Goal: Communication & Community: Answer question/provide support

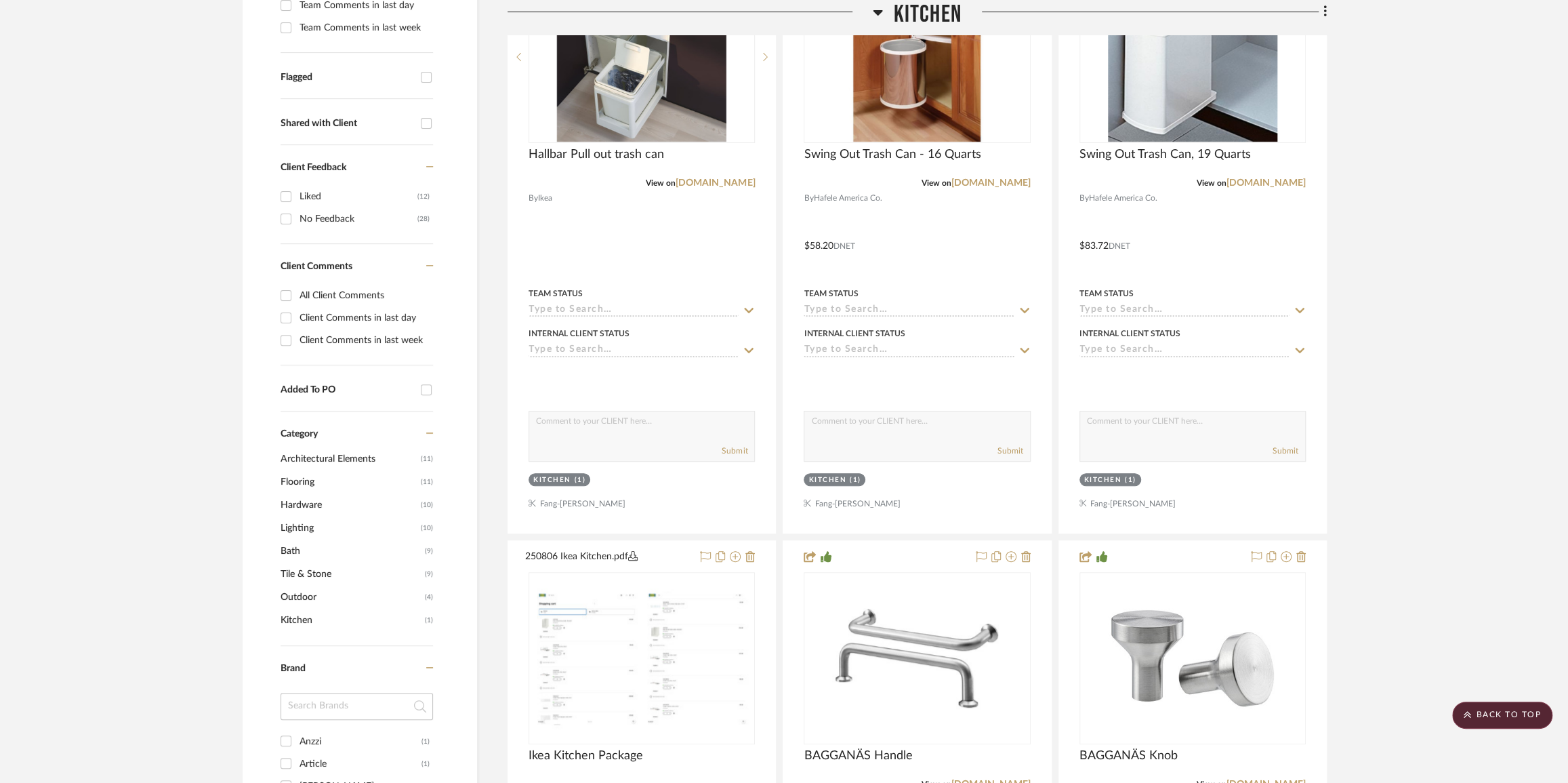
scroll to position [61, 0]
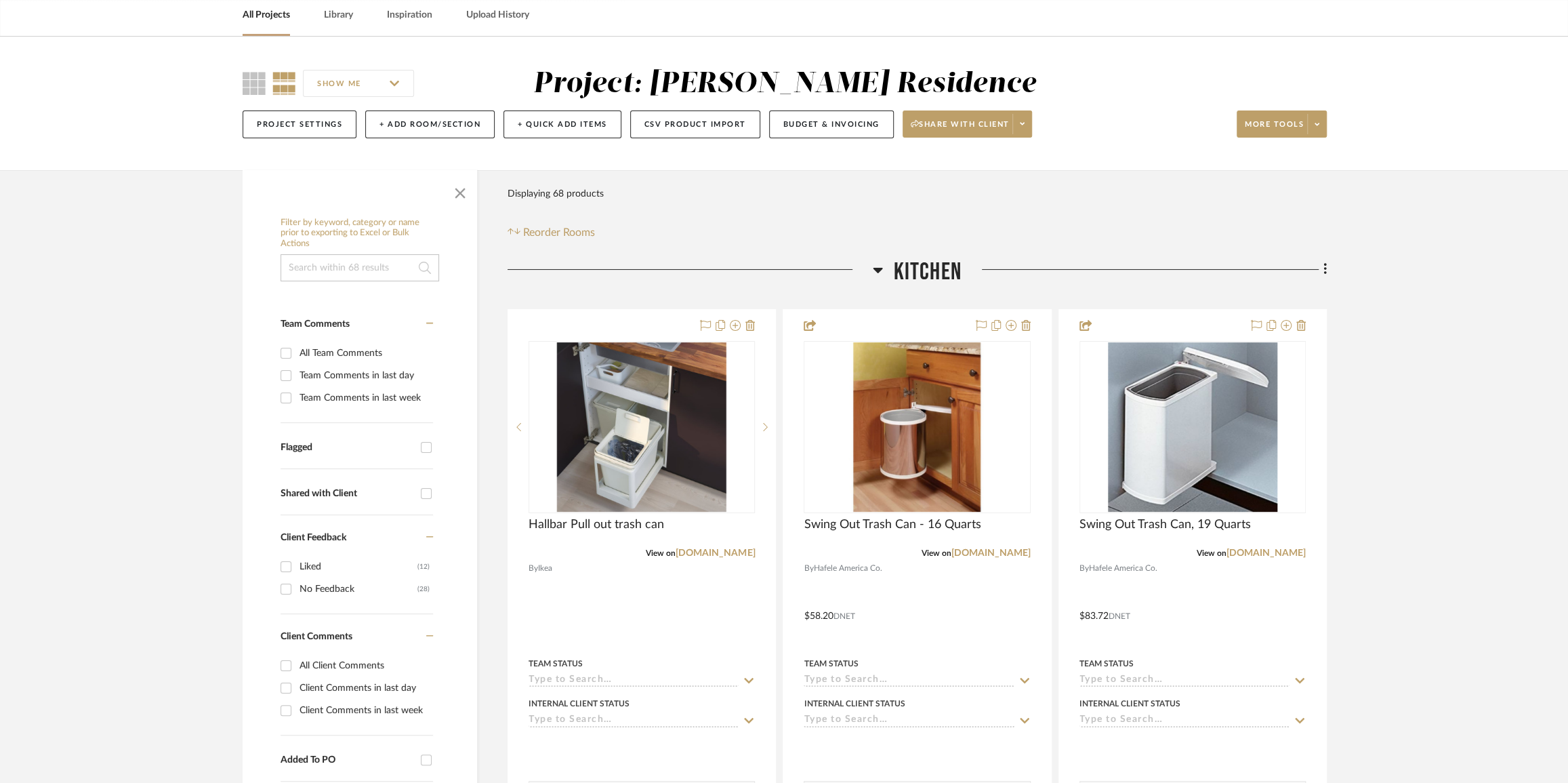
click at [259, 18] on link "All Projects" at bounding box center [266, 15] width 48 height 18
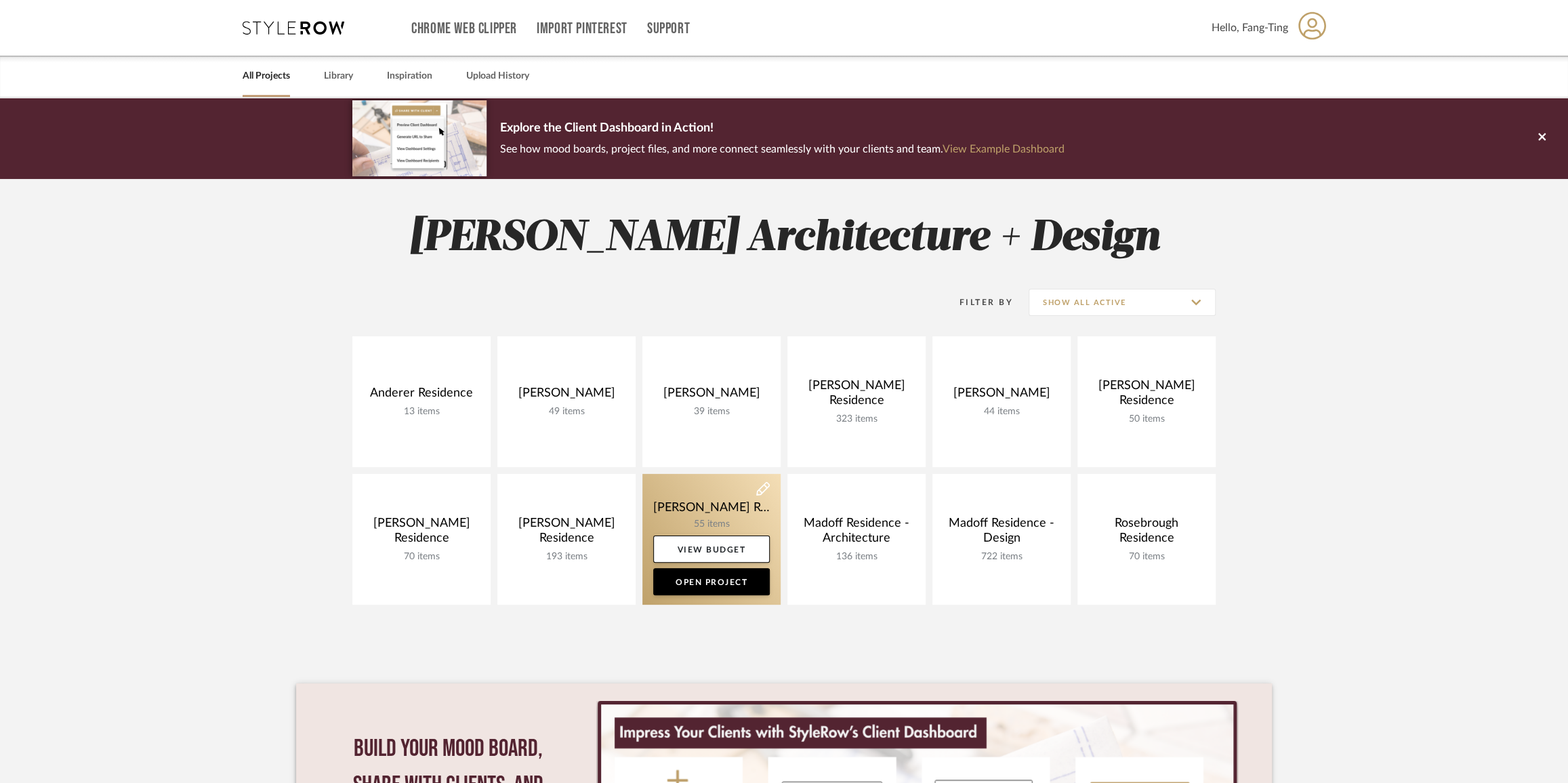
click at [698, 490] on link at bounding box center [712, 539] width 138 height 131
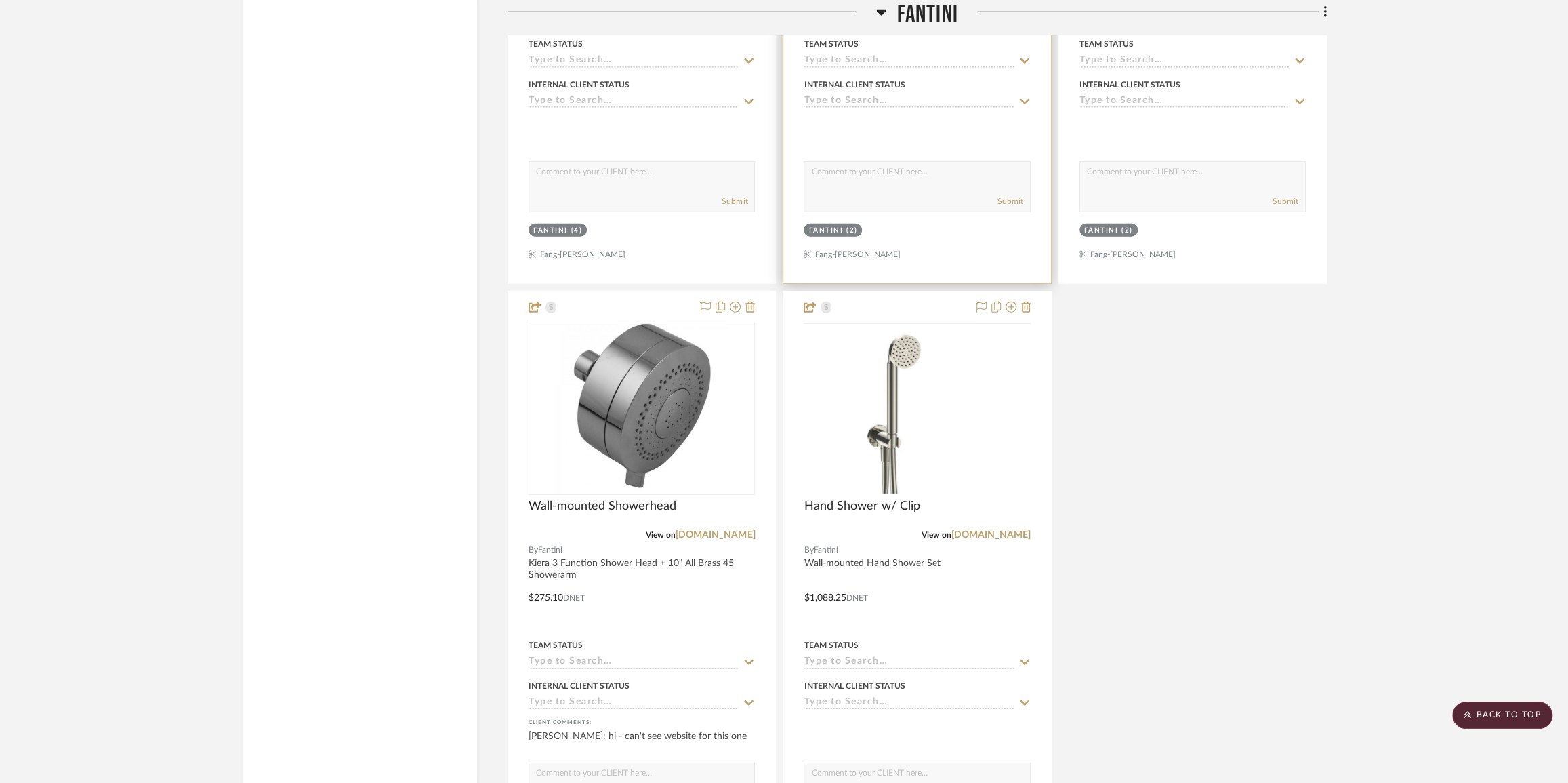
scroll to position [3514, 0]
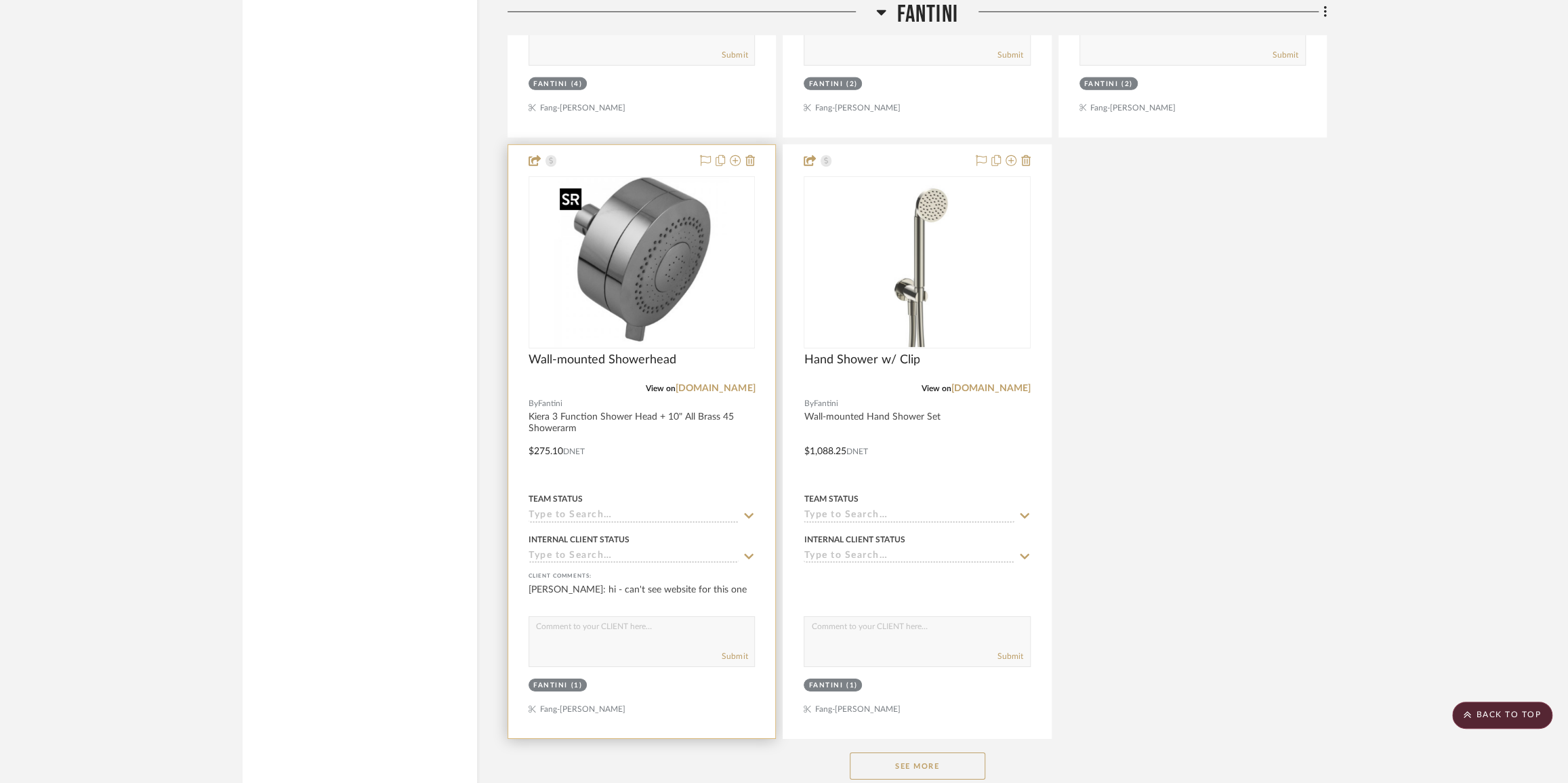
click at [677, 273] on img "0" at bounding box center [641, 262] width 174 height 169
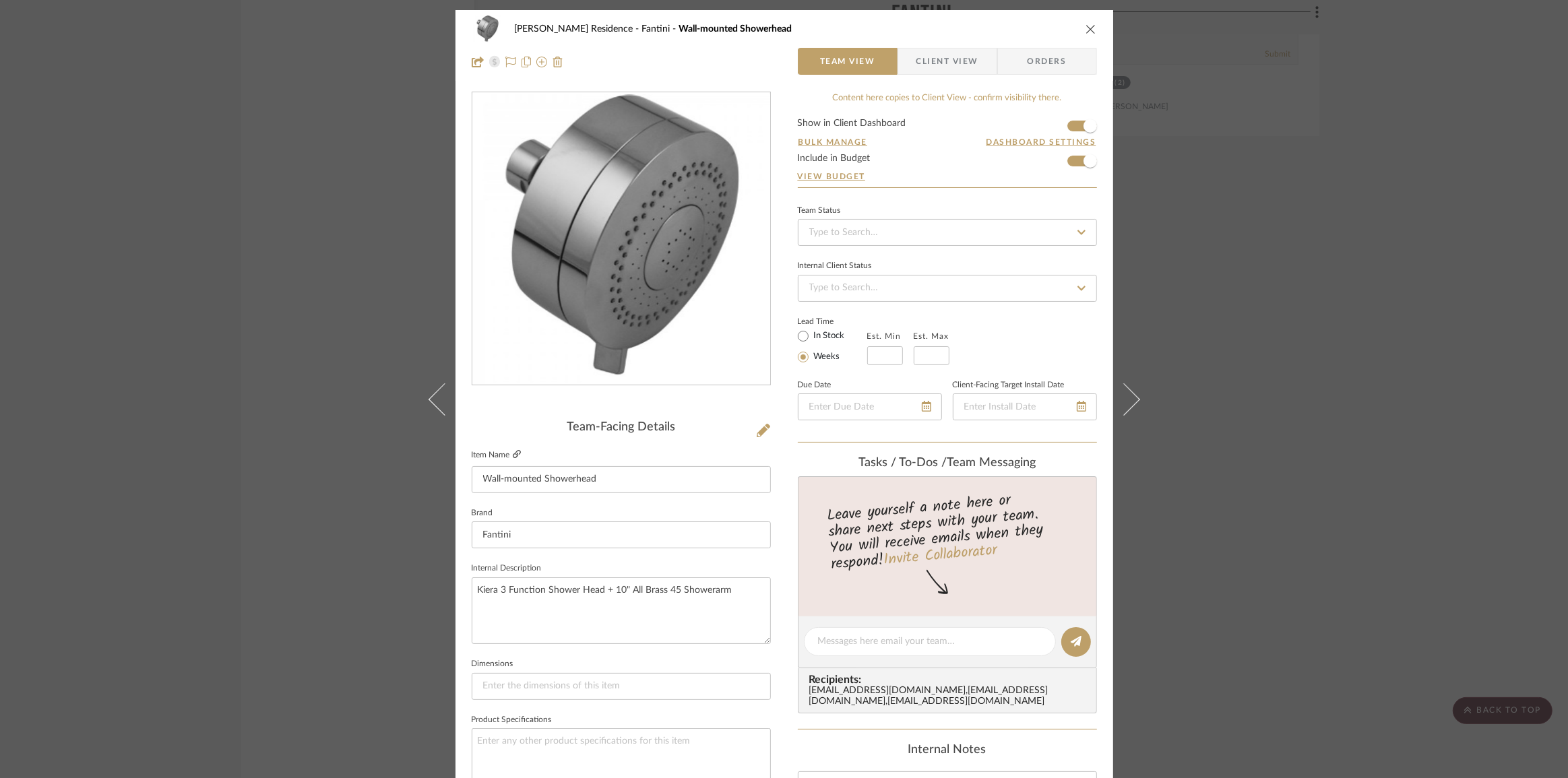
click at [513, 455] on icon at bounding box center [517, 453] width 8 height 8
click at [306, 460] on div "[PERSON_NAME] Residence Fantini Wall-mounted Showerhead Team View Client View O…" at bounding box center [784, 389] width 1568 height 778
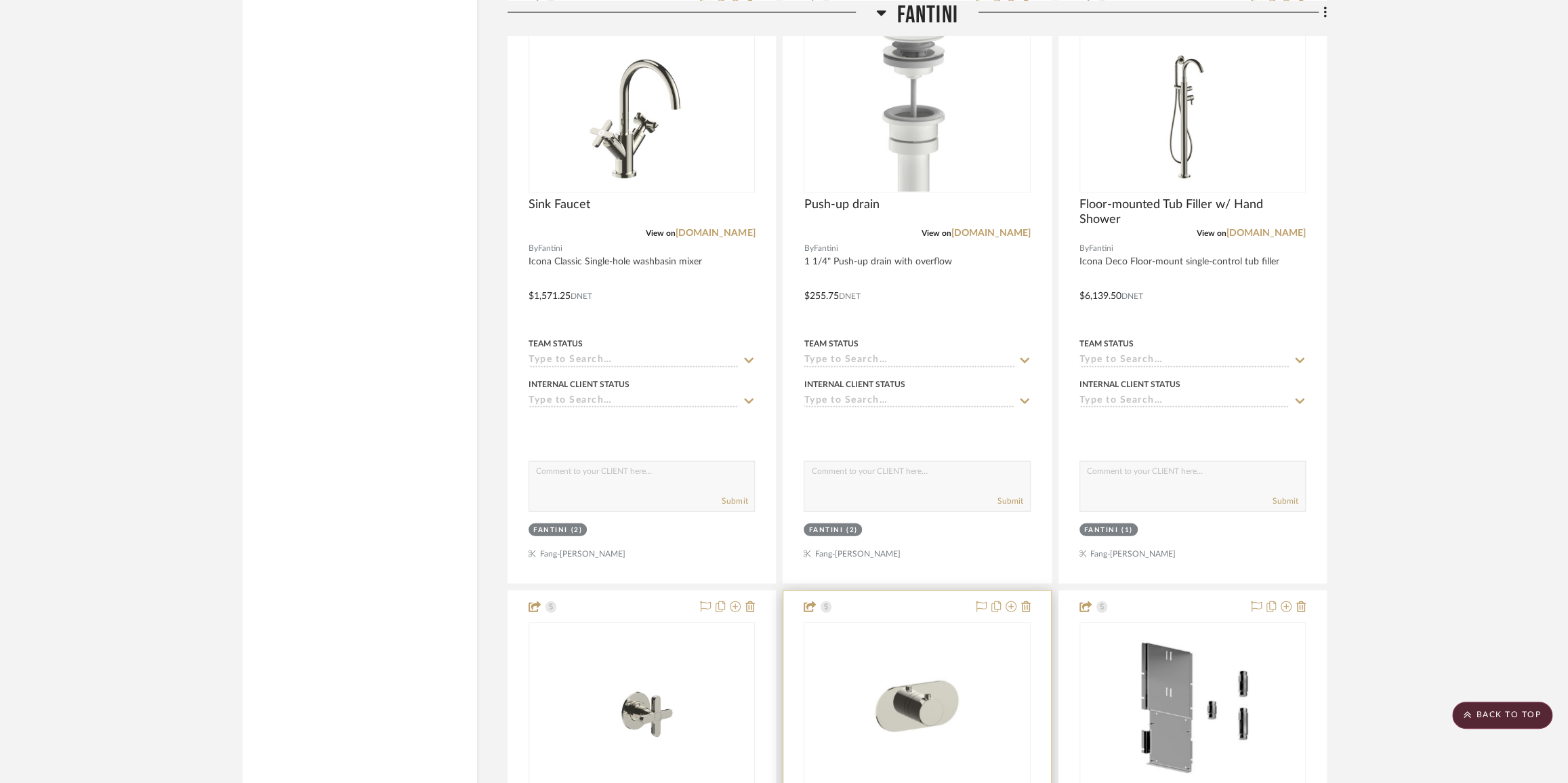
scroll to position [2712, 0]
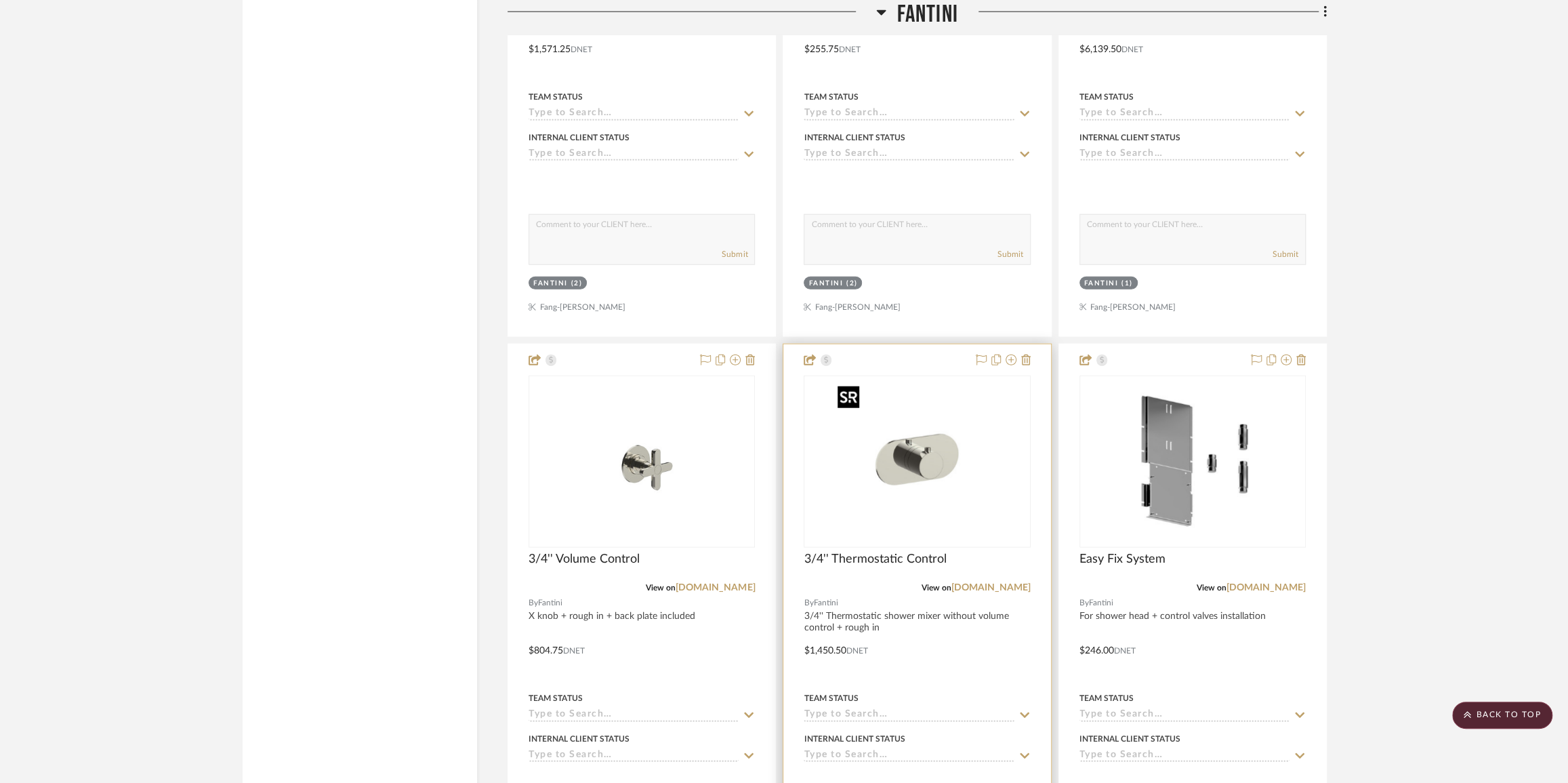
click at [938, 494] on img "0" at bounding box center [916, 461] width 169 height 169
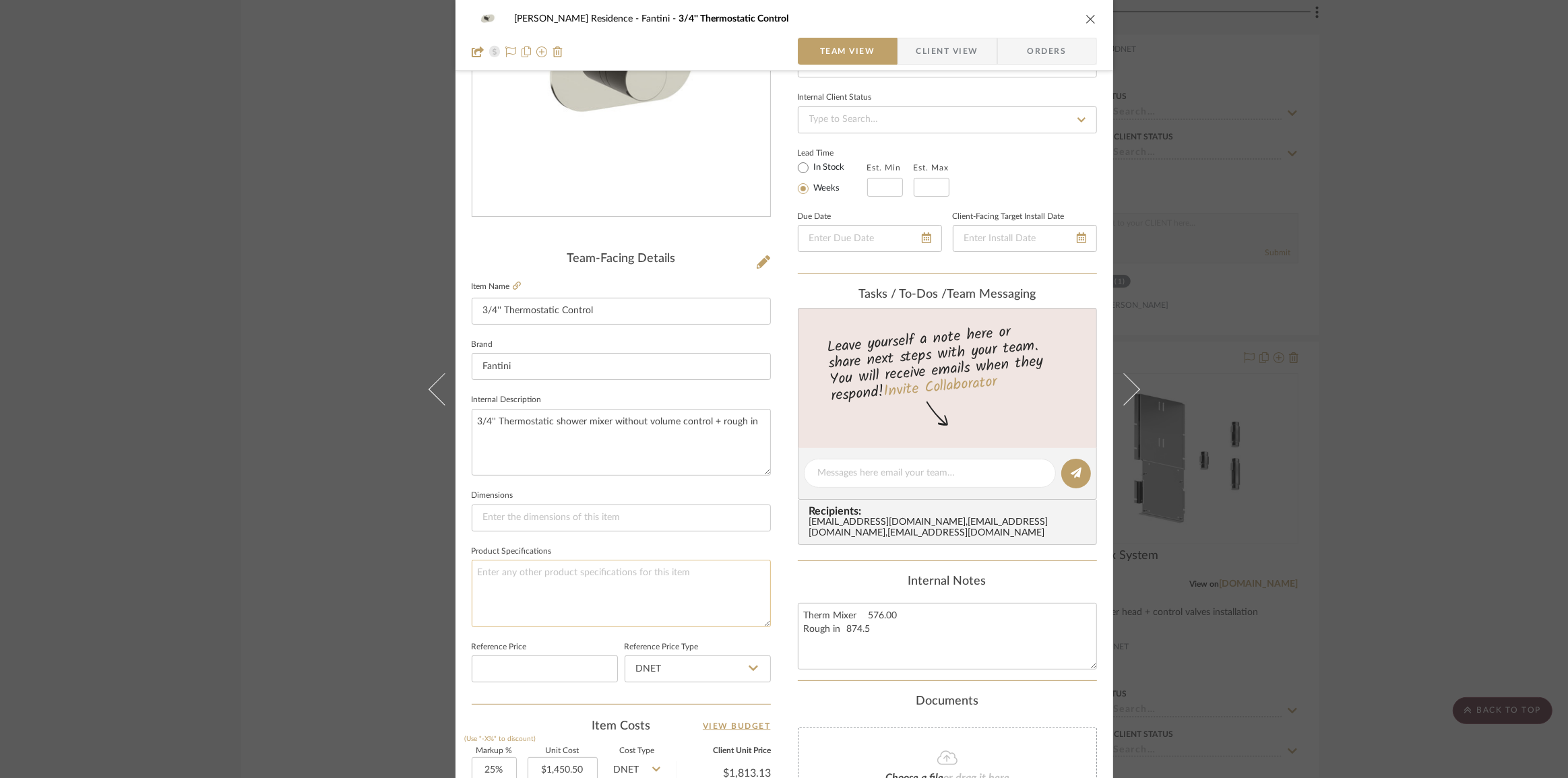
scroll to position [183, 0]
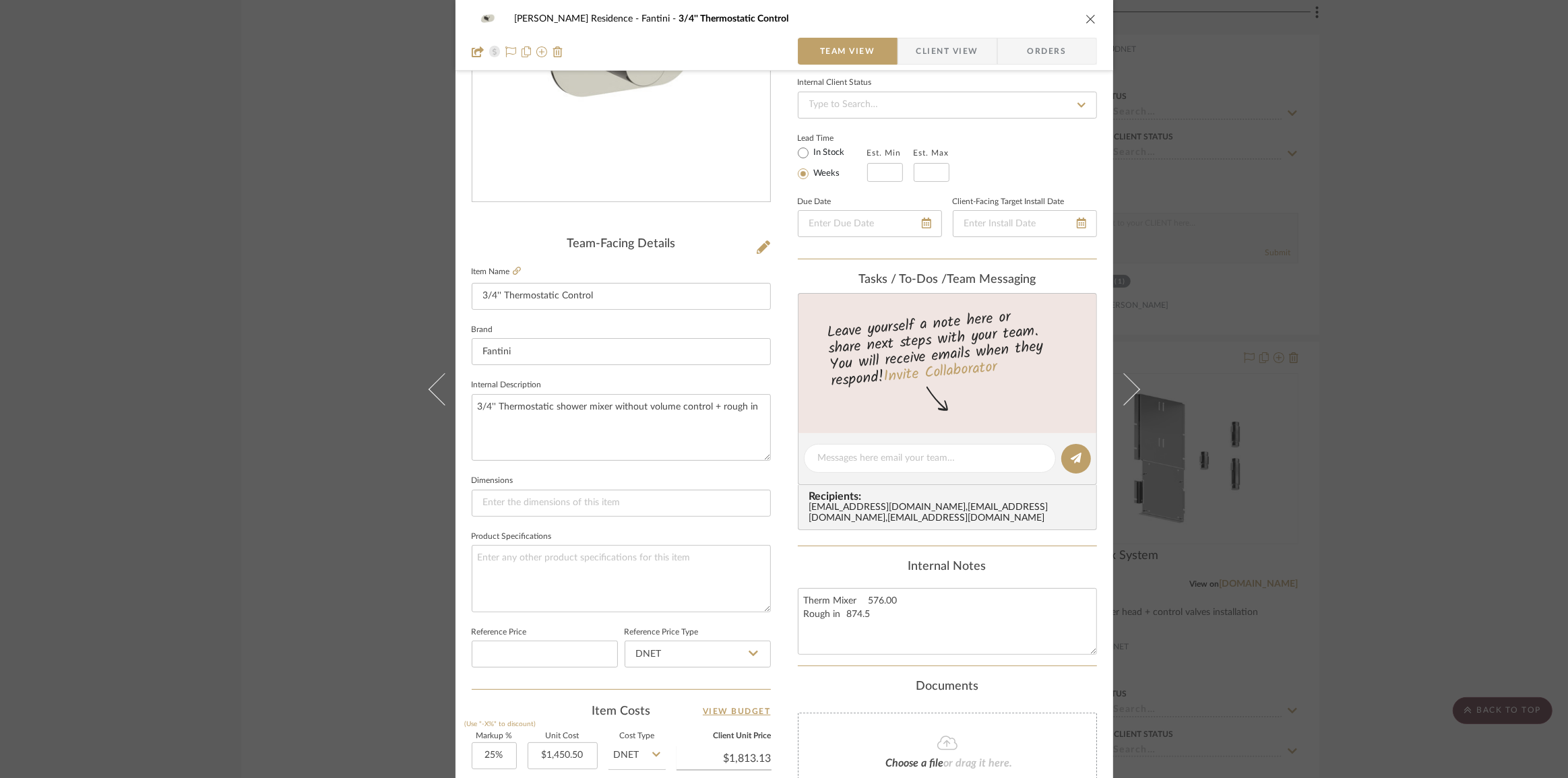
click at [305, 552] on div "[PERSON_NAME] Residence Fantini 3/4'' Thermostatic Control Team View Client Vie…" at bounding box center [784, 389] width 1568 height 778
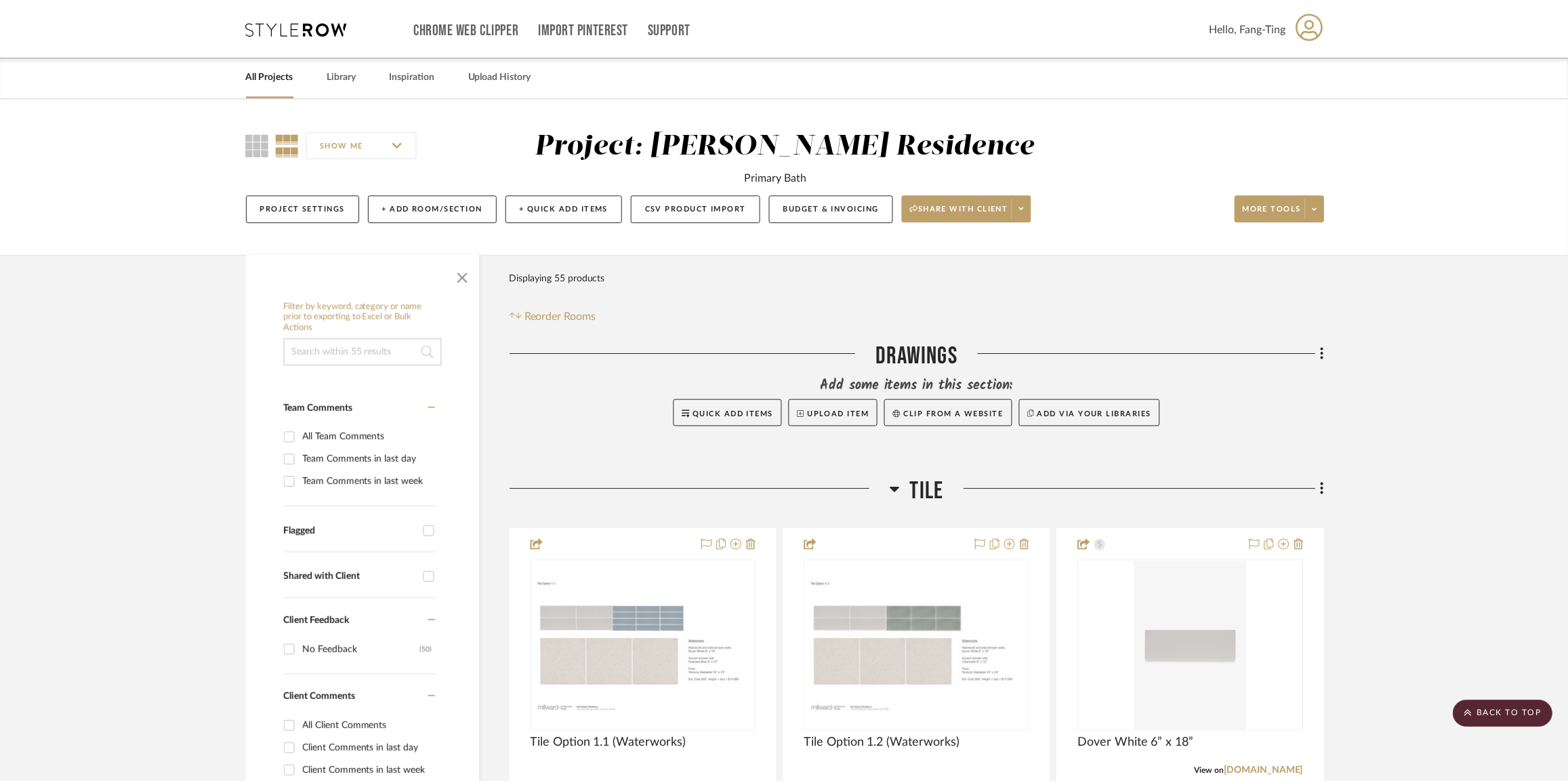
scroll to position [2712, 0]
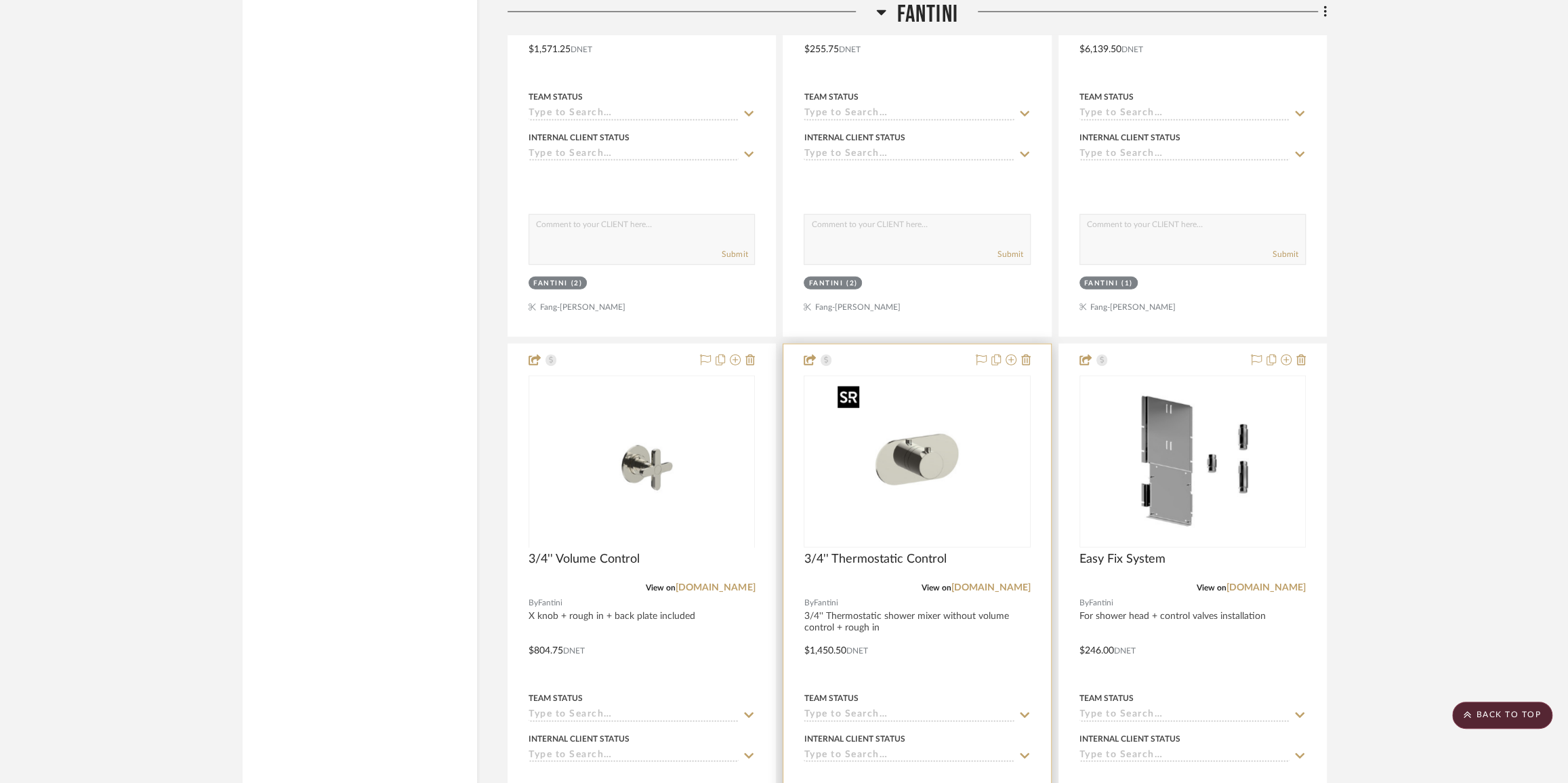
click at [879, 466] on img "0" at bounding box center [916, 461] width 169 height 169
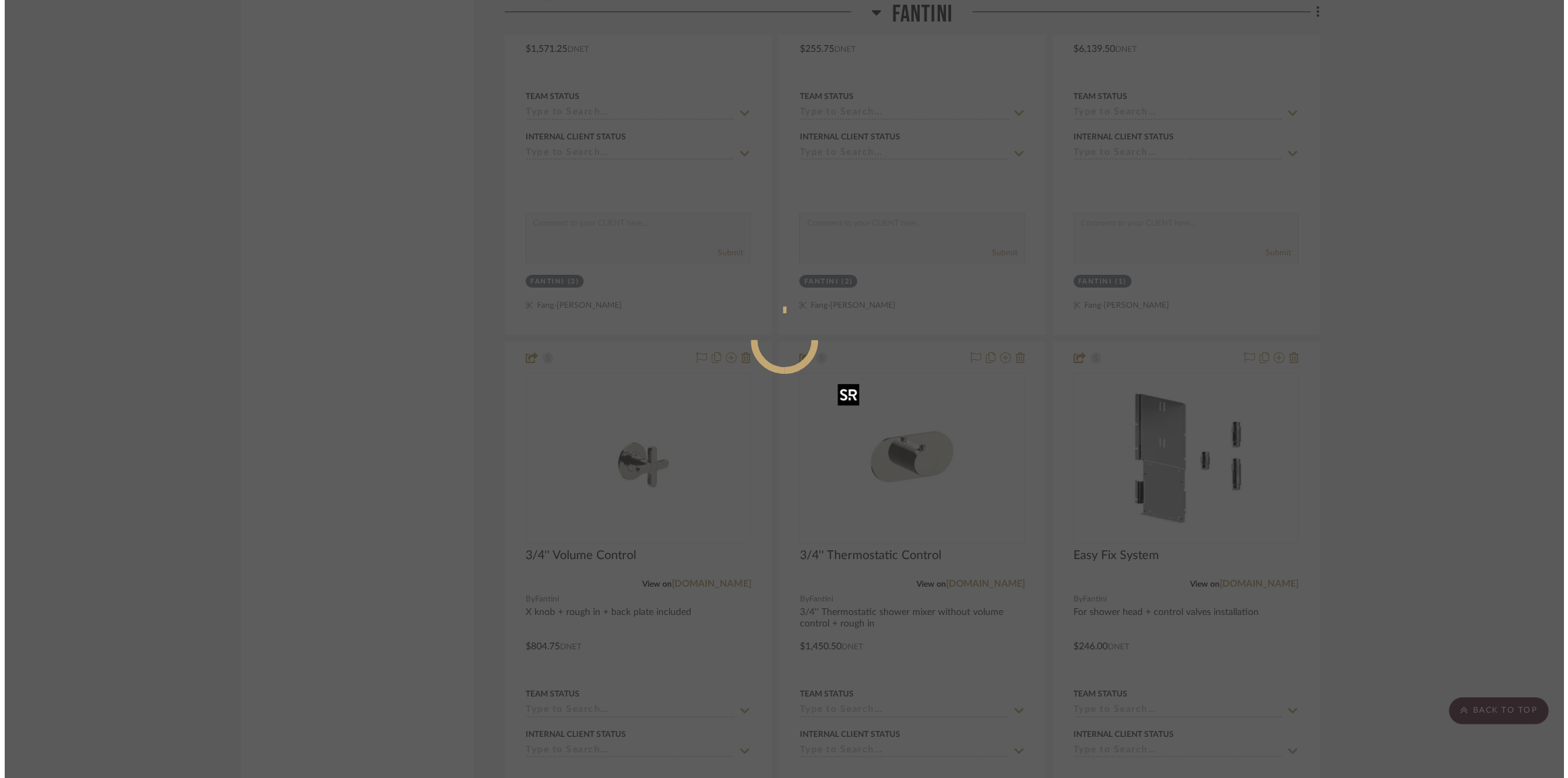
scroll to position [0, 0]
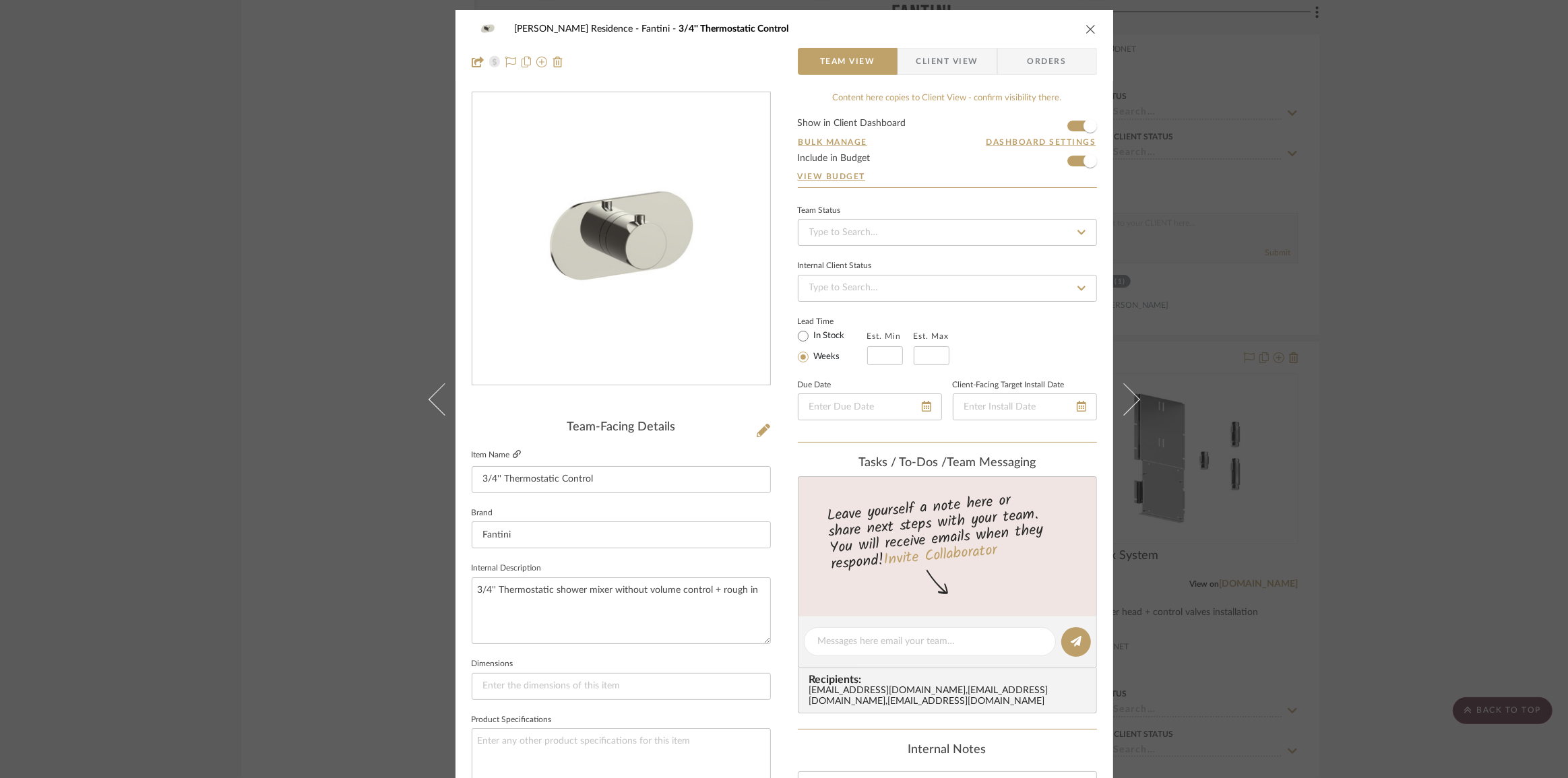
click at [514, 453] on icon at bounding box center [517, 453] width 8 height 8
click at [1086, 31] on icon "close" at bounding box center [1091, 28] width 11 height 11
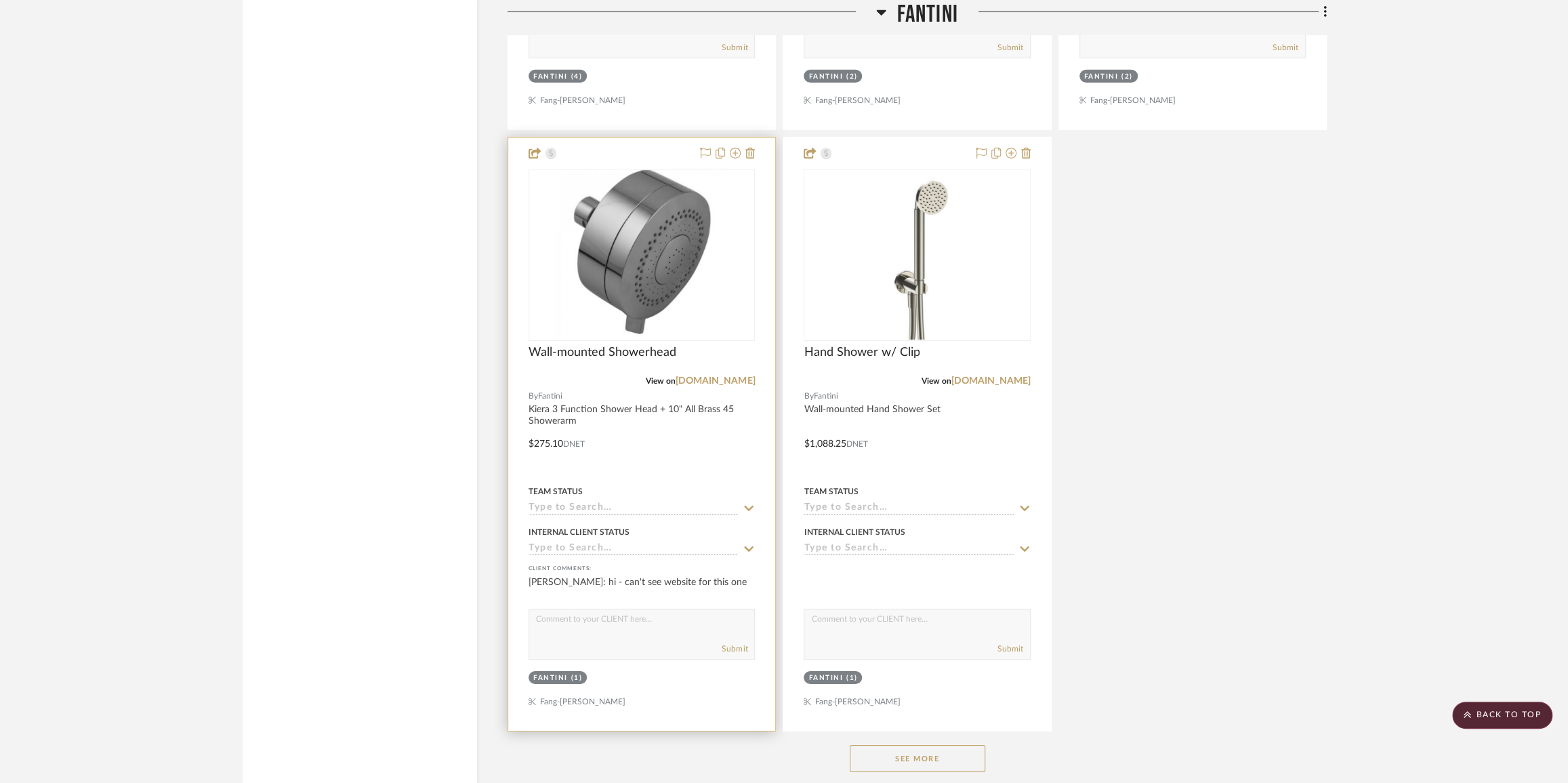
scroll to position [3637, 0]
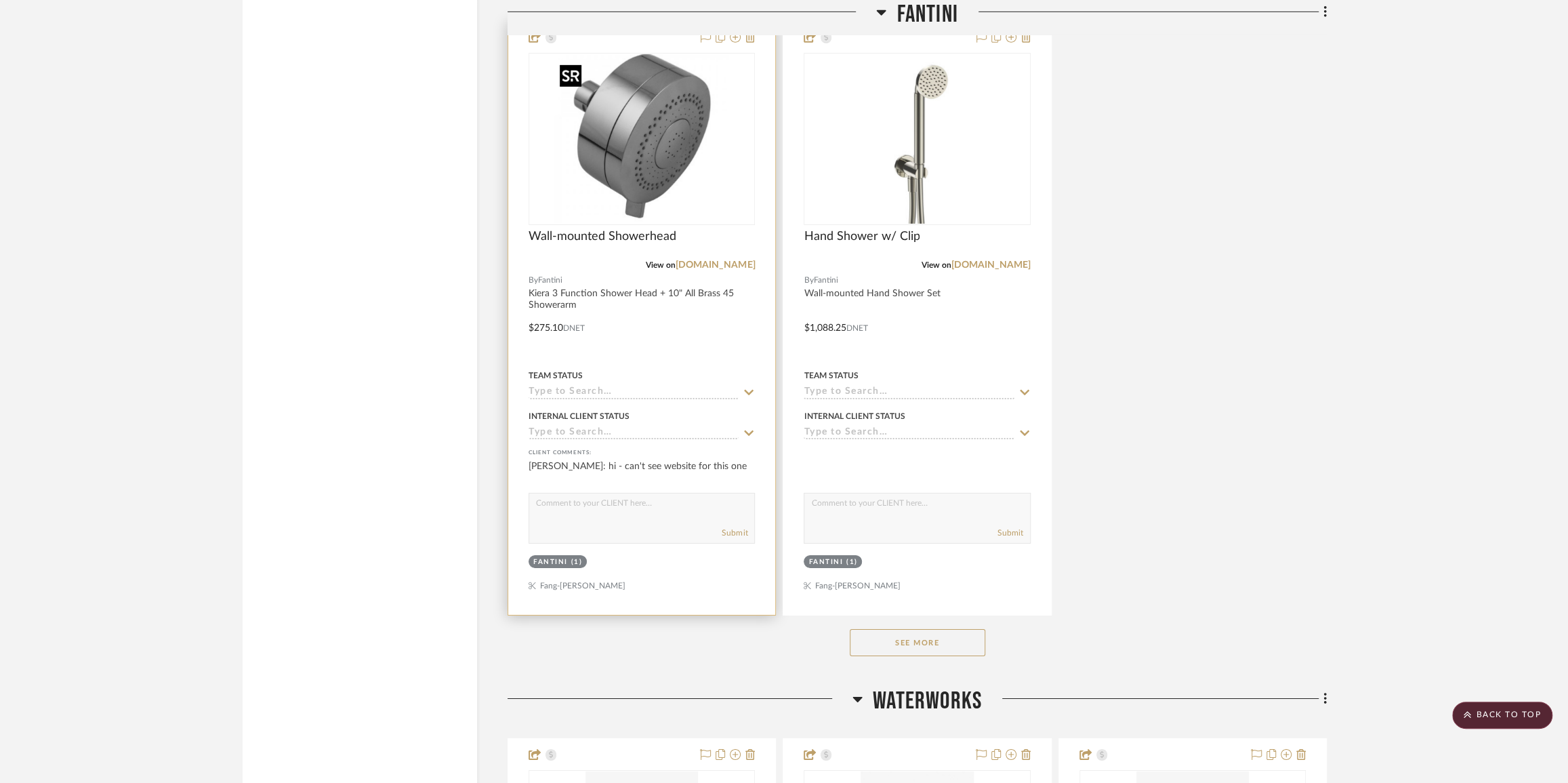
click at [636, 174] on img "0" at bounding box center [641, 138] width 174 height 169
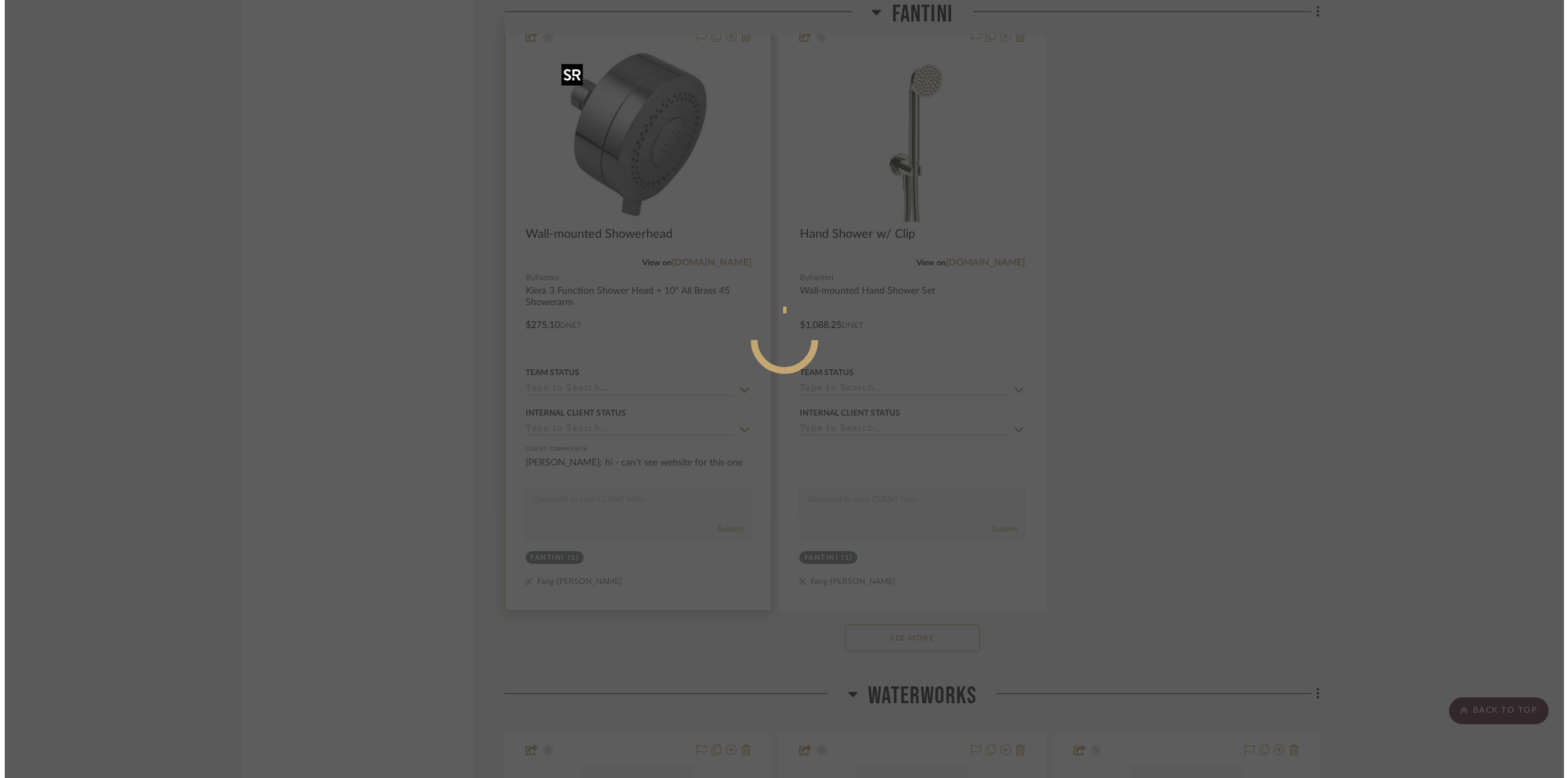
scroll to position [0, 0]
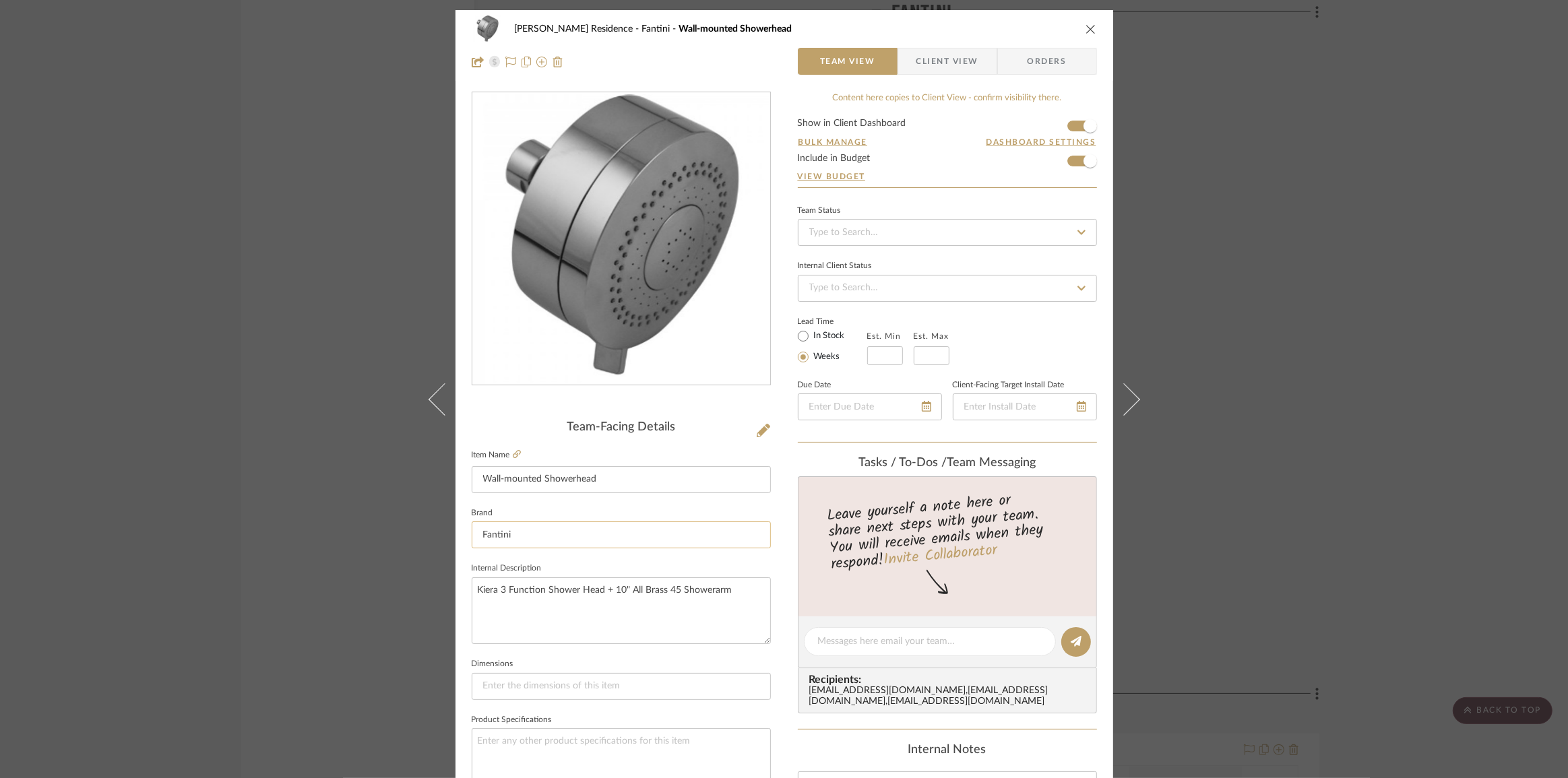
click at [522, 532] on input "Fantini" at bounding box center [621, 535] width 299 height 27
type input "Jaclo"
click at [565, 576] on mat-option "Jaclo" at bounding box center [616, 568] width 298 height 34
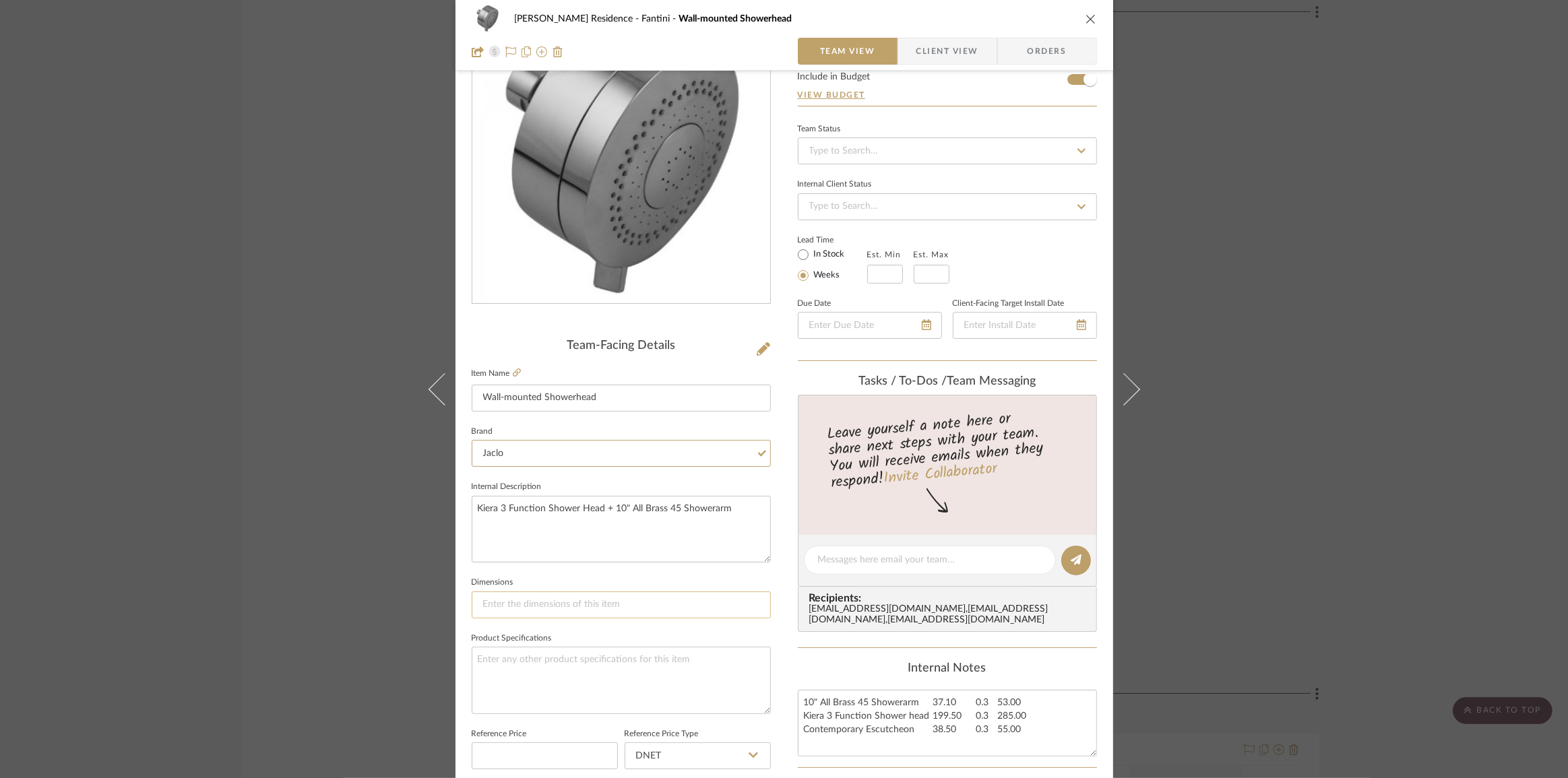
scroll to position [183, 0]
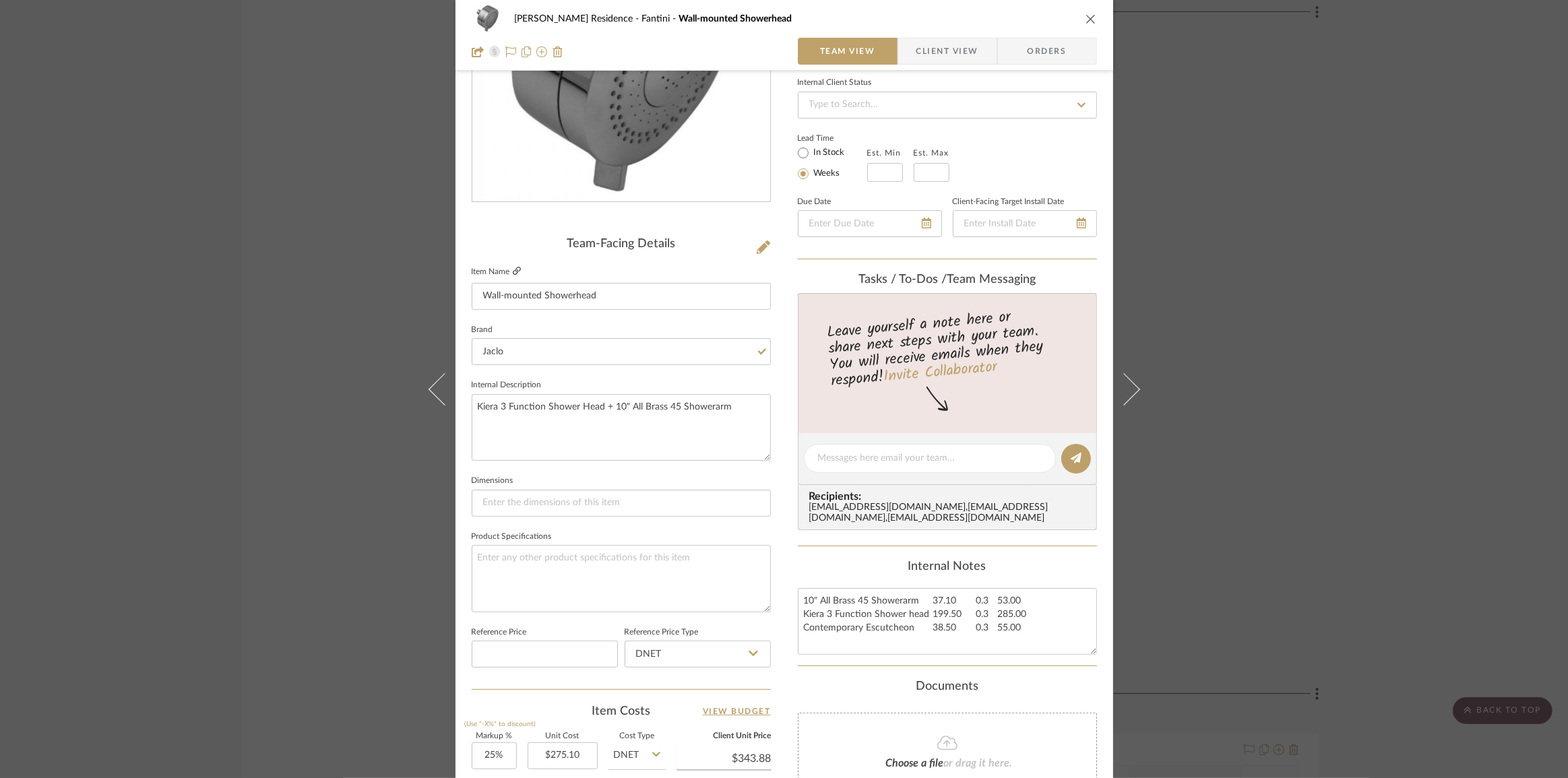
click at [513, 271] on icon at bounding box center [517, 271] width 8 height 8
click at [756, 250] on button at bounding box center [763, 248] width 15 height 22
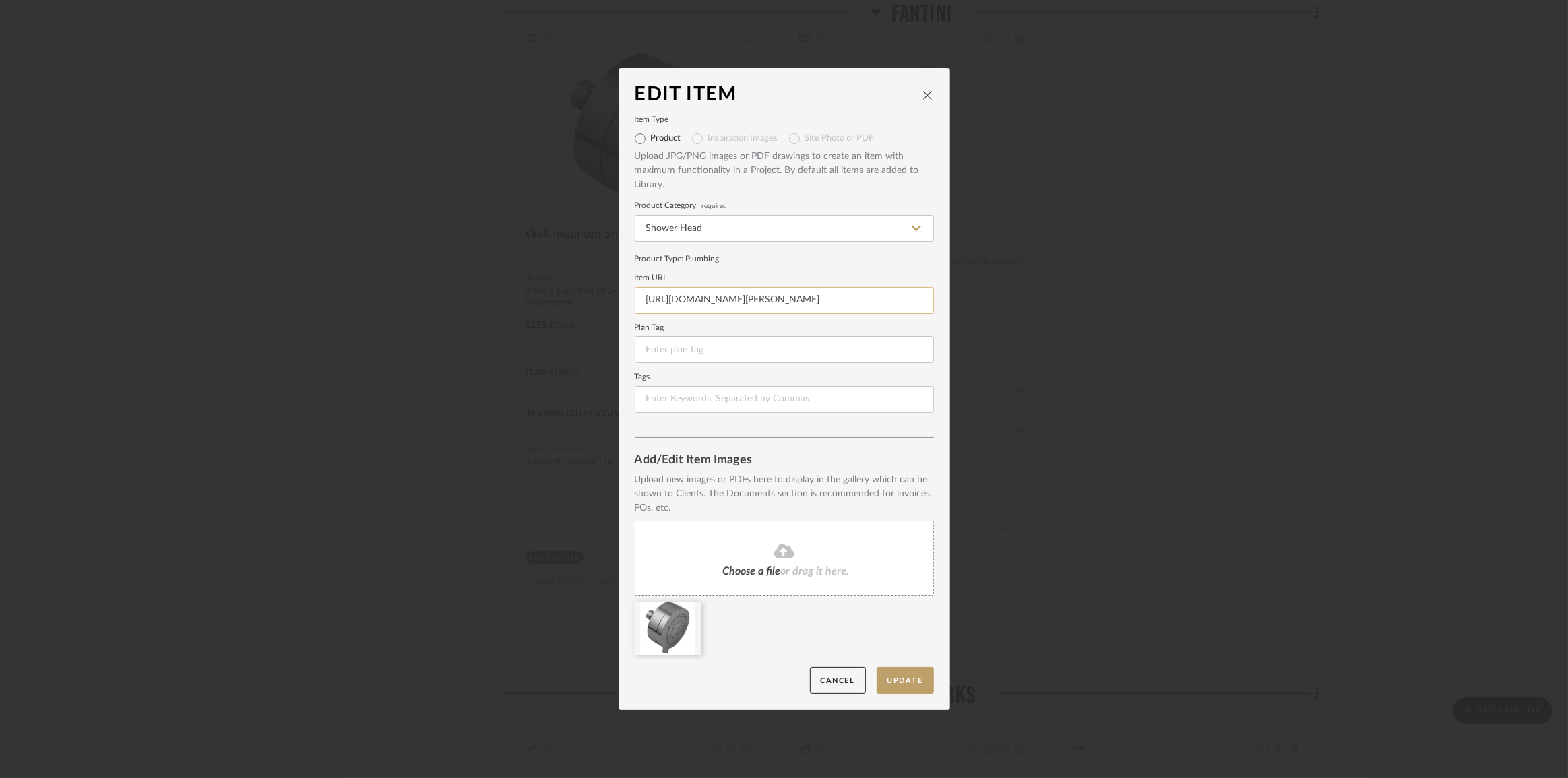
click at [686, 303] on input "[URL][DOMAIN_NAME][PERSON_NAME]" at bounding box center [784, 300] width 299 height 27
paste input "[DOMAIN_NAME][URL]"
type input "[URL][DOMAIN_NAME]"
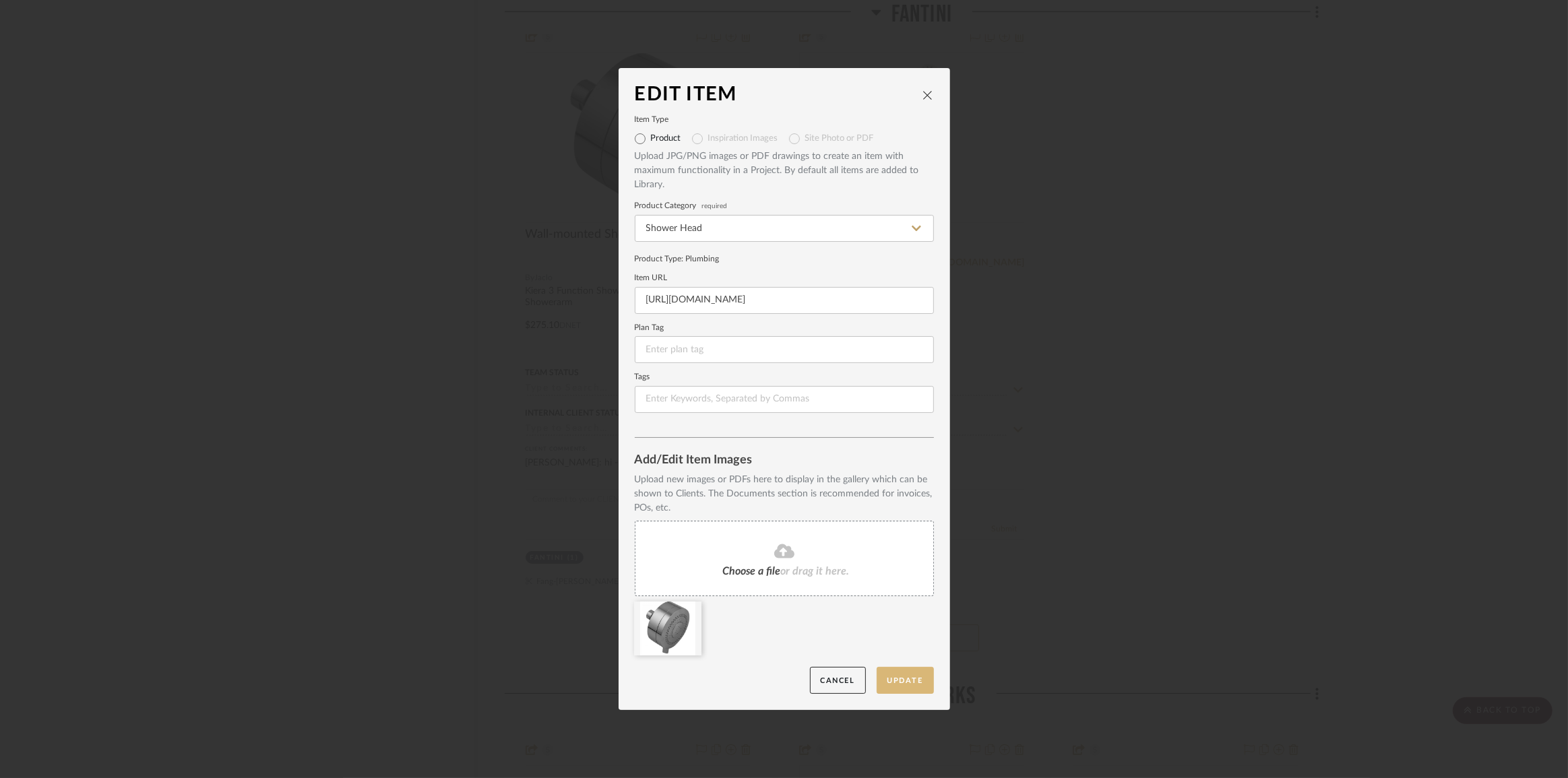
click at [901, 679] on button "Update" at bounding box center [905, 681] width 57 height 28
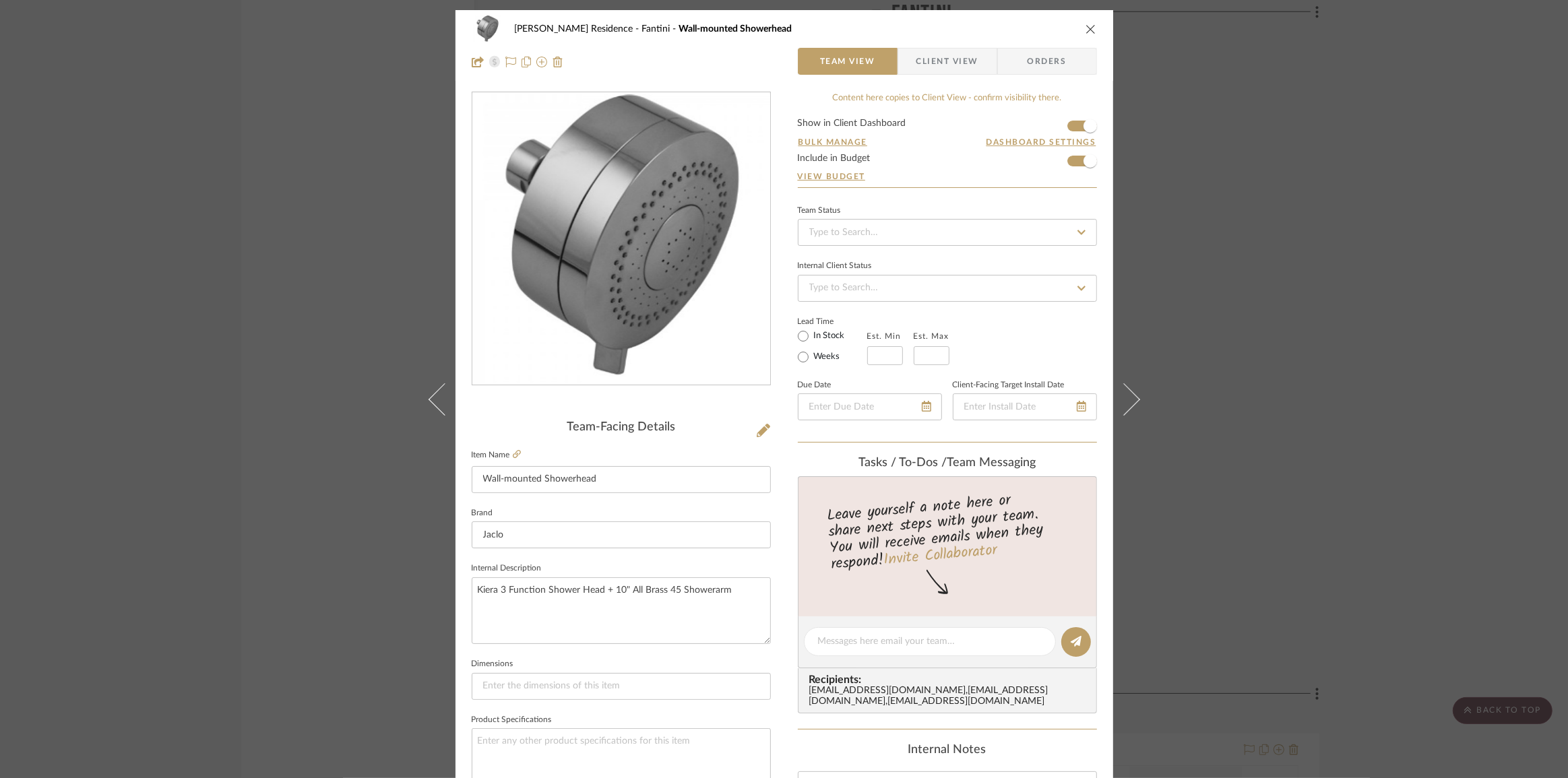
click at [931, 58] on span "Client View" at bounding box center [947, 61] width 62 height 27
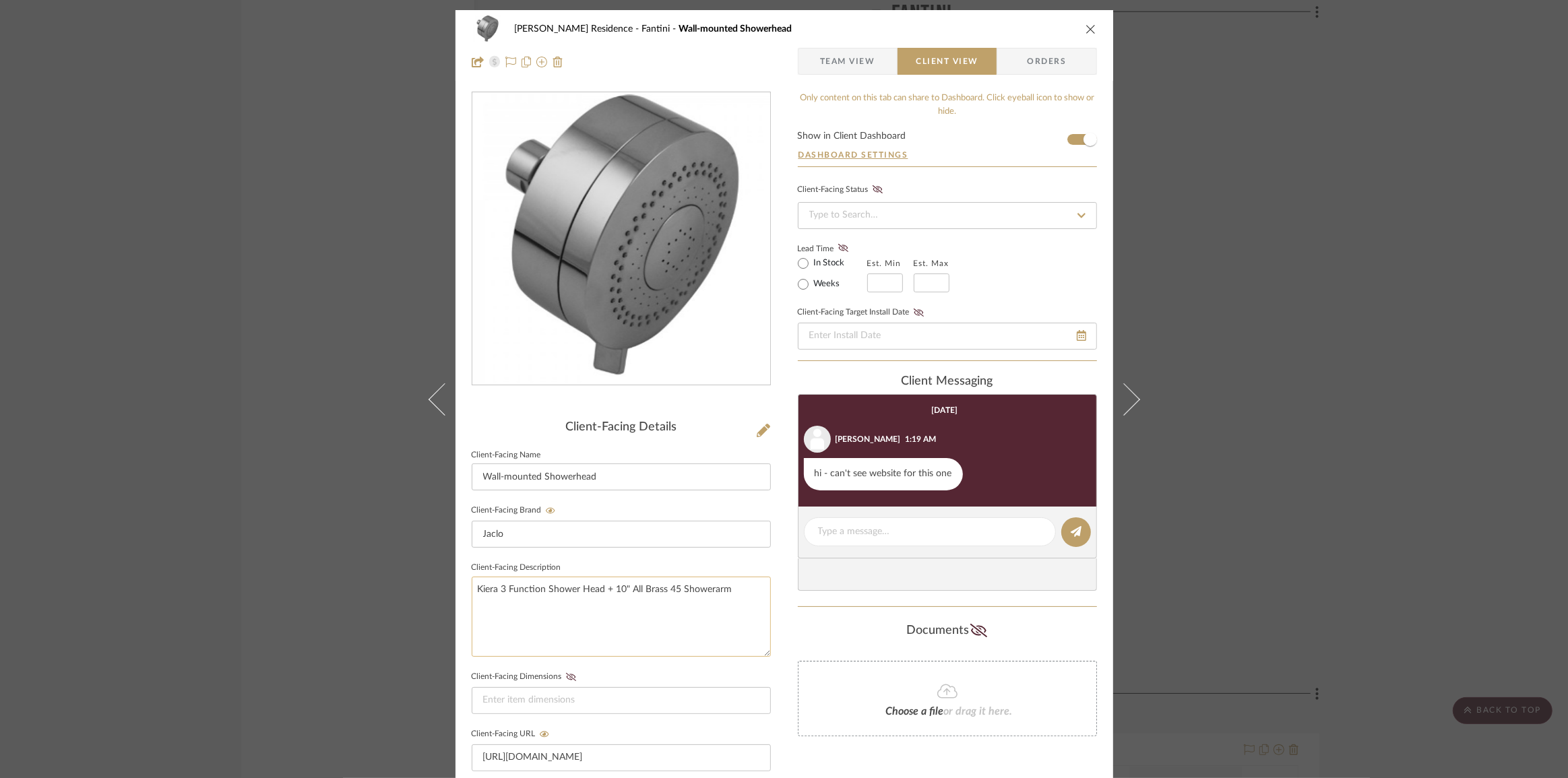
click at [733, 587] on textarea "Kiera 3 Function Shower Head + 10" All Brass 45 Showerarm" at bounding box center [621, 617] width 299 height 80
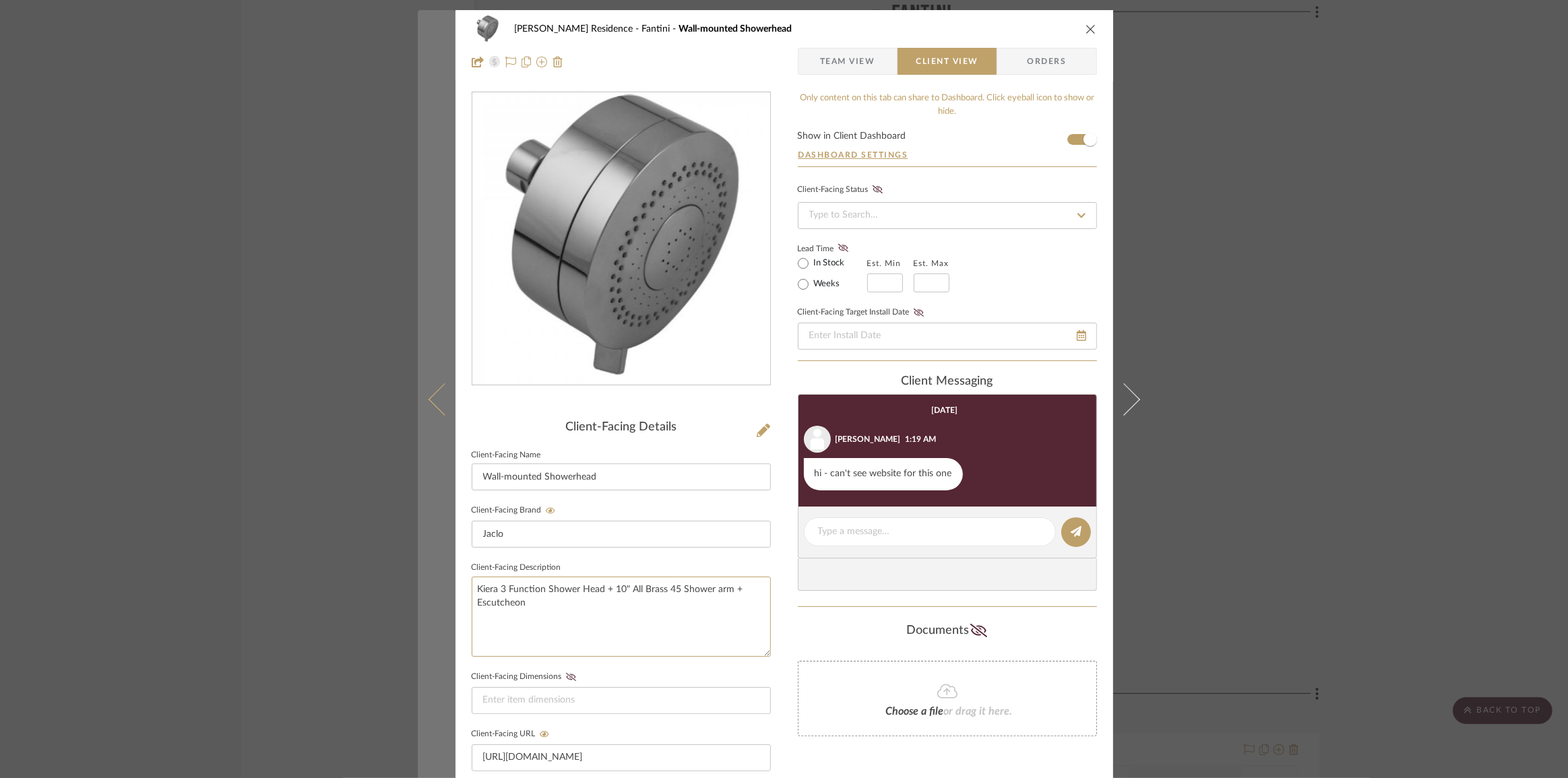
type textarea "Kiera 3 Function Shower Head + 10" All Brass 45 Shower arm + Escutcheon"
click at [431, 402] on icon at bounding box center [444, 399] width 32 height 32
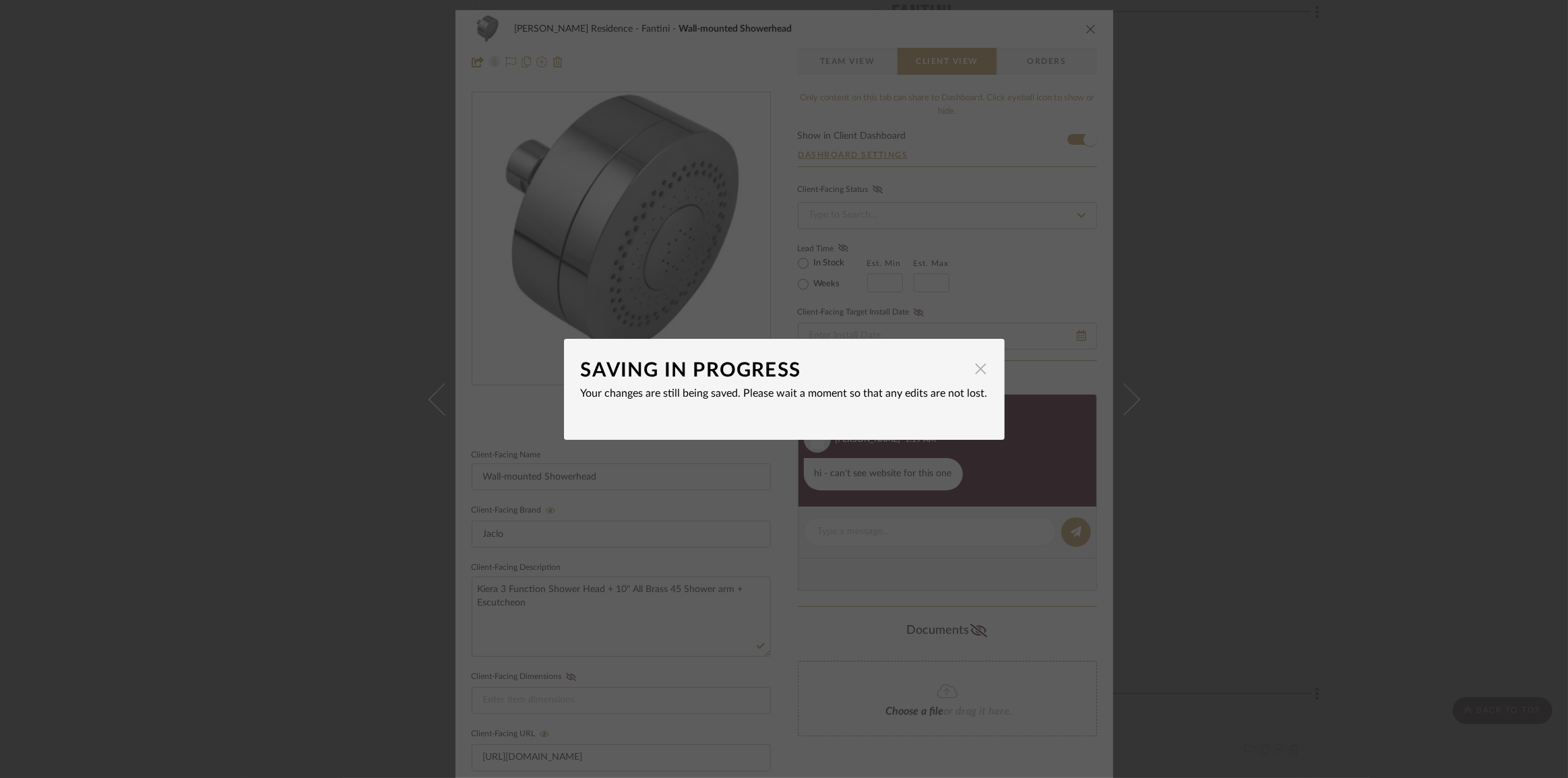
click at [976, 371] on span "button" at bounding box center [981, 369] width 27 height 27
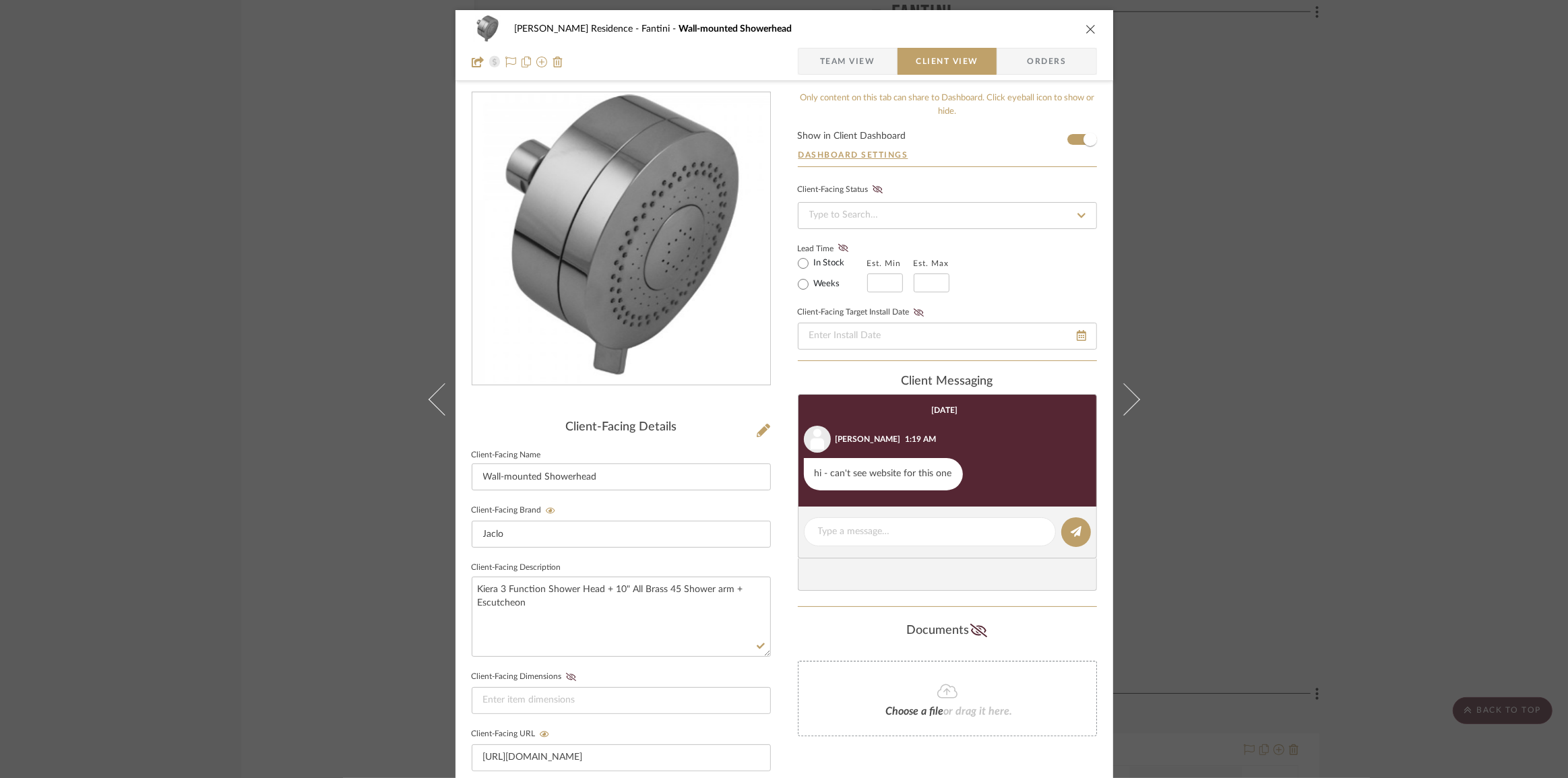
scroll to position [10, 0]
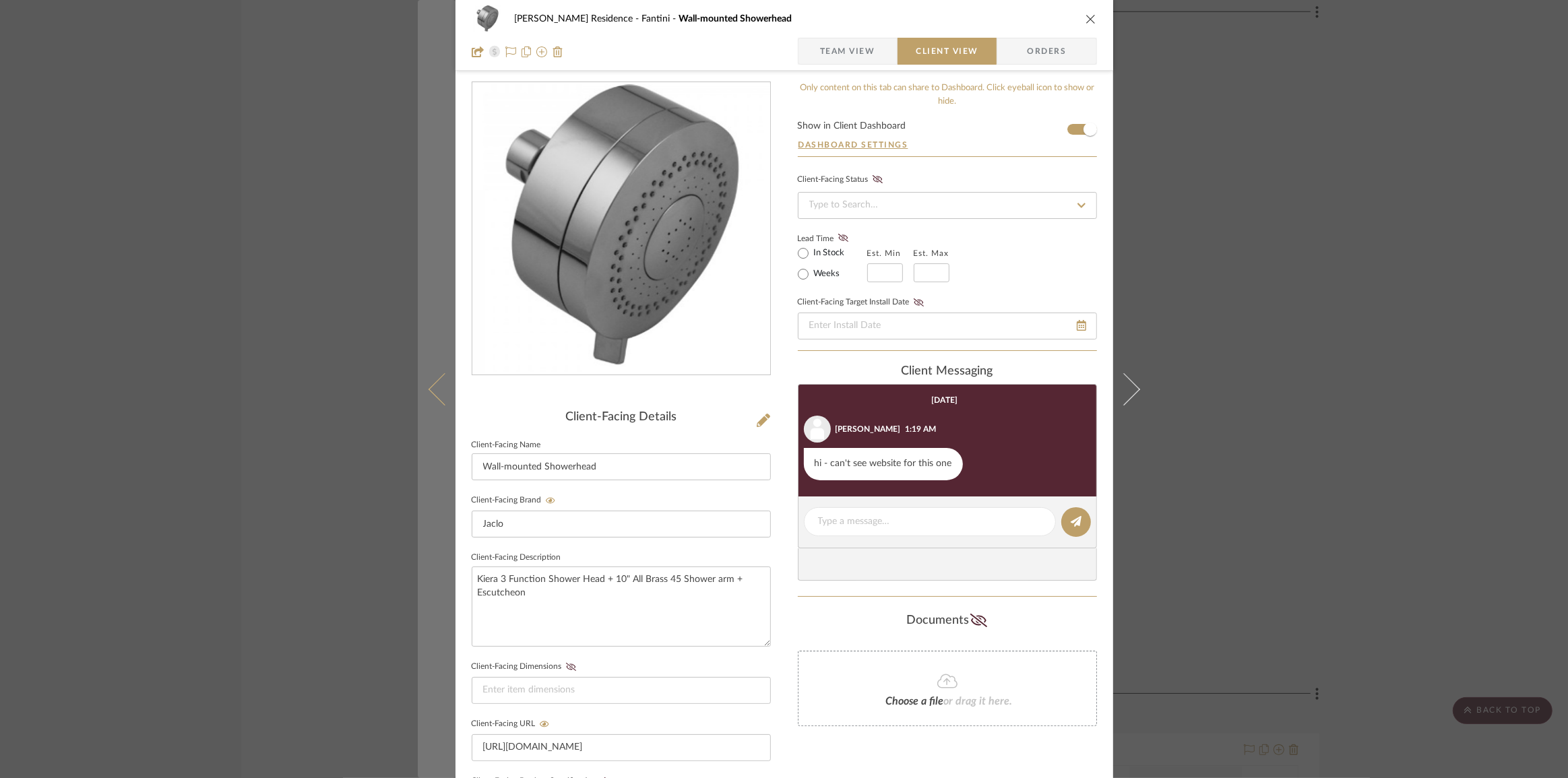
click at [431, 386] on icon at bounding box center [444, 389] width 32 height 32
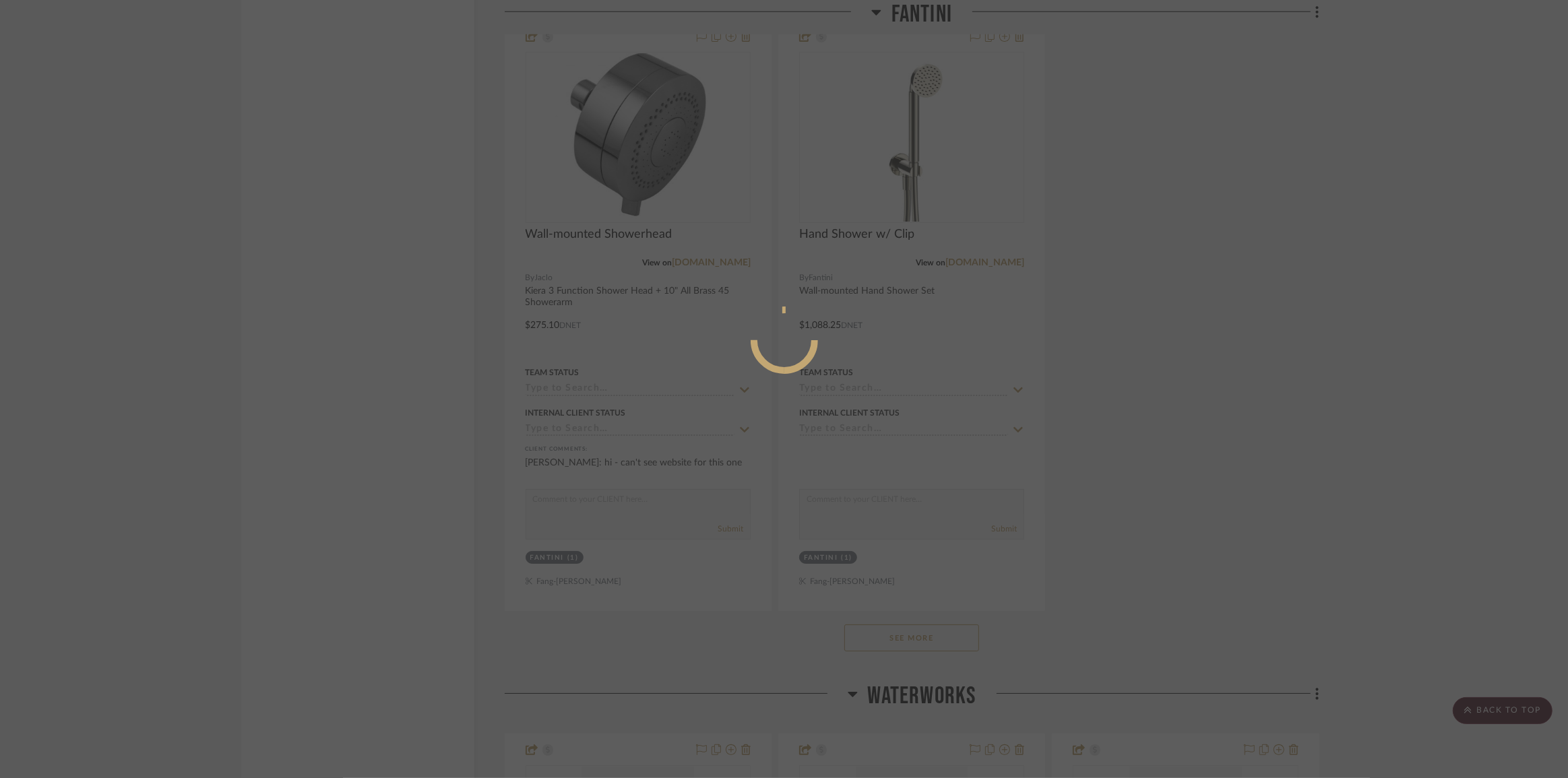
scroll to position [0, 0]
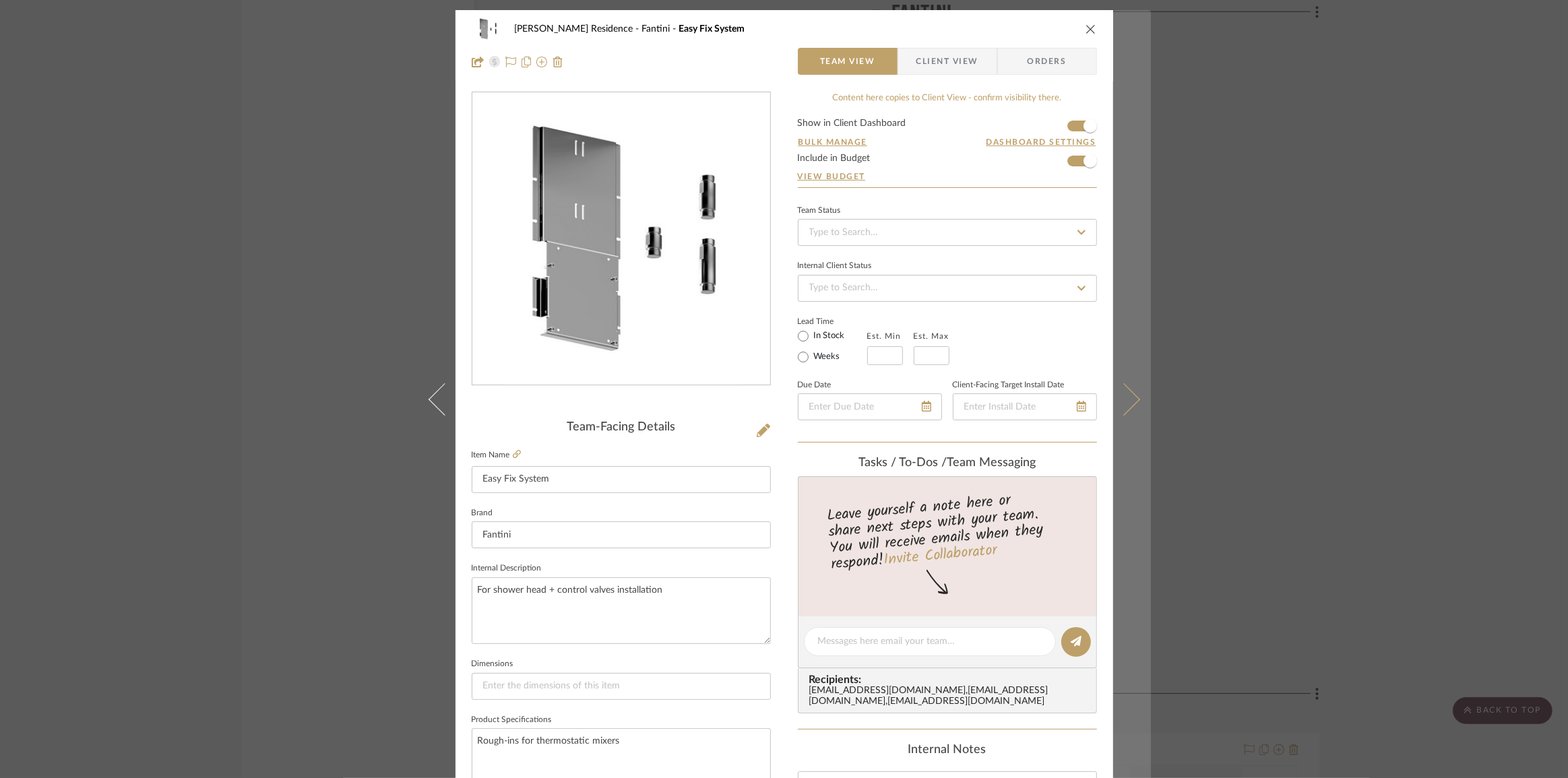
click at [1128, 402] on icon at bounding box center [1123, 399] width 32 height 32
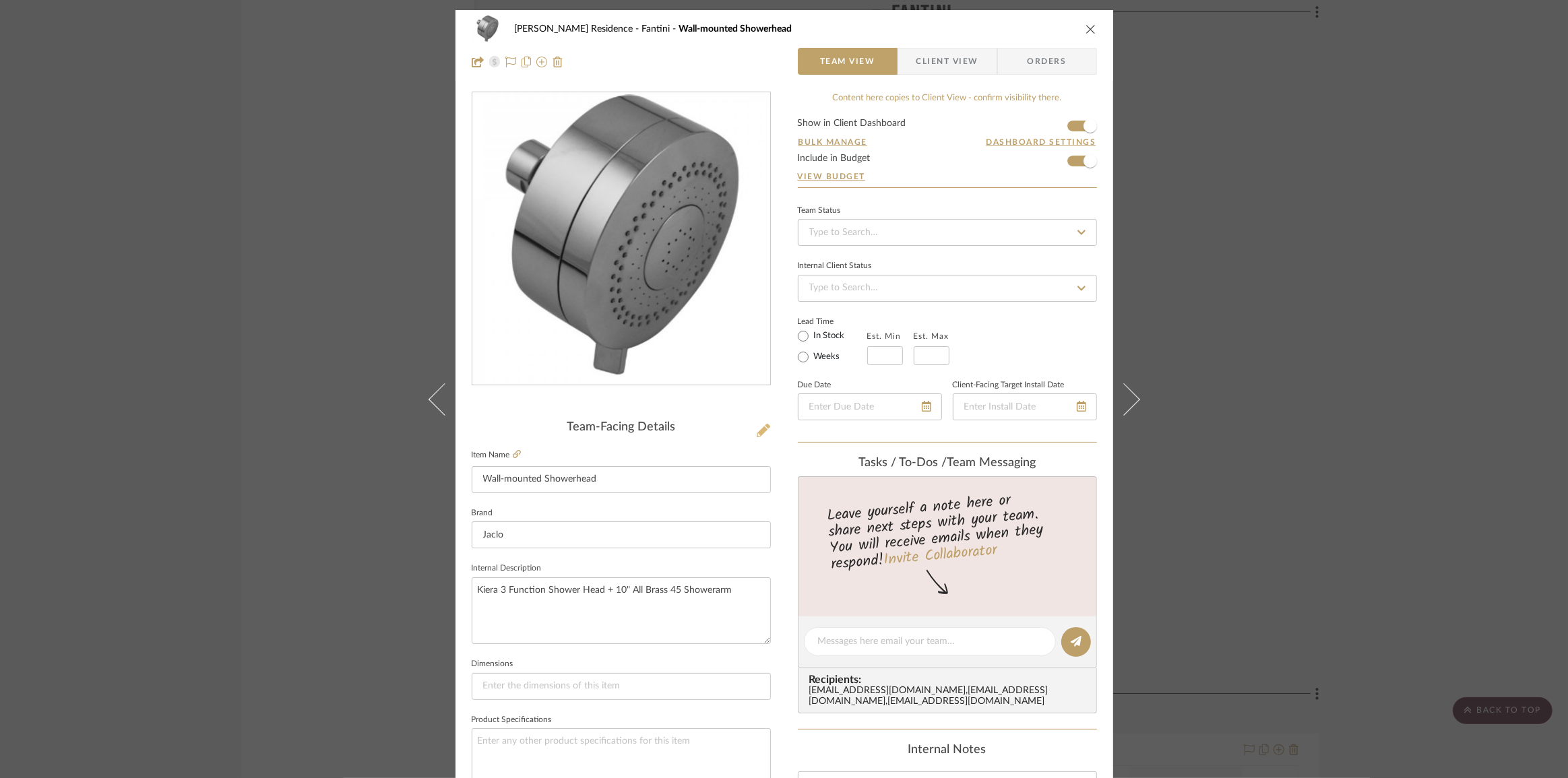
click at [757, 430] on icon at bounding box center [763, 430] width 14 height 14
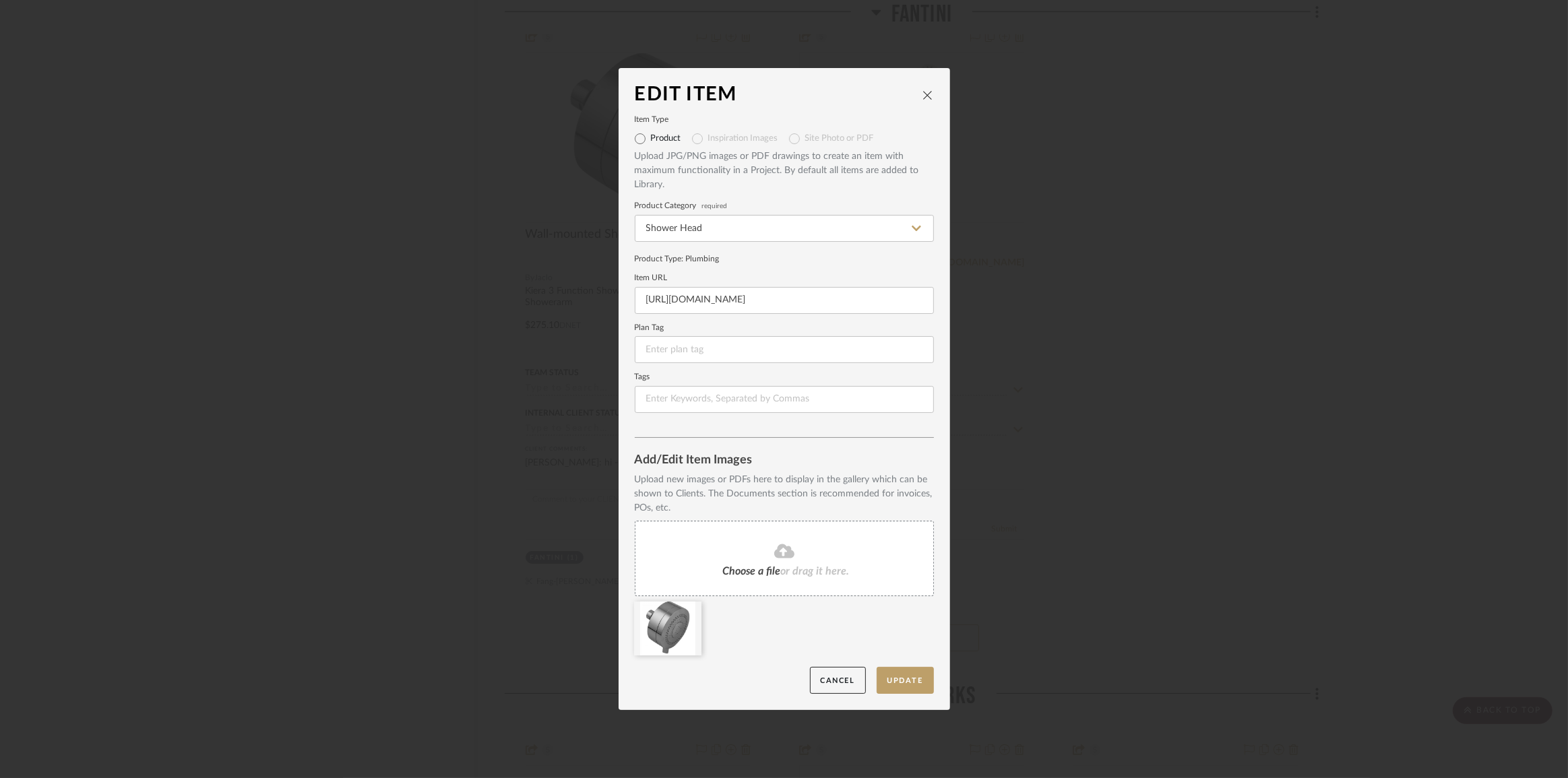
click at [800, 560] on div "Choose a file or drag it here." at bounding box center [784, 559] width 299 height 76
click at [905, 675] on button "Update" at bounding box center [905, 681] width 57 height 28
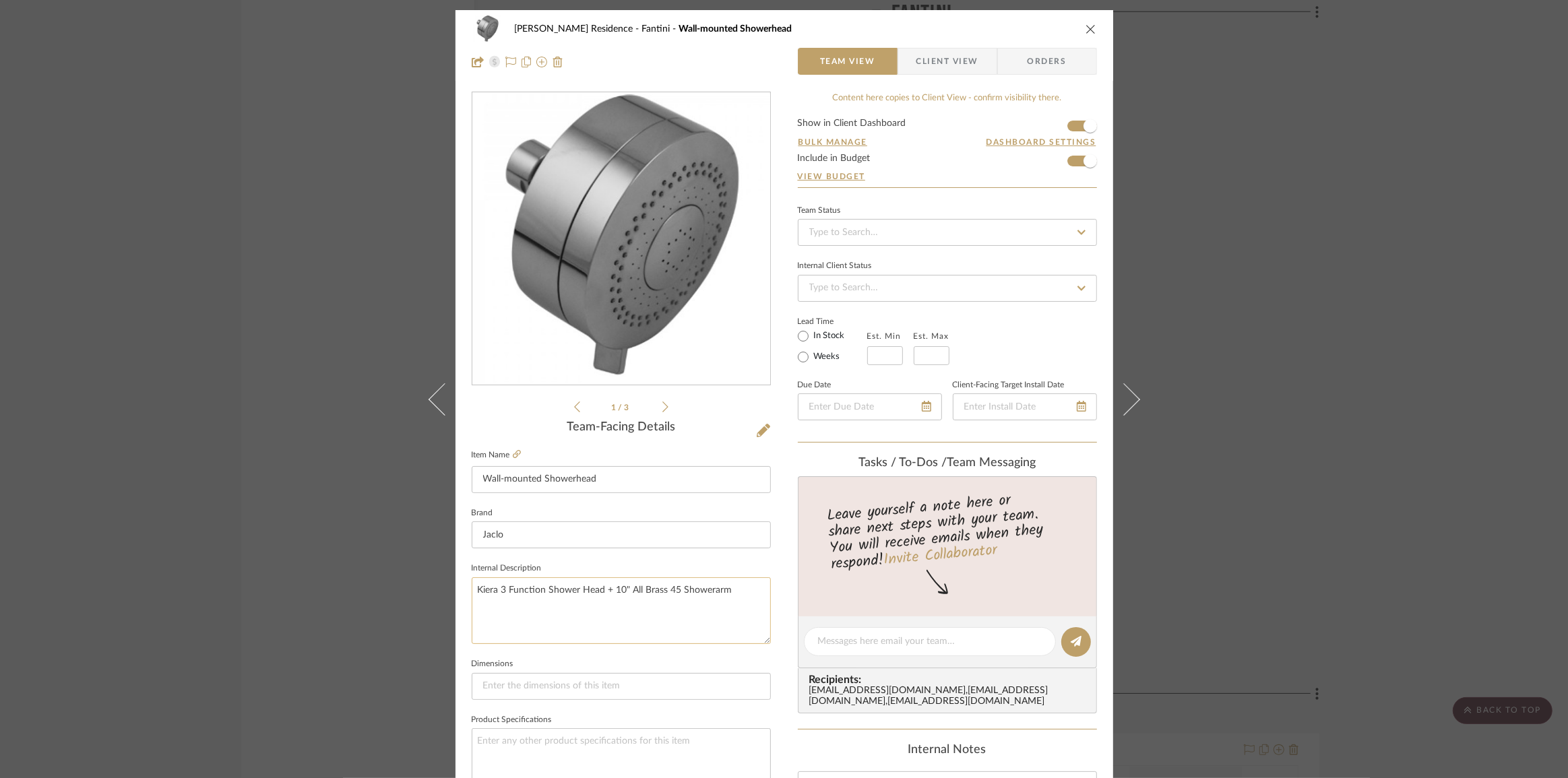
click at [741, 595] on textarea "Kiera 3 Function Shower Head + 10" All Brass 45 Showerarm" at bounding box center [621, 611] width 299 height 67
type textarea "Kiera 3 Function Shower Head + 10" All Brass 45 Showerarm + Es"
click at [926, 68] on span "Client View" at bounding box center [947, 61] width 62 height 27
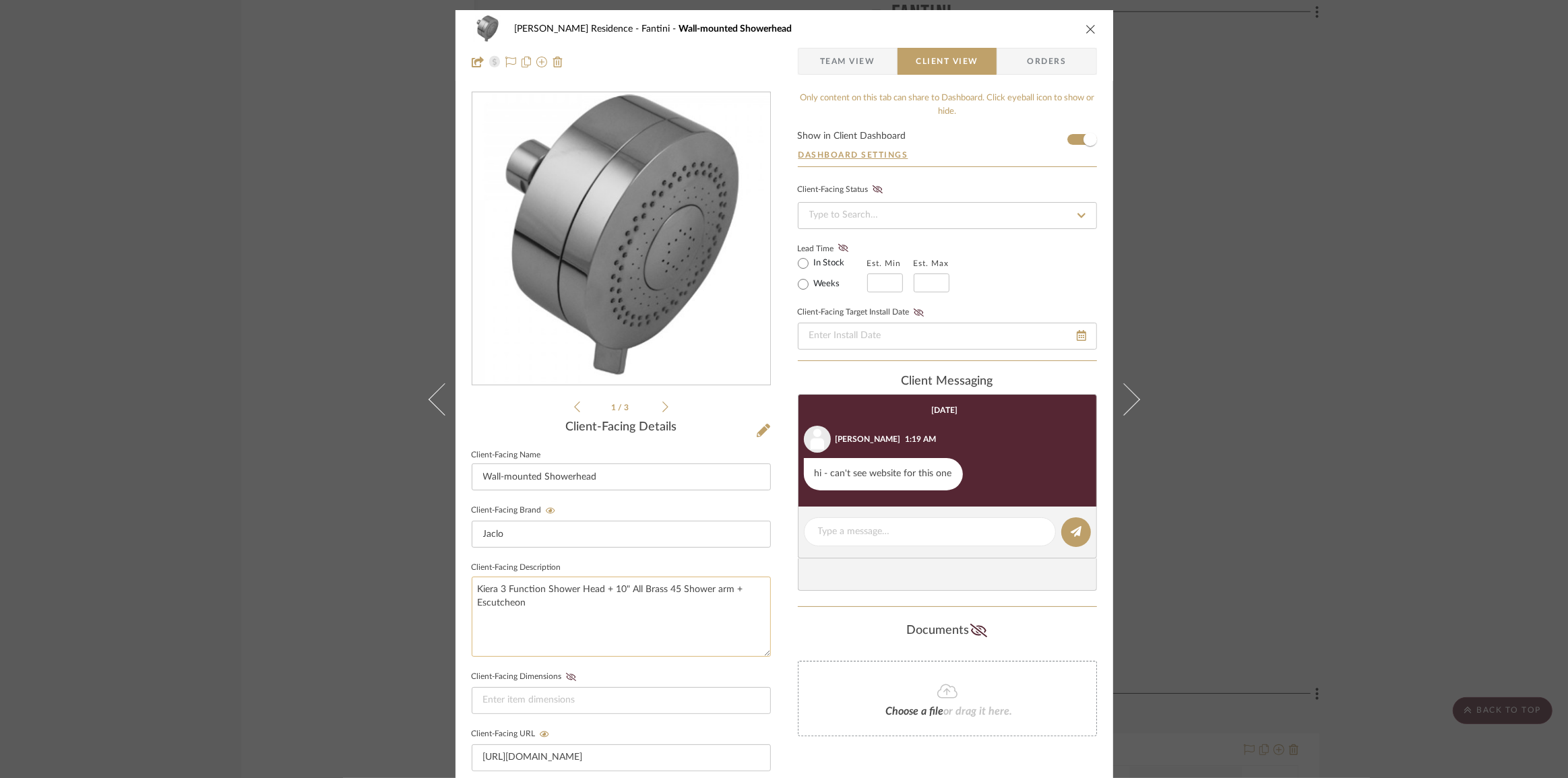
click at [519, 603] on textarea "Kiera 3 Function Shower Head + 10" All Brass 45 Shower arm + Escutcheon" at bounding box center [621, 617] width 299 height 80
click at [544, 608] on textarea "Kiera 3 Function Shower Head + 10" All Brass 45 Shower arm + Escutcheon" at bounding box center [621, 617] width 299 height 80
drag, startPoint x: 521, startPoint y: 607, endPoint x: 463, endPoint y: 607, distance: 58.0
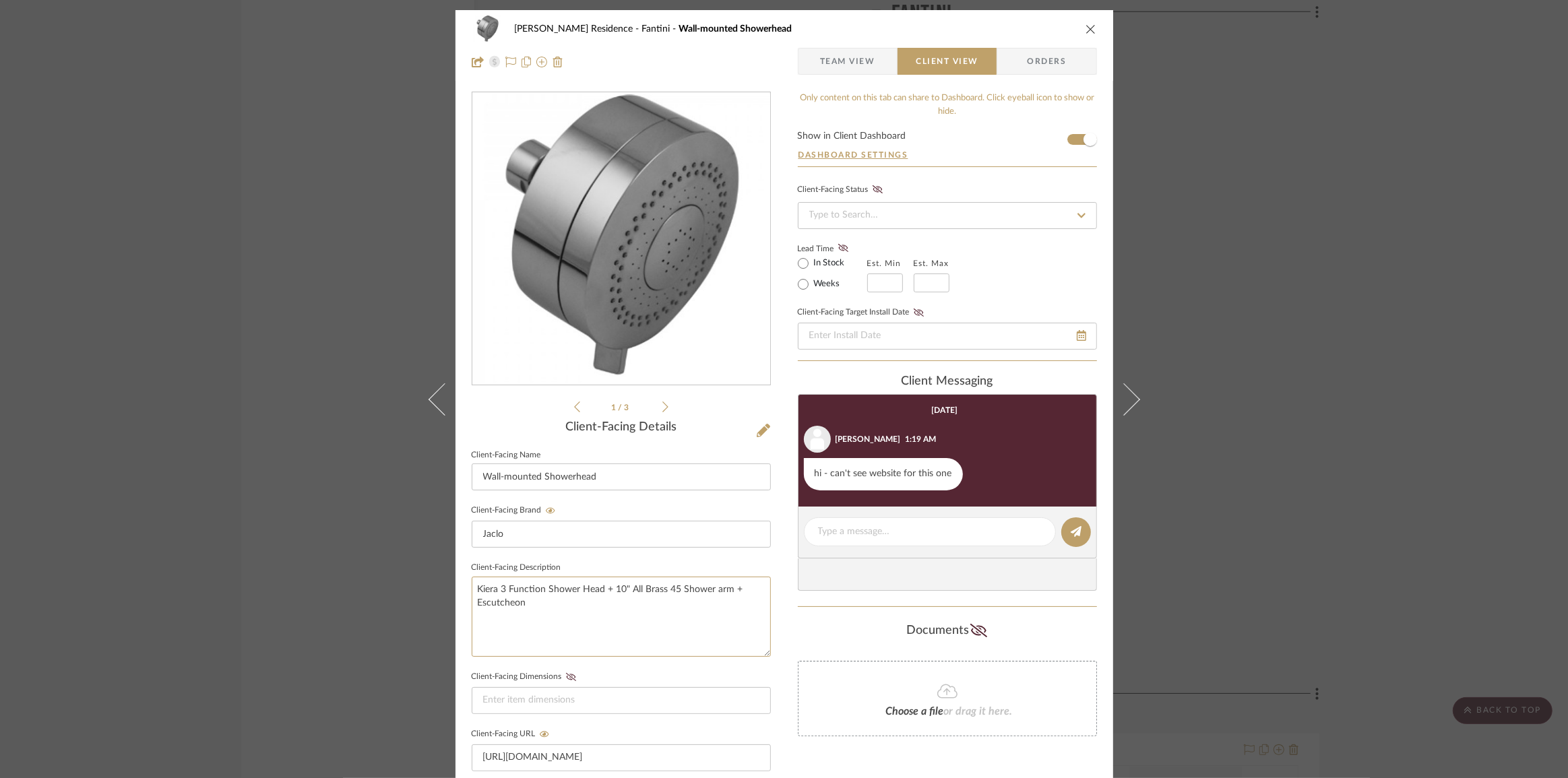
click at [463, 607] on div "[PERSON_NAME] Residence Fantini Wall-mounted Showerhead Team View Client View O…" at bounding box center [784, 571] width 658 height 1122
click at [833, 59] on span "Team View" at bounding box center [848, 61] width 55 height 27
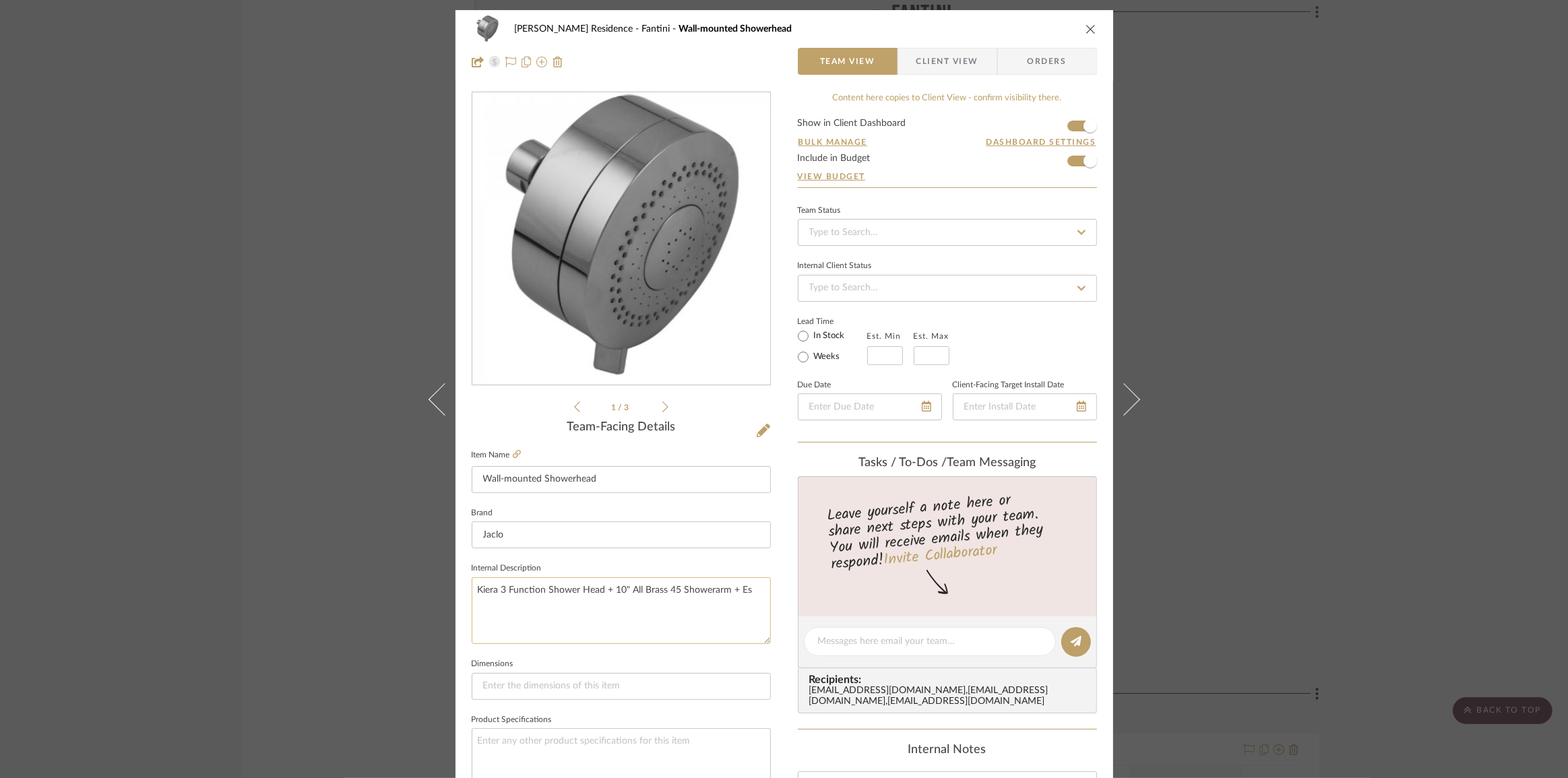
click at [749, 585] on textarea "Kiera 3 Function Shower Head + 10" All Brass 45 Showerarm + Es" at bounding box center [621, 611] width 299 height 67
paste textarea "Escutcheon"
type textarea "Kiera 3 Function Shower Head + 10" All Brass 45 Showerarm + Escutcheon"
click at [939, 62] on span "Client View" at bounding box center [947, 61] width 62 height 27
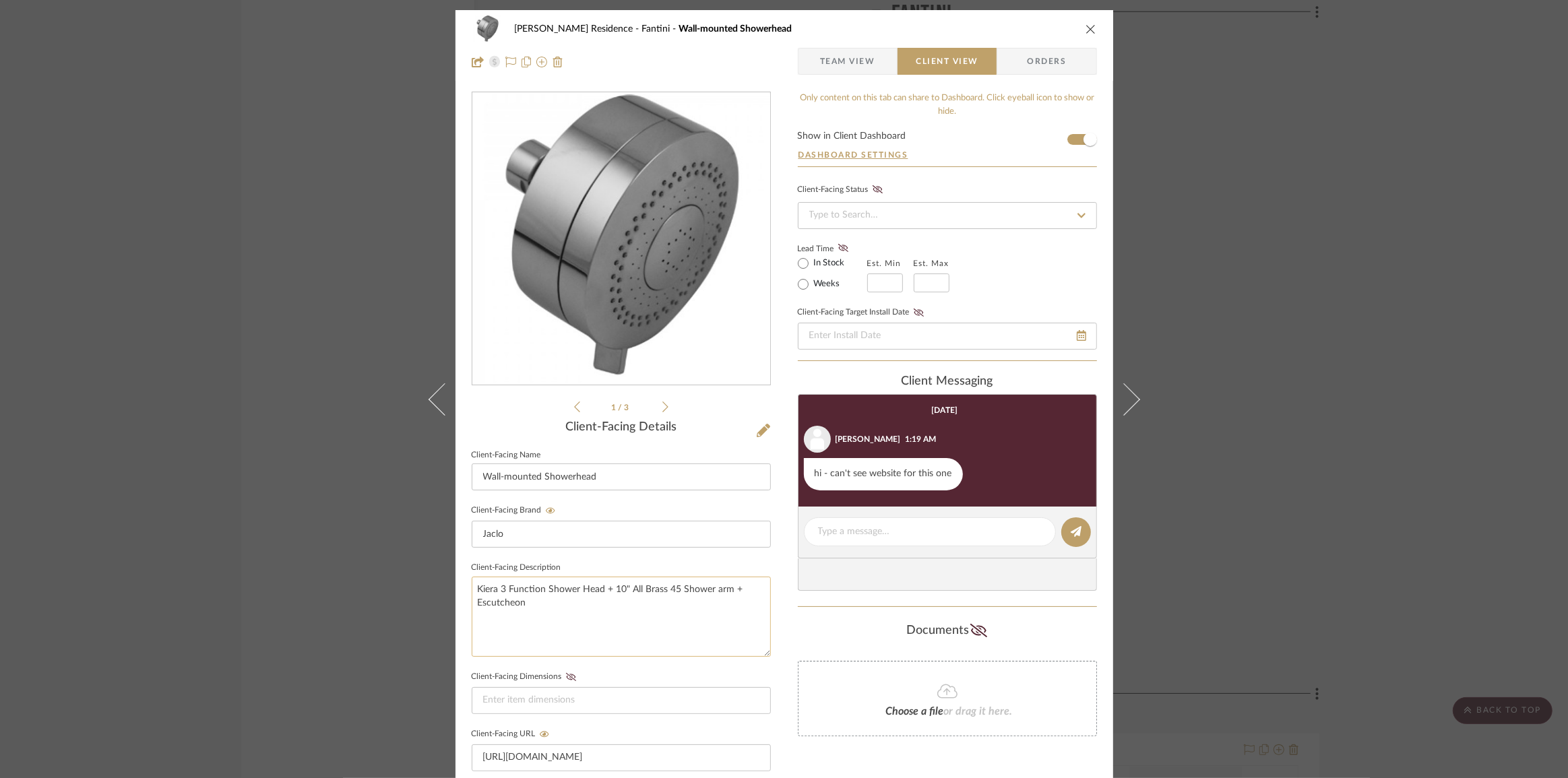
click at [552, 604] on textarea "Kiera 3 Function Shower Head + 10" All Brass 45 Shower arm + Escutcheon" at bounding box center [621, 617] width 299 height 80
type textarea "Kiera 3 Function Shower Head + 10" All Brass 45 Shower arm + [PERSON_NAME], Po"
type textarea "Kiera 3 Function Shower Head + 10" All Brass 45 Shower arm + [PERSON_NAME], Poli"
click at [613, 623] on textarea "Kiera 3 Function Shower Head + 10" All Brass 45 Shower arm + Escutcheon, Polish…" at bounding box center [621, 617] width 299 height 80
type textarea "Kiera 3 Function Shower Head + 10" All Brass 45 Shower arm + Escutcheon, Polish…"
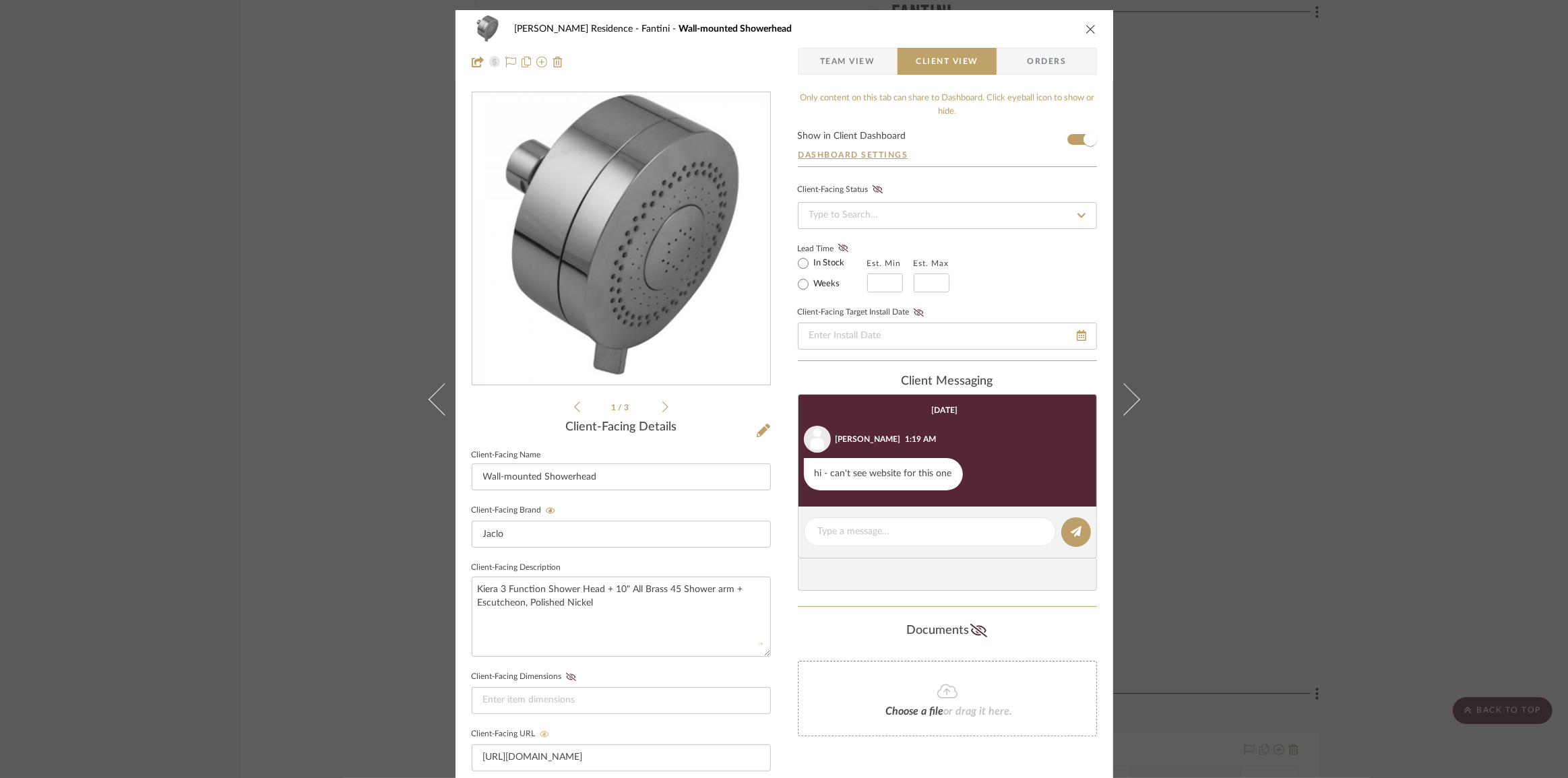
click at [540, 731] on icon at bounding box center [544, 734] width 9 height 6
click at [574, 749] on input "[URL][DOMAIN_NAME]" at bounding box center [621, 758] width 299 height 27
click at [370, 566] on div "[PERSON_NAME] Residence Fantini Wall-mounted Showerhead Team View Client View O…" at bounding box center [784, 389] width 1568 height 778
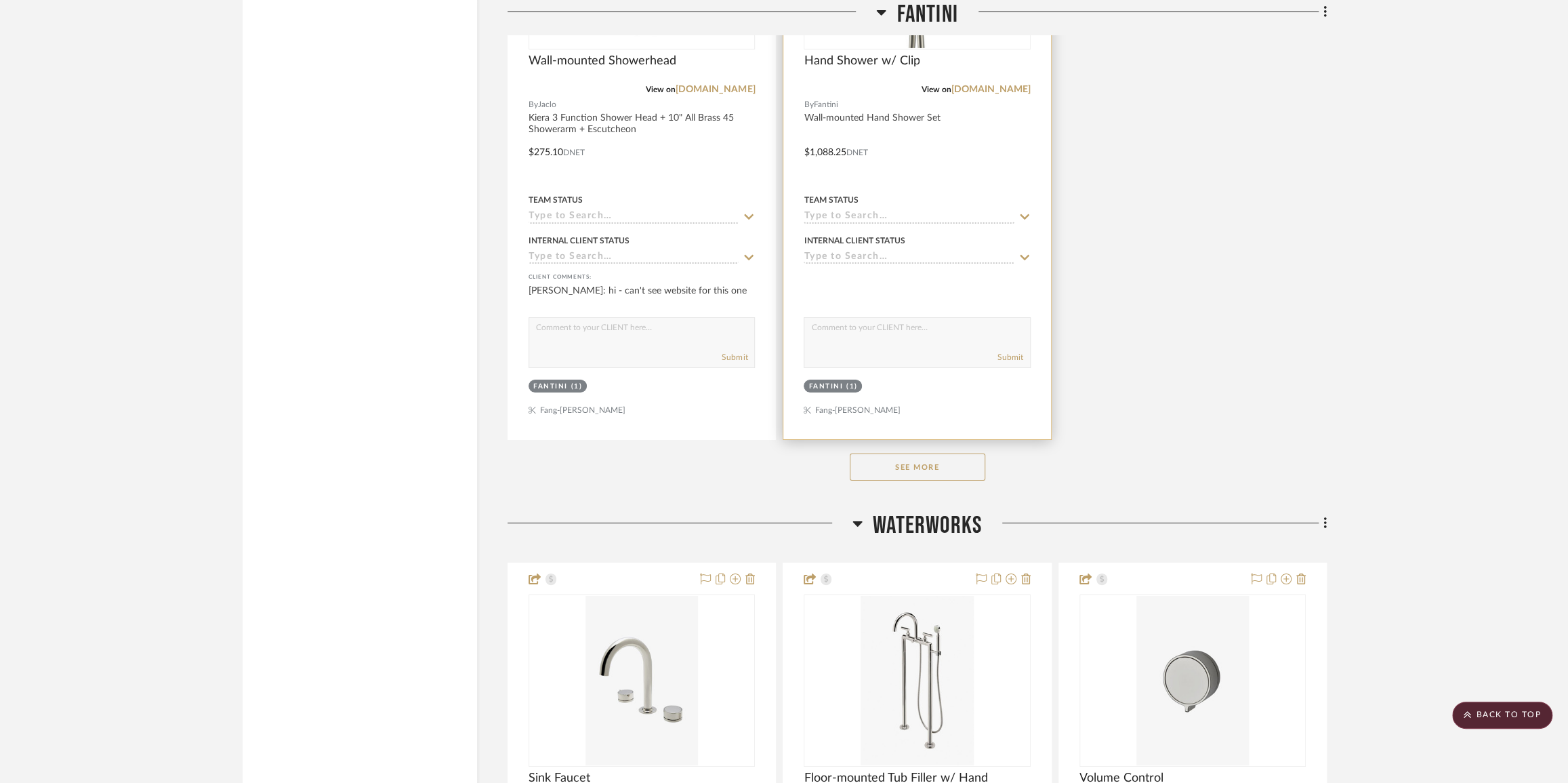
scroll to position [3822, 0]
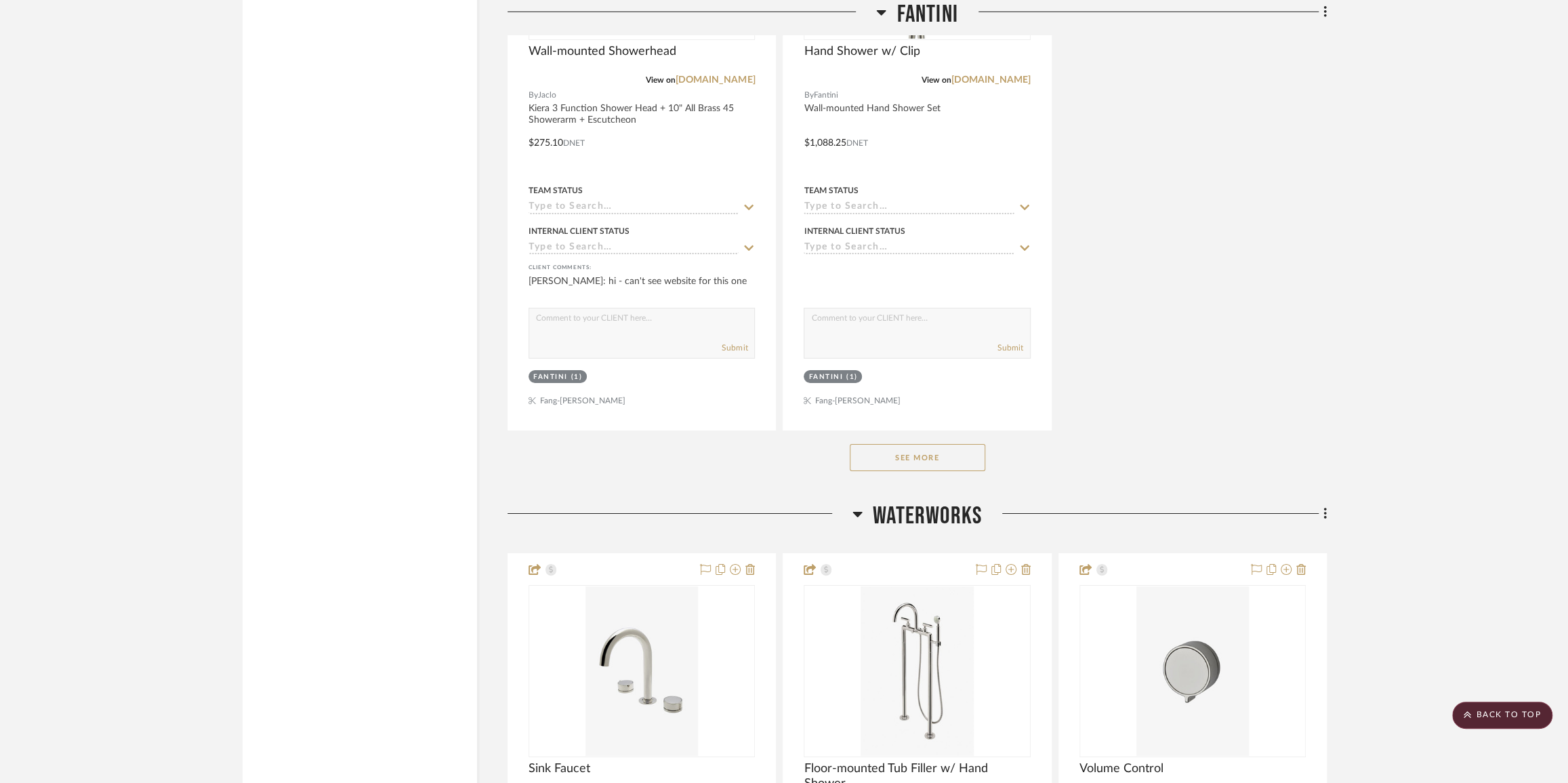
click at [900, 470] on button "See More" at bounding box center [917, 457] width 135 height 27
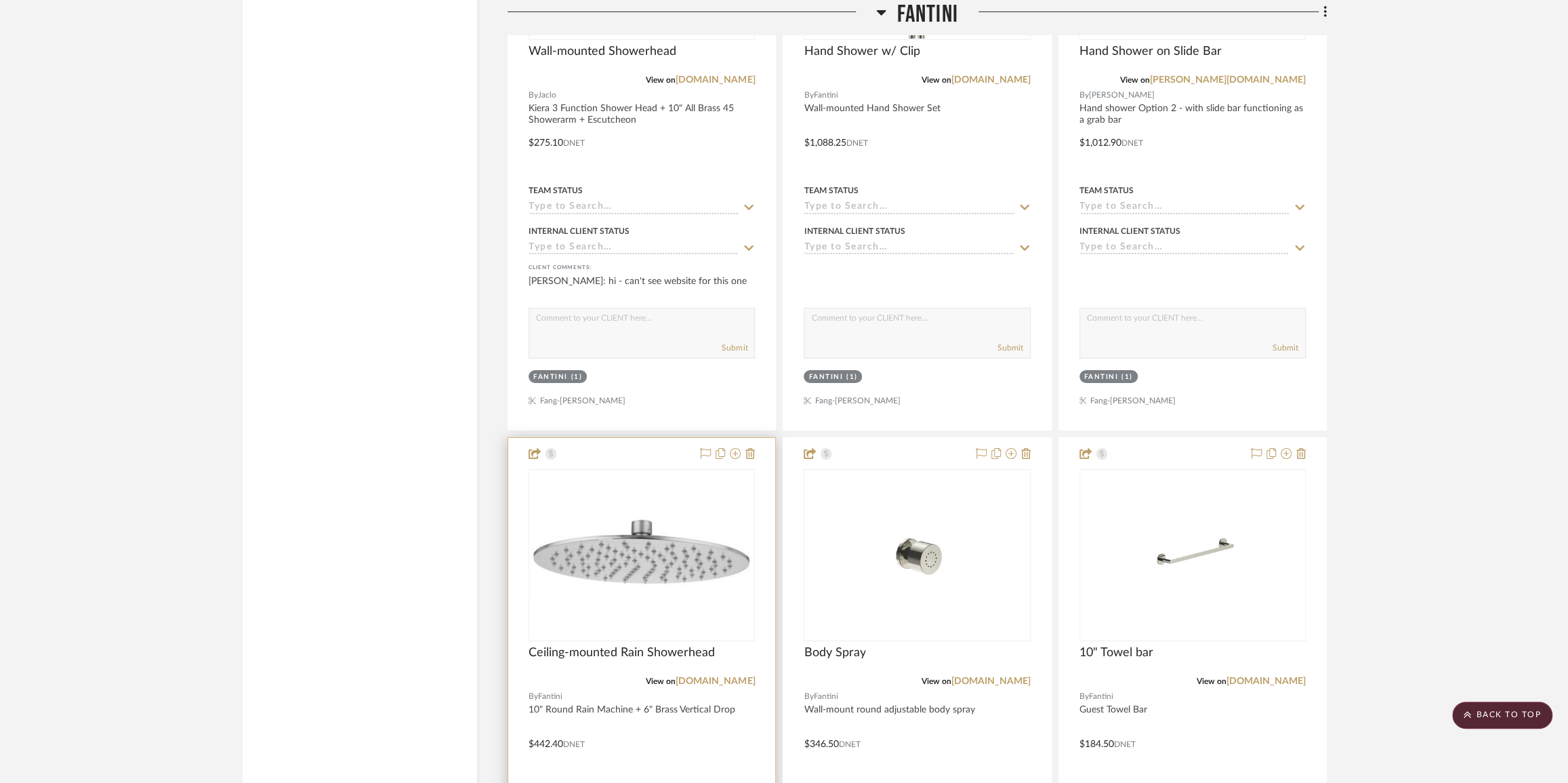
click at [626, 564] on img "0" at bounding box center [642, 556] width 224 height 79
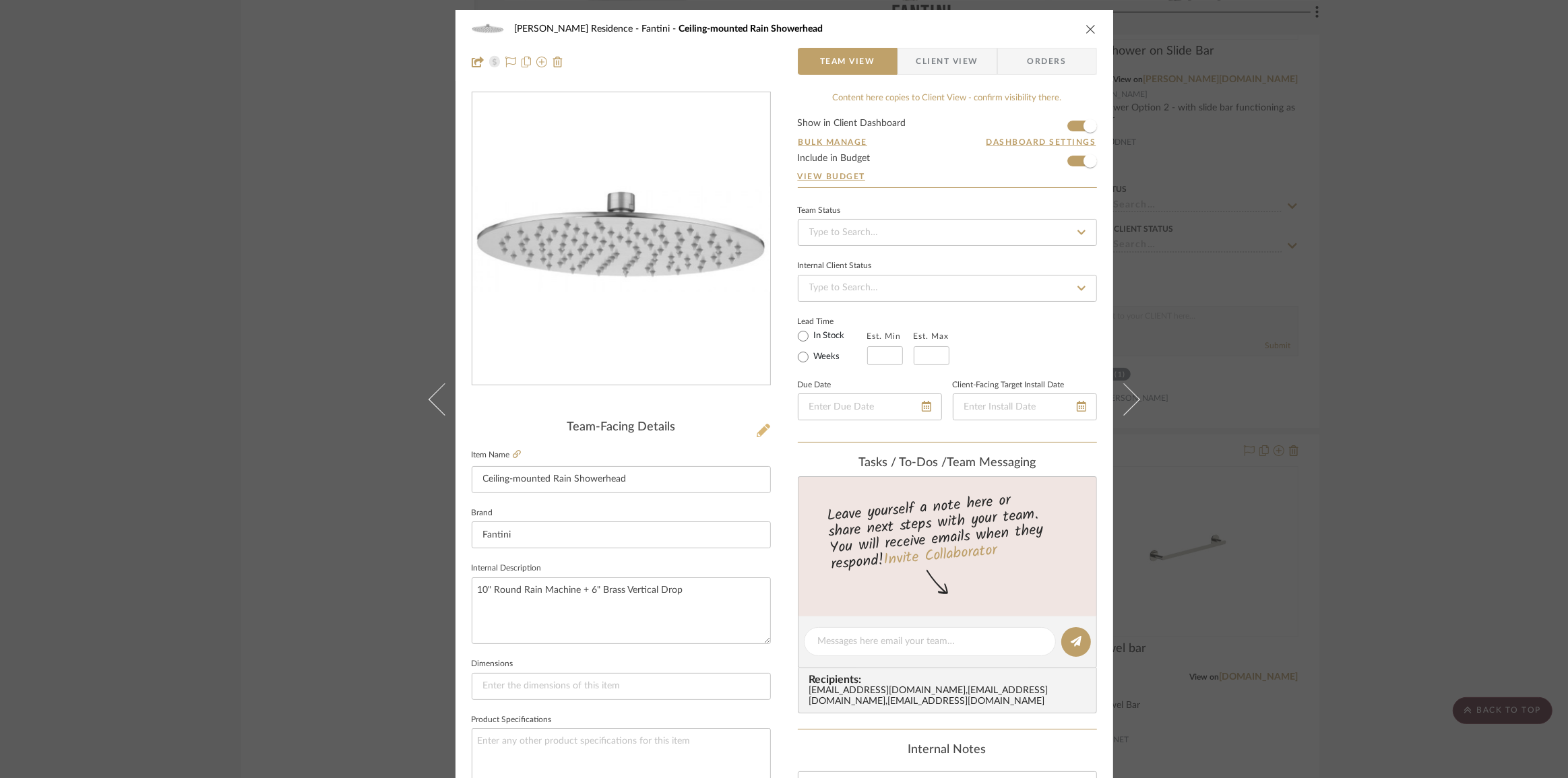
click at [761, 431] on icon at bounding box center [763, 430] width 14 height 14
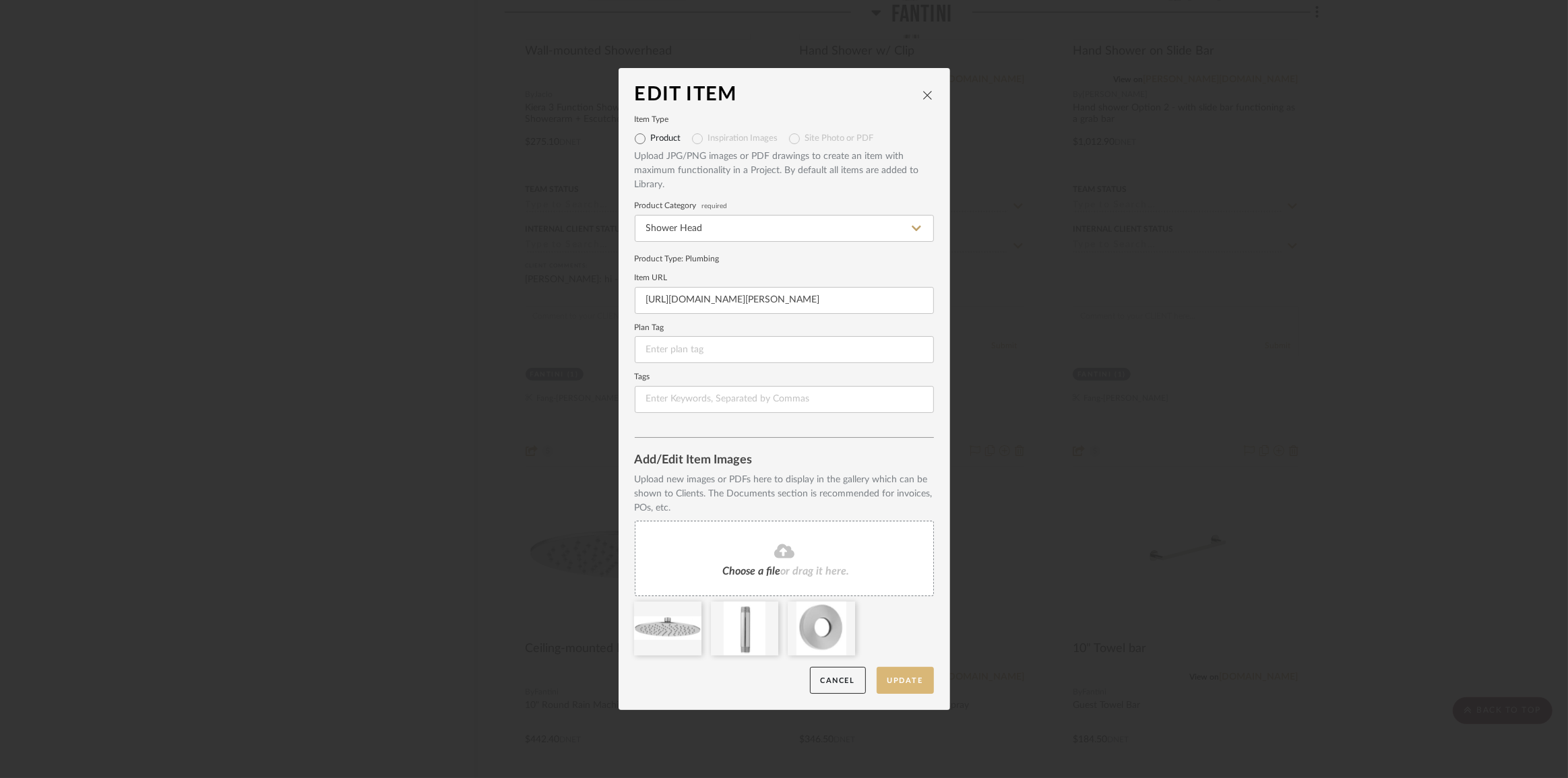
click at [893, 683] on button "Update" at bounding box center [905, 681] width 57 height 28
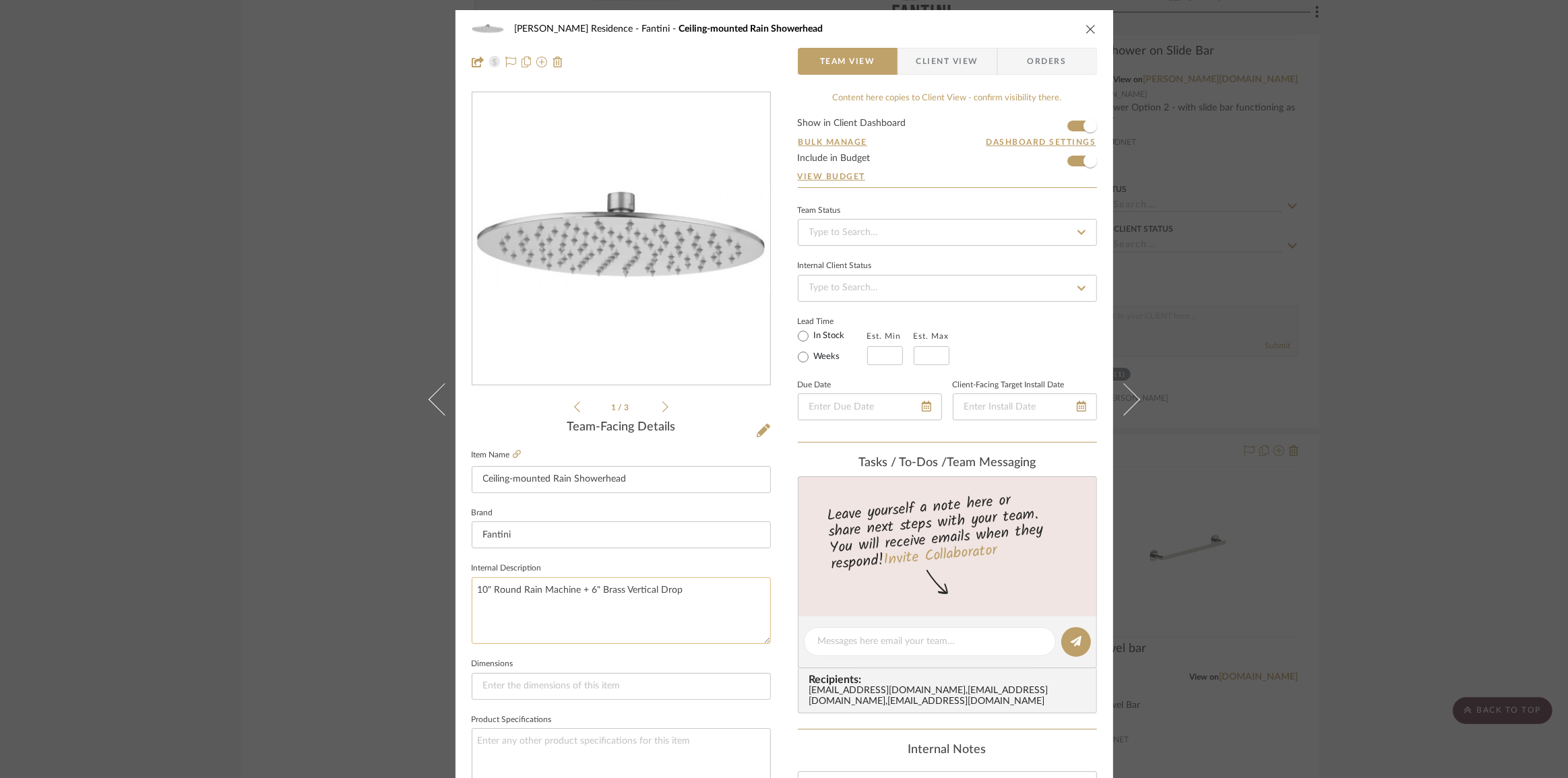
click at [706, 587] on textarea "10" Round Rain Machine + 6" Brass Vertical Drop" at bounding box center [621, 611] width 299 height 67
click at [956, 75] on div "[PERSON_NAME] Residence Fantini Ceiling-mounted Rain Showerhead Team View Clien…" at bounding box center [784, 45] width 658 height 71
click at [929, 66] on span "Client View" at bounding box center [947, 61] width 62 height 27
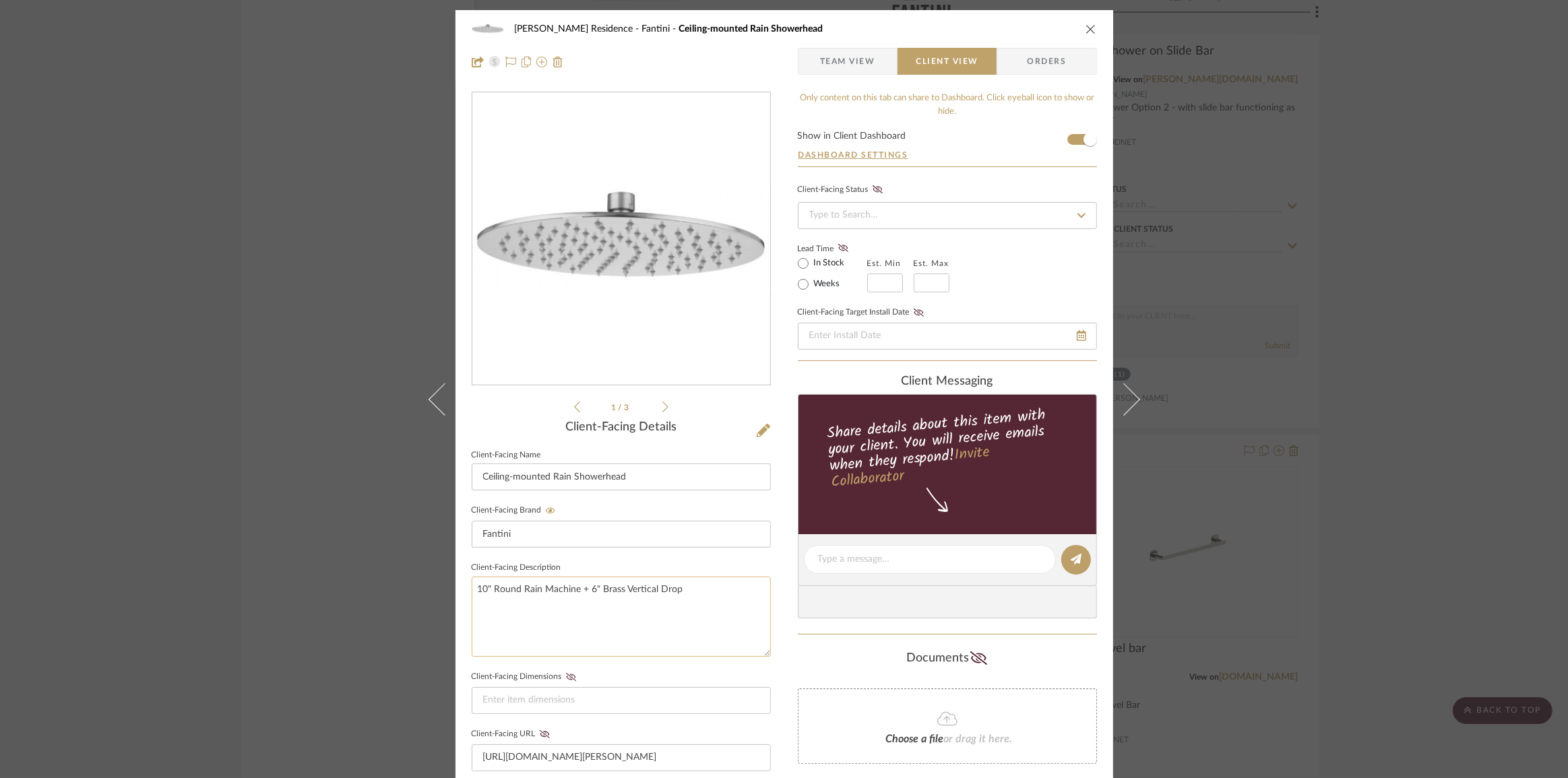
click at [686, 594] on textarea "10" Round Rain Machine + 6" Brass Vertical Drop" at bounding box center [621, 617] width 299 height 80
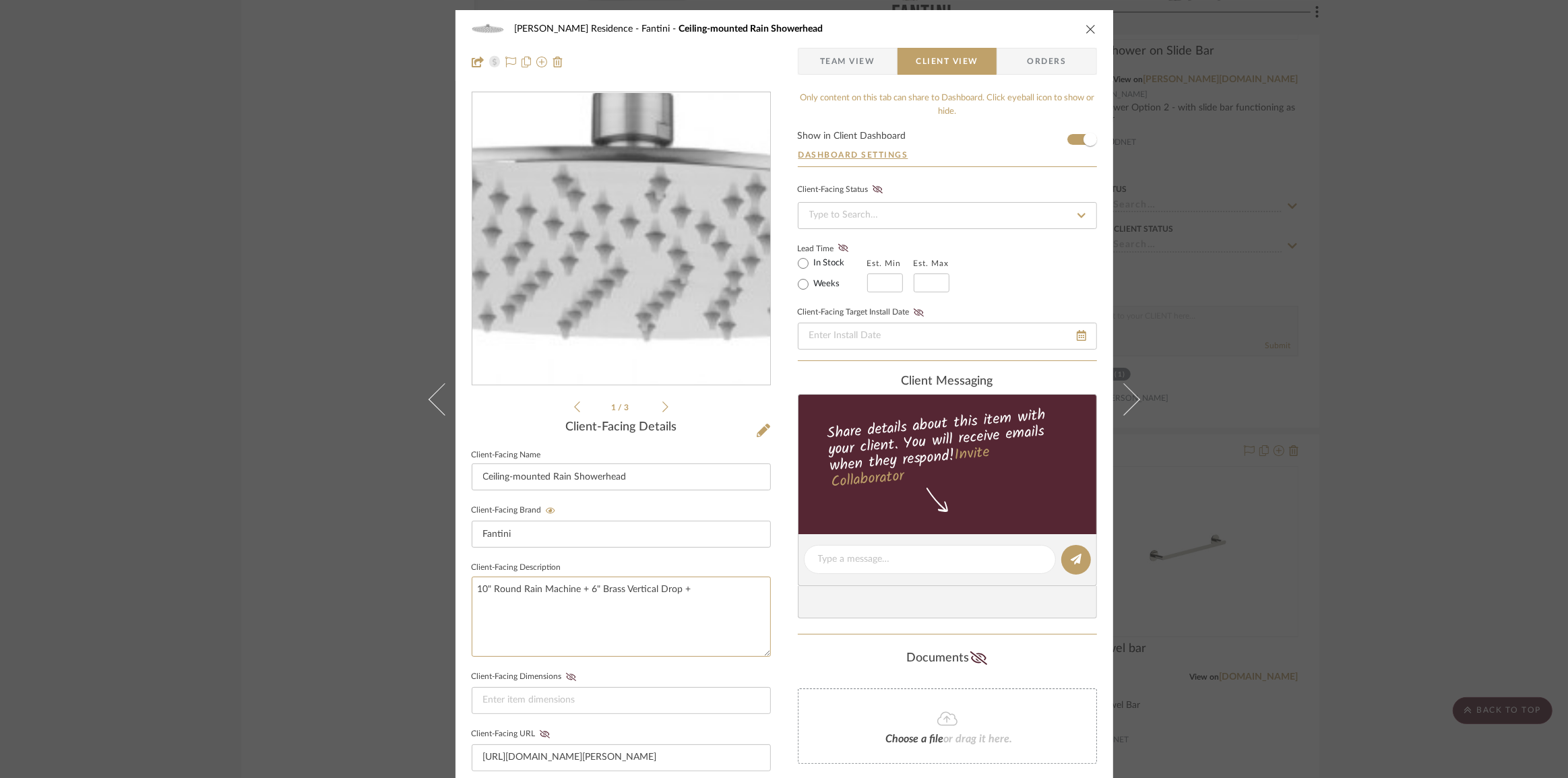
paste textarea "[URL][DOMAIN_NAME]"
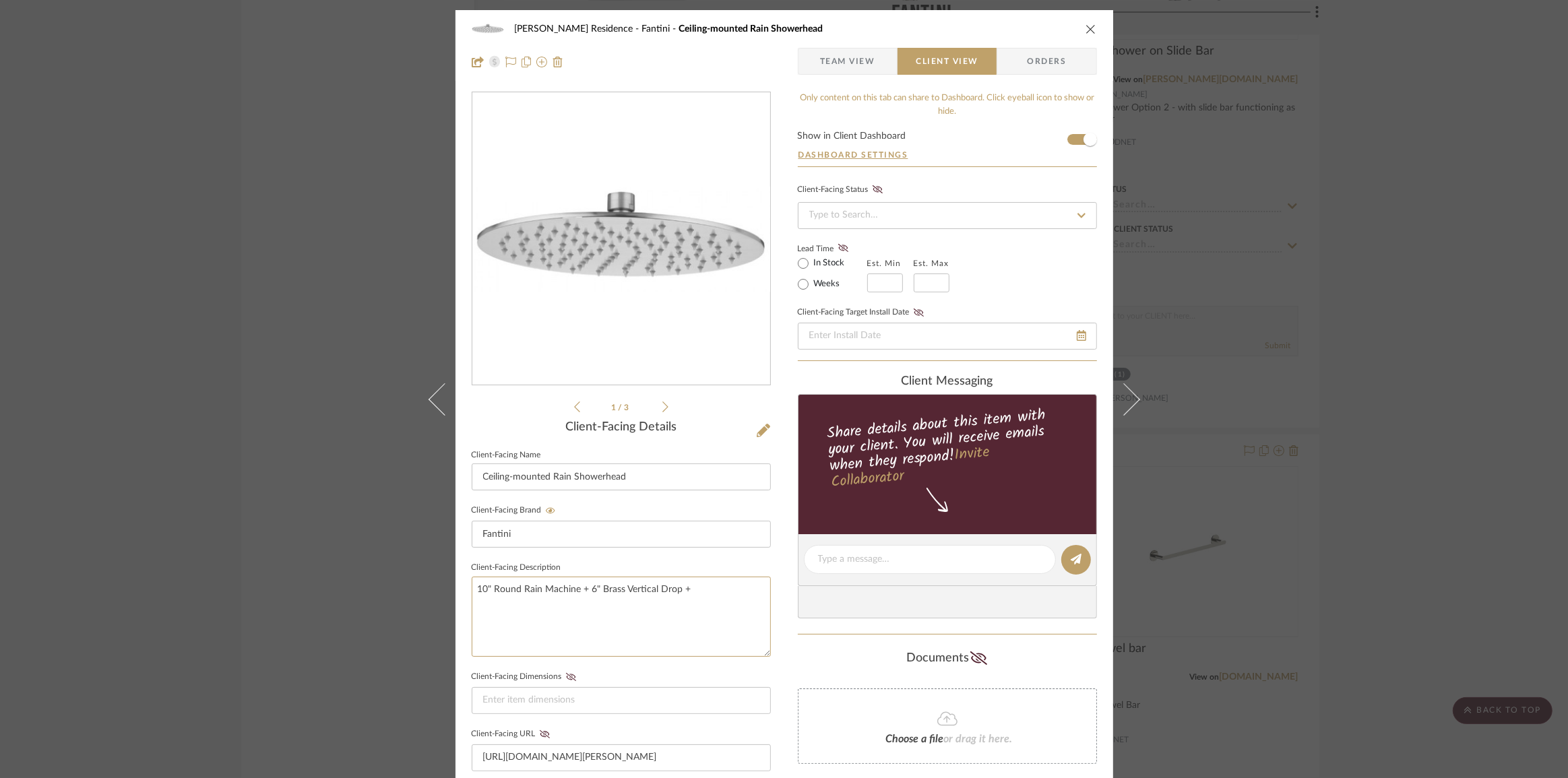
type textarea "10" Round Rain Machine + 6" Brass Vertical Drop +"
click at [1215, 428] on div "[PERSON_NAME] Residence Fantini Ceiling-mounted Rain Showerhead Team View Clien…" at bounding box center [784, 389] width 1568 height 778
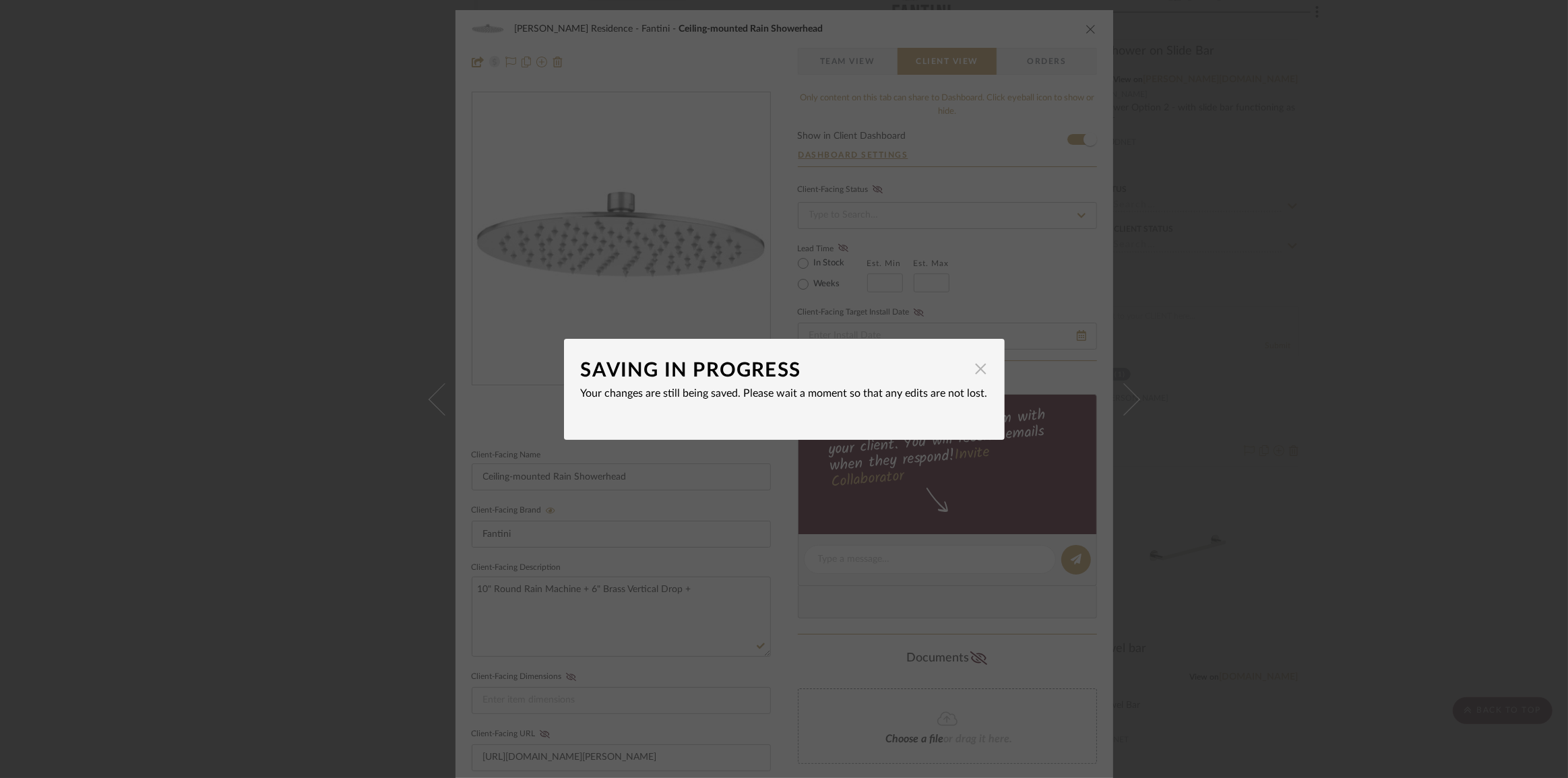
click at [977, 373] on span "button" at bounding box center [981, 369] width 27 height 27
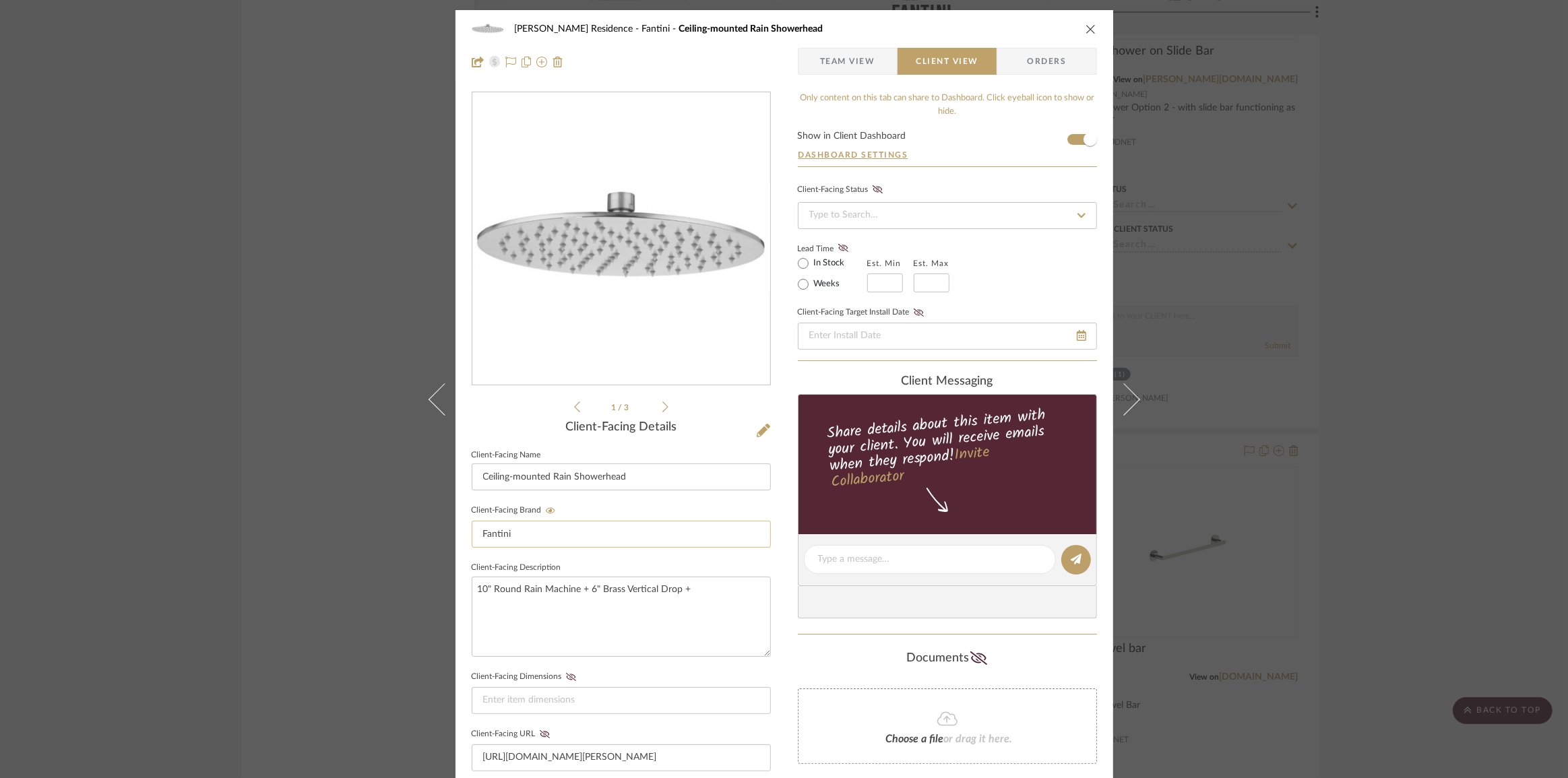
click at [528, 531] on input "Fantini" at bounding box center [621, 534] width 299 height 27
type input "Jaclo"
click at [573, 752] on input "[URL][DOMAIN_NAME][PERSON_NAME]" at bounding box center [621, 758] width 299 height 27
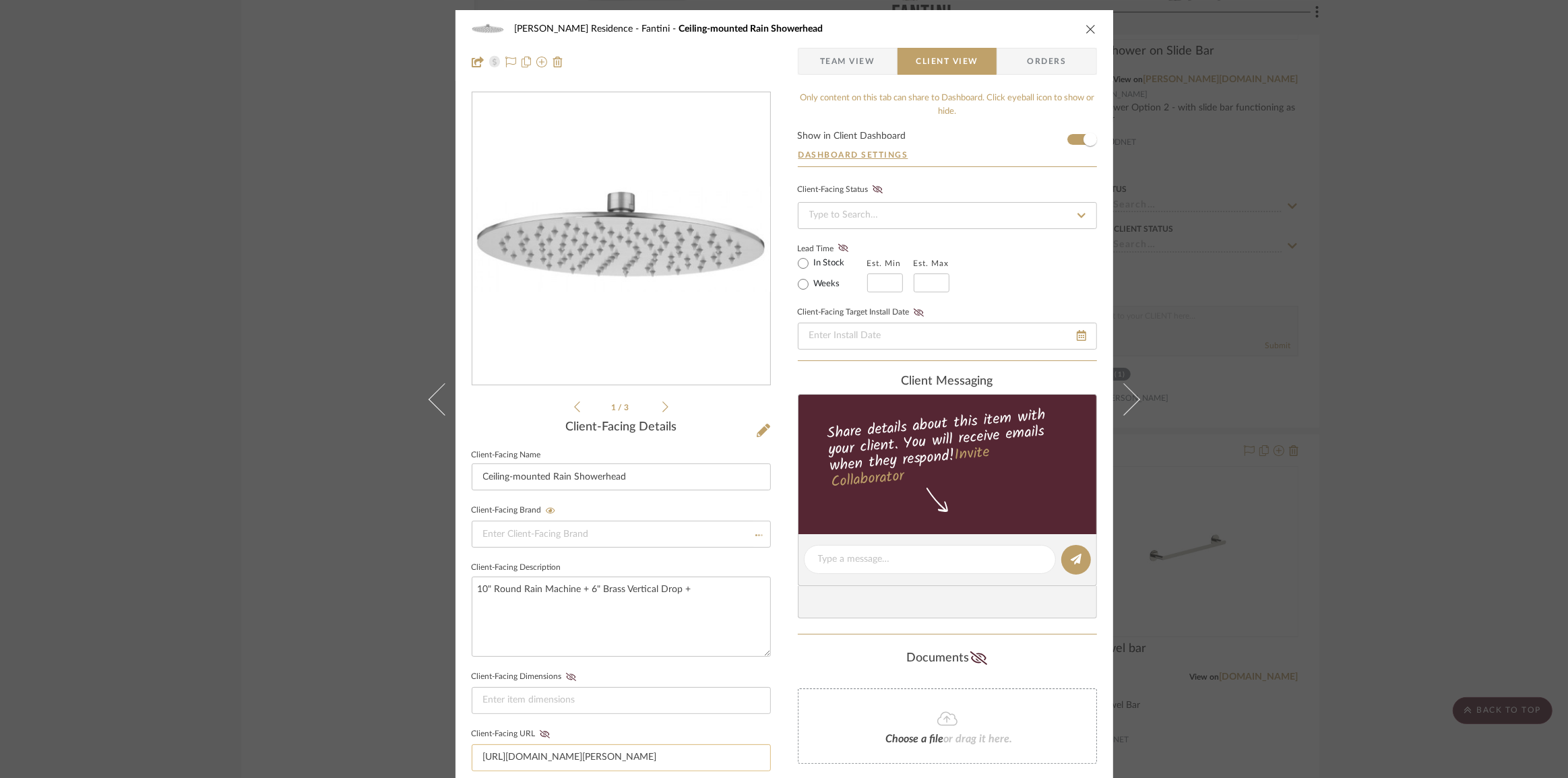
click at [573, 752] on input "[URL][DOMAIN_NAME][PERSON_NAME]" at bounding box center [621, 758] width 299 height 27
paste input "[DOMAIN_NAME][URL]"
type input "[URL][DOMAIN_NAME]"
click at [540, 737] on fieldset "Client-Facing URL [URL][DOMAIN_NAME]" at bounding box center [621, 748] width 299 height 47
click at [539, 731] on icon at bounding box center [544, 734] width 10 height 8
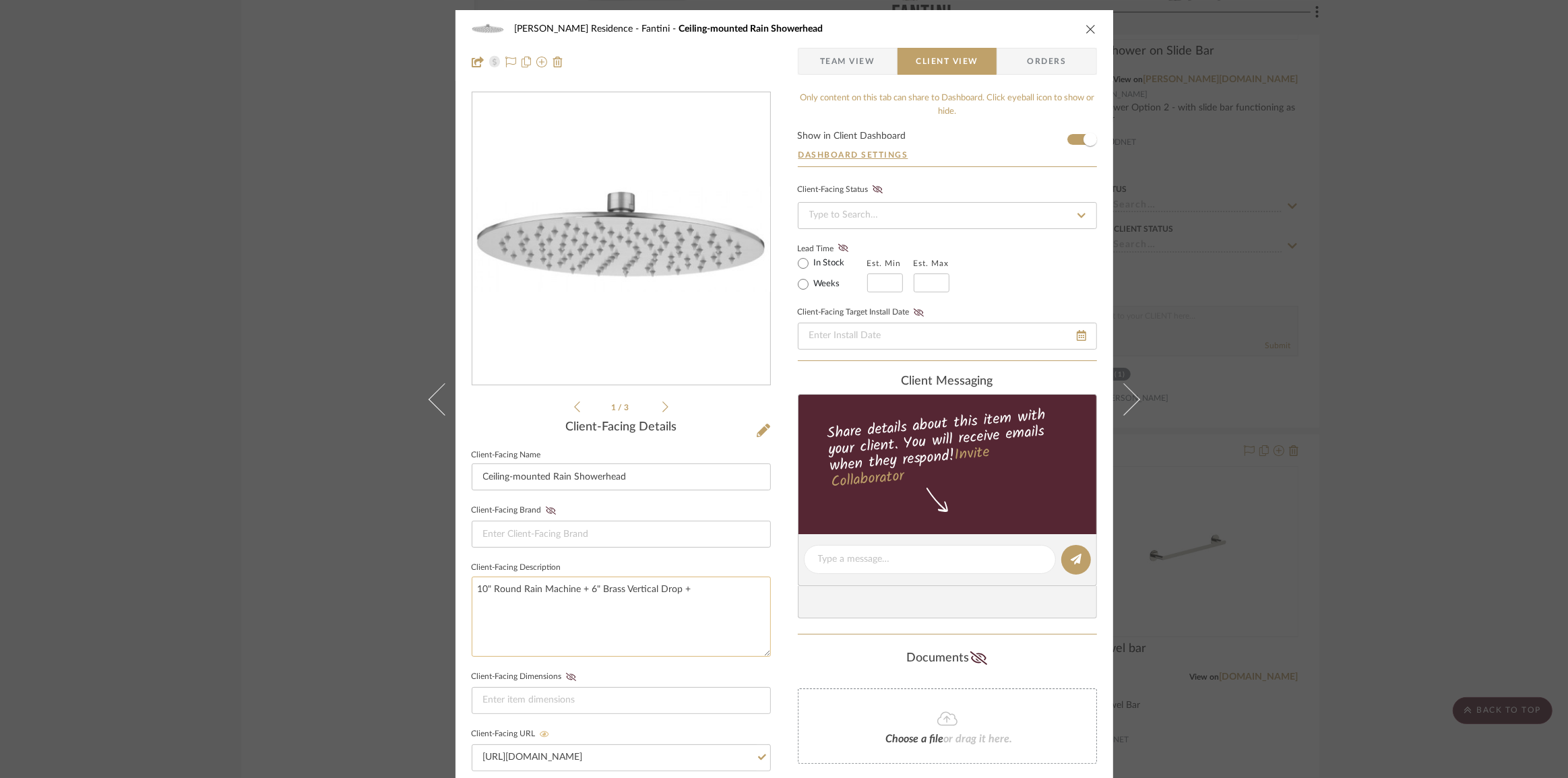
click at [695, 595] on textarea "10" Round Rain Machine + 6" Brass Vertical Drop +" at bounding box center [621, 617] width 299 height 80
type textarea "10" Round Rain Machine + 6" Brass Vertical Drop + Escutcheon, Polished Nickel"
click at [649, 700] on input at bounding box center [621, 700] width 299 height 27
click at [659, 750] on input "[URL][DOMAIN_NAME]" at bounding box center [621, 758] width 299 height 27
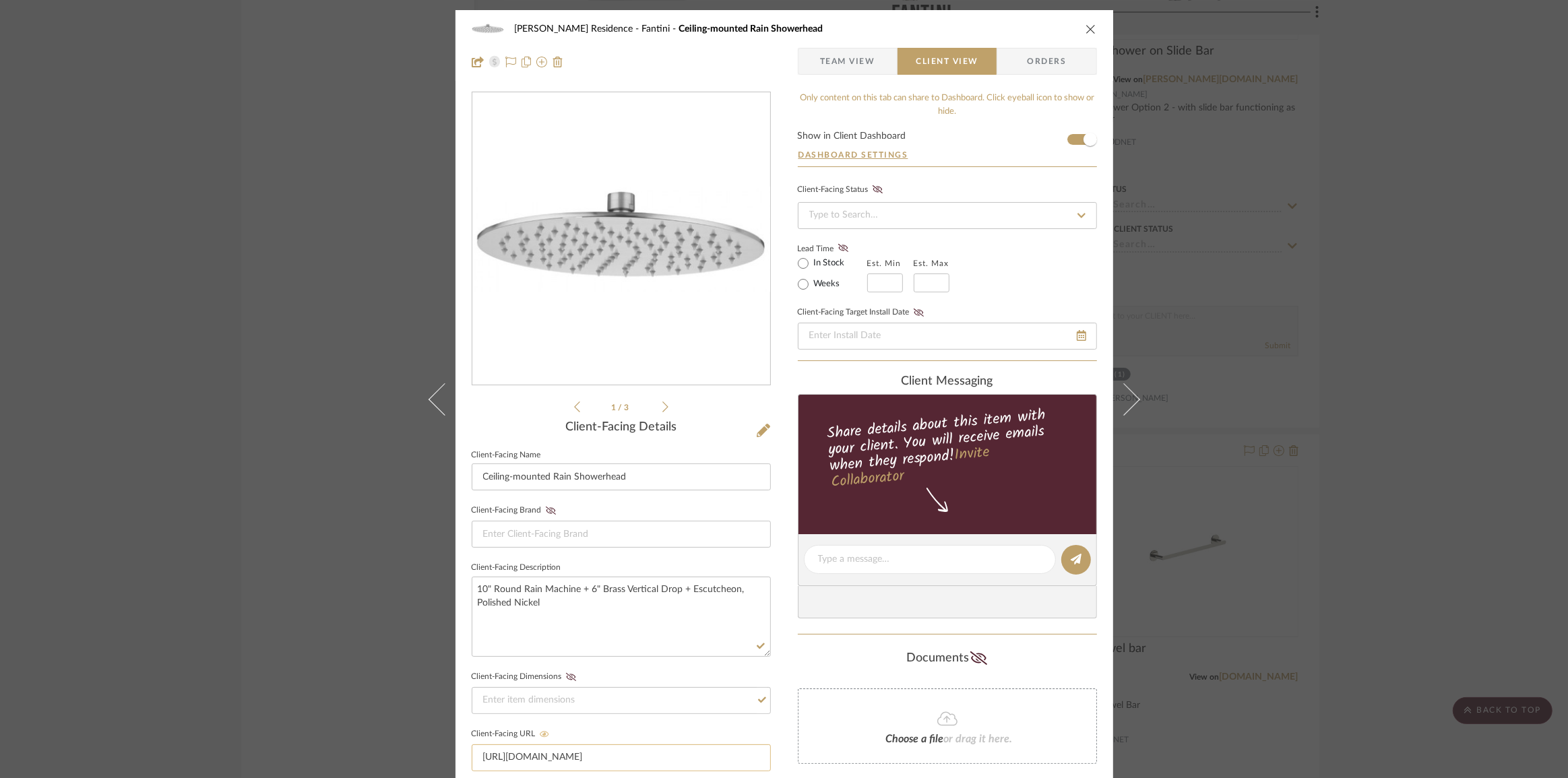
click at [659, 750] on input "[URL][DOMAIN_NAME]" at bounding box center [621, 758] width 299 height 27
click at [821, 58] on span "Team View" at bounding box center [848, 61] width 55 height 27
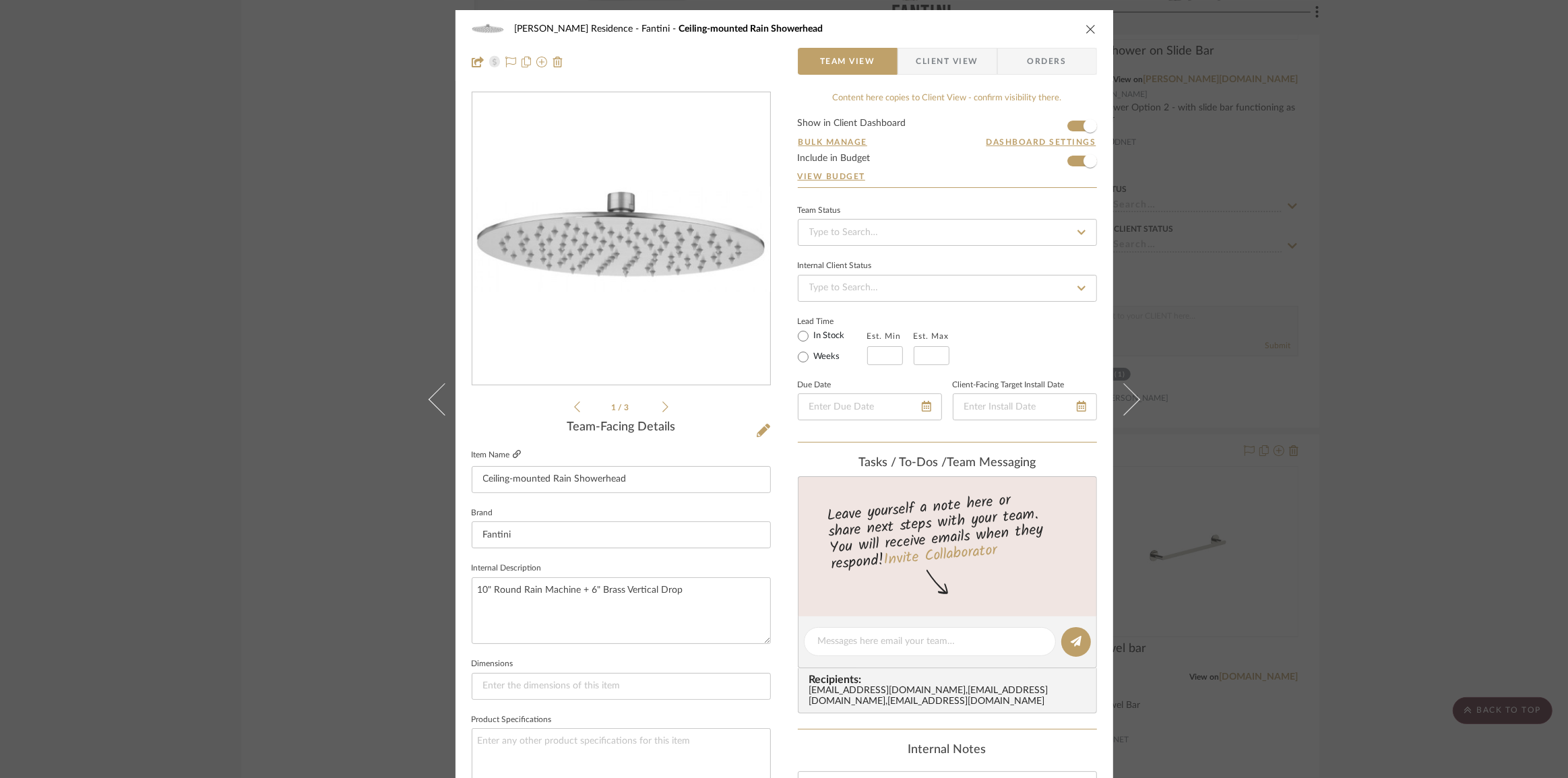
click at [514, 456] on icon at bounding box center [517, 453] width 8 height 8
click at [757, 432] on icon at bounding box center [763, 430] width 14 height 14
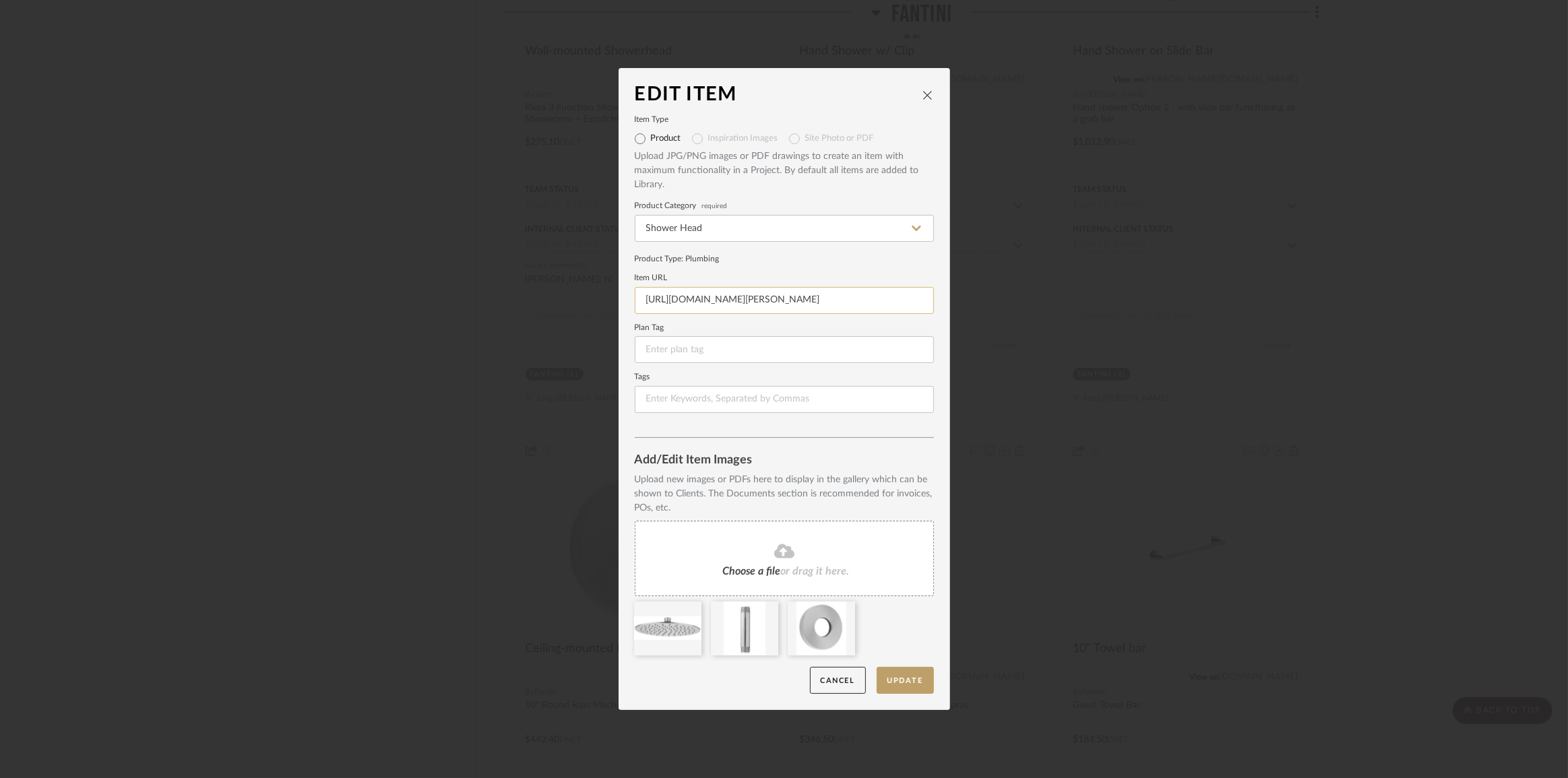
click at [733, 303] on input "[URL][DOMAIN_NAME][PERSON_NAME]" at bounding box center [784, 300] width 299 height 27
paste input "[DOMAIN_NAME][URL]"
type input "[URL][DOMAIN_NAME]"
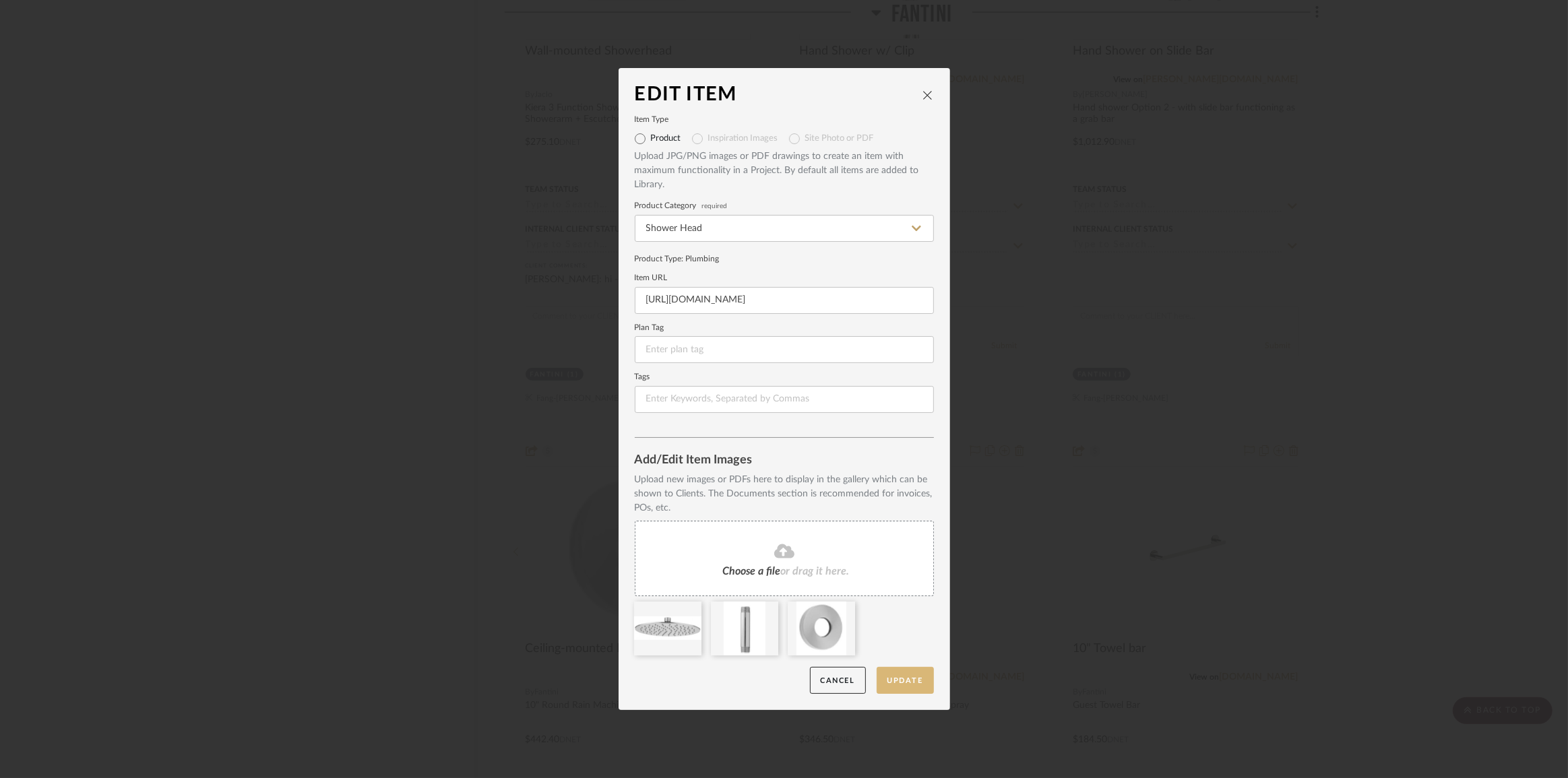
click at [909, 680] on button "Update" at bounding box center [905, 681] width 57 height 28
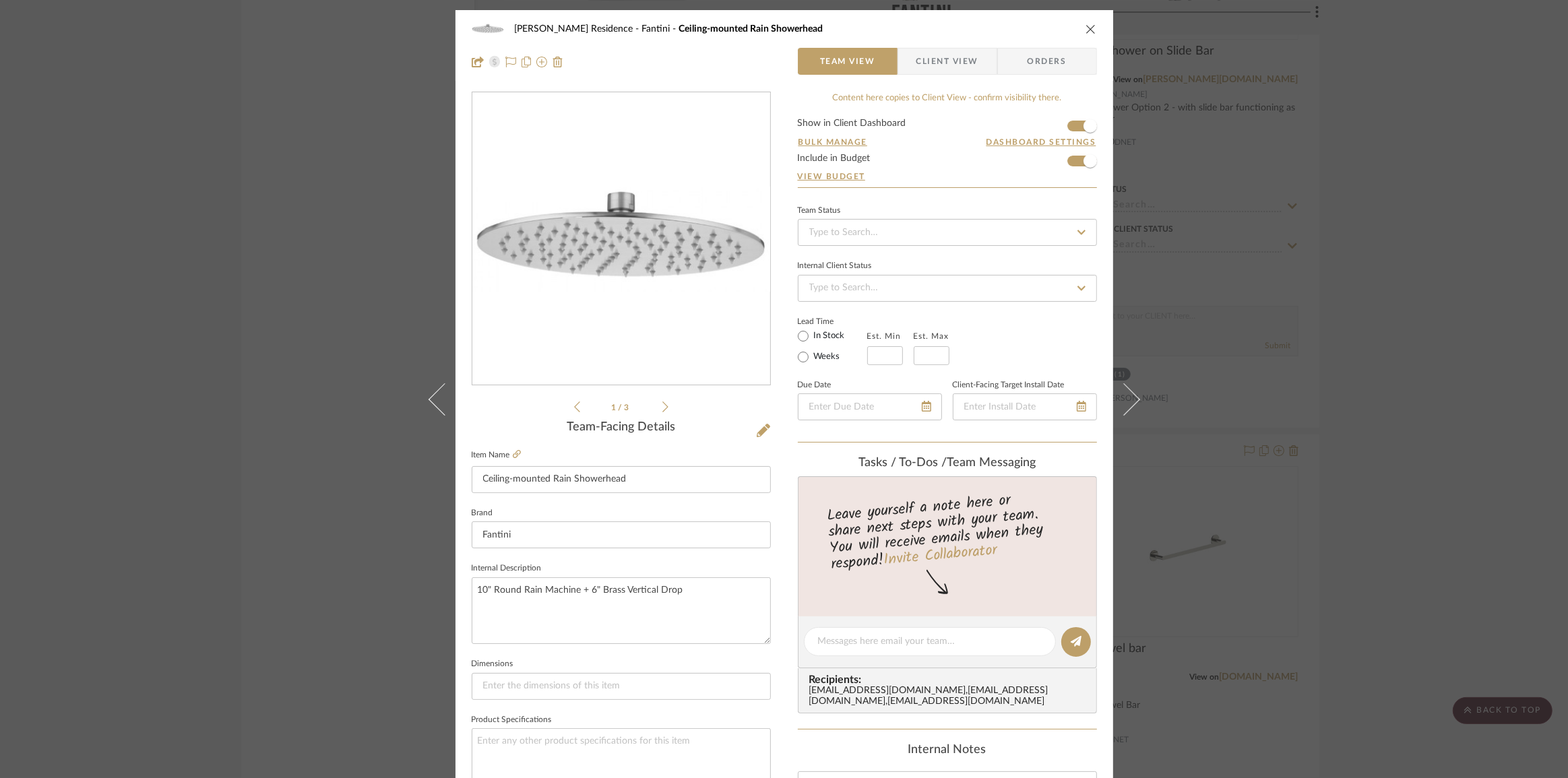
click at [1086, 31] on icon "close" at bounding box center [1091, 28] width 11 height 11
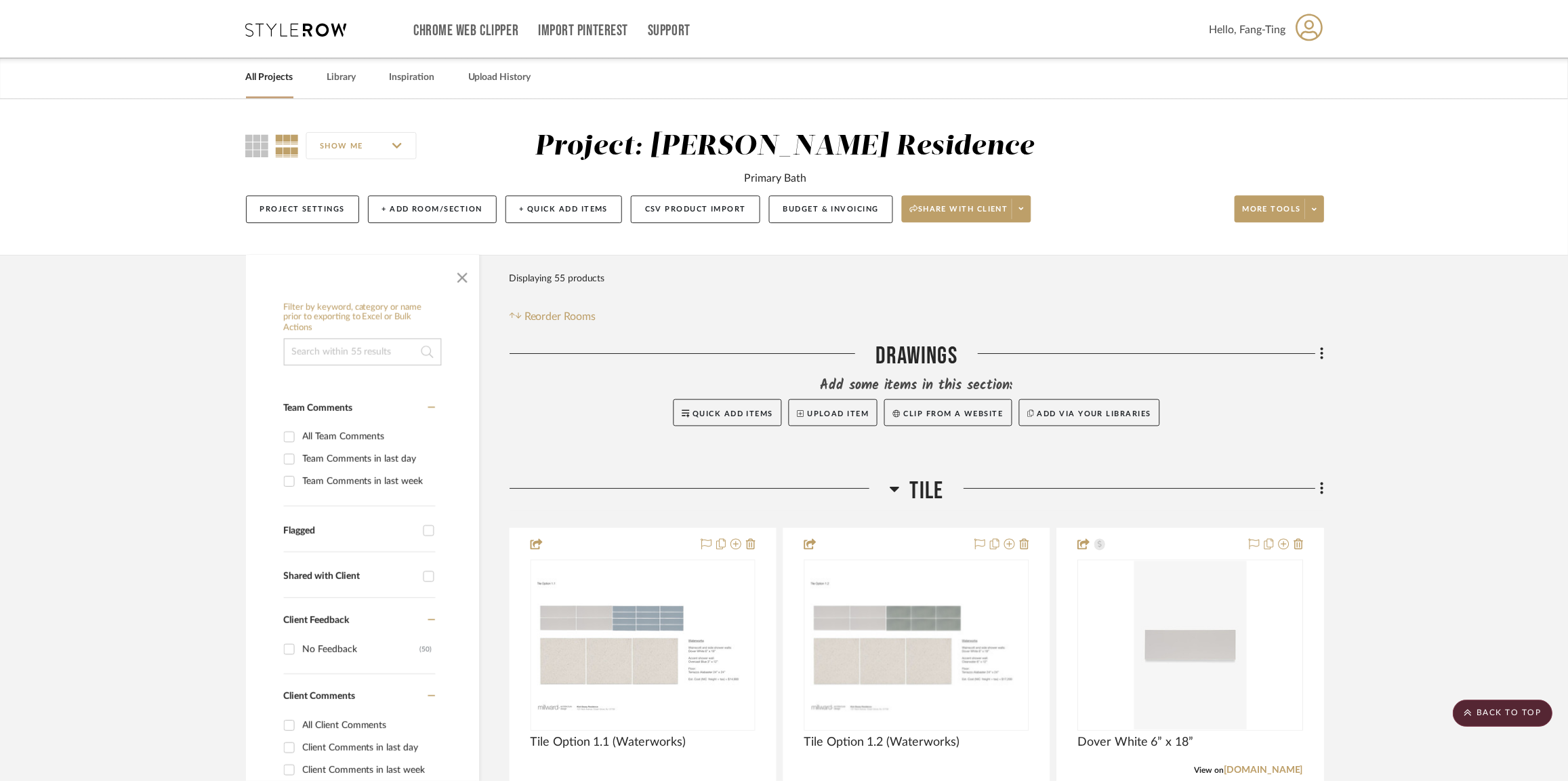
scroll to position [3822, 0]
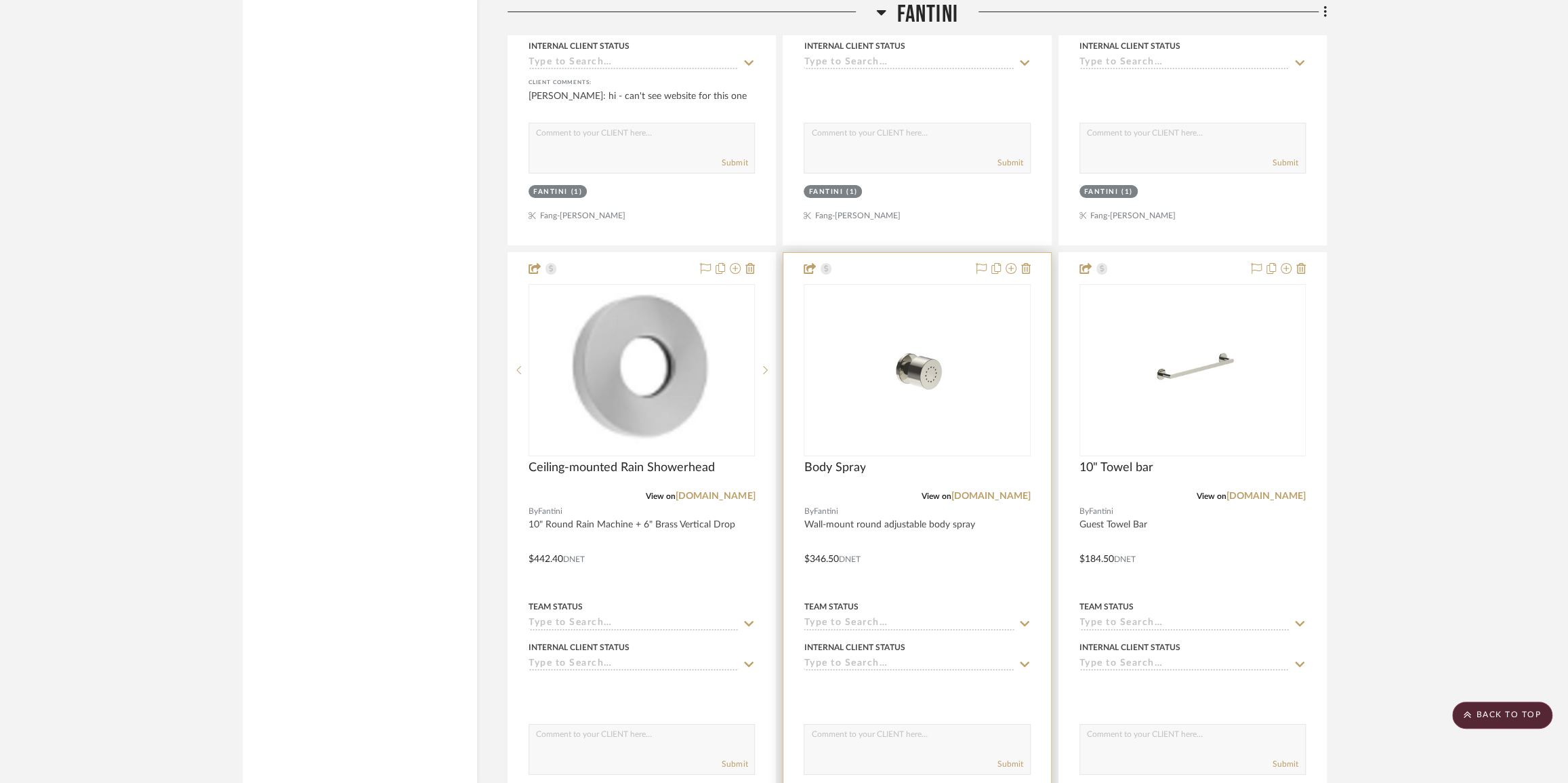
scroll to position [3699, 0]
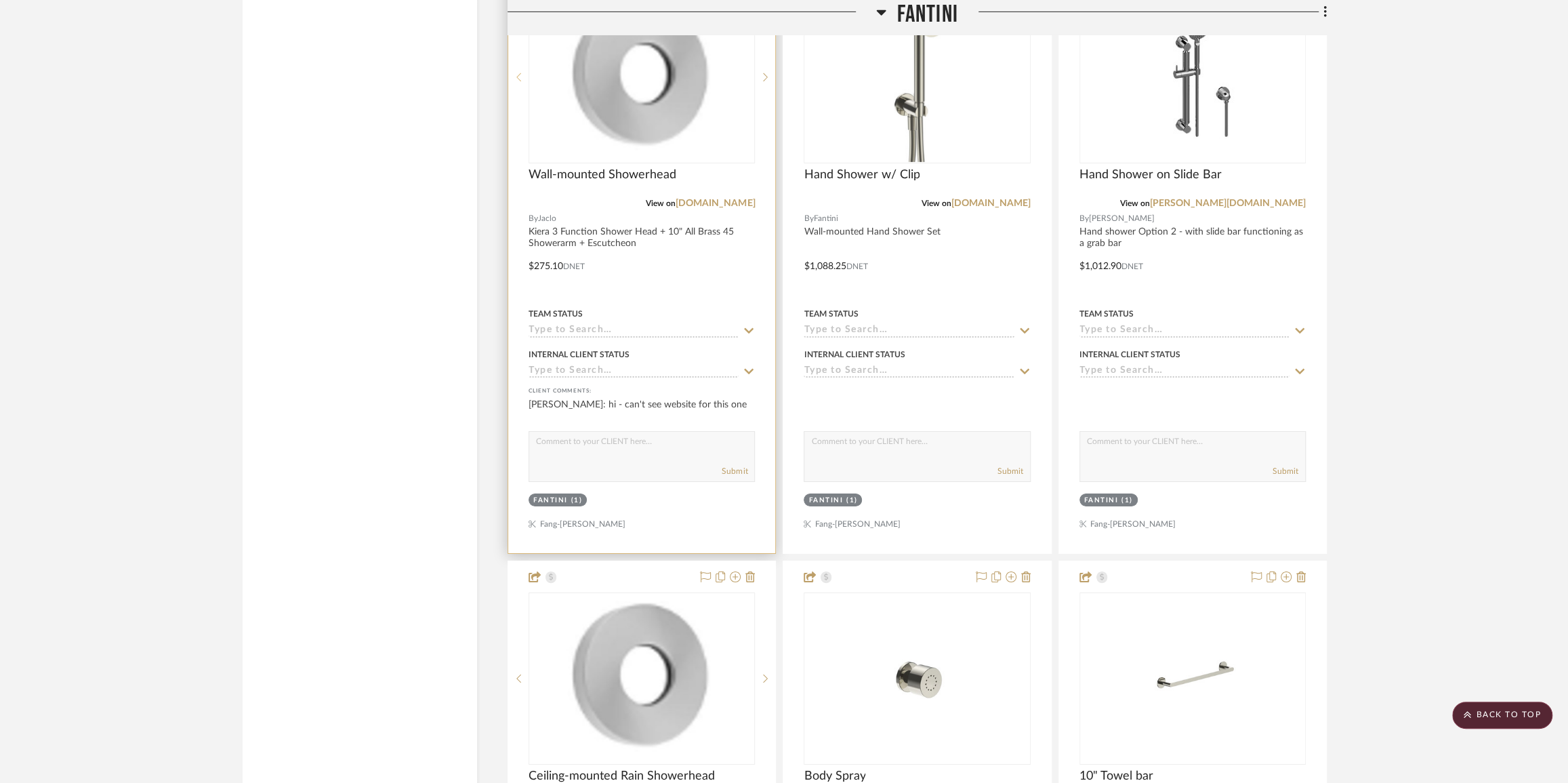
click at [522, 77] on sr-prev-btn at bounding box center [518, 77] width 20 height 10
click at [635, 120] on img "0" at bounding box center [641, 77] width 157 height 169
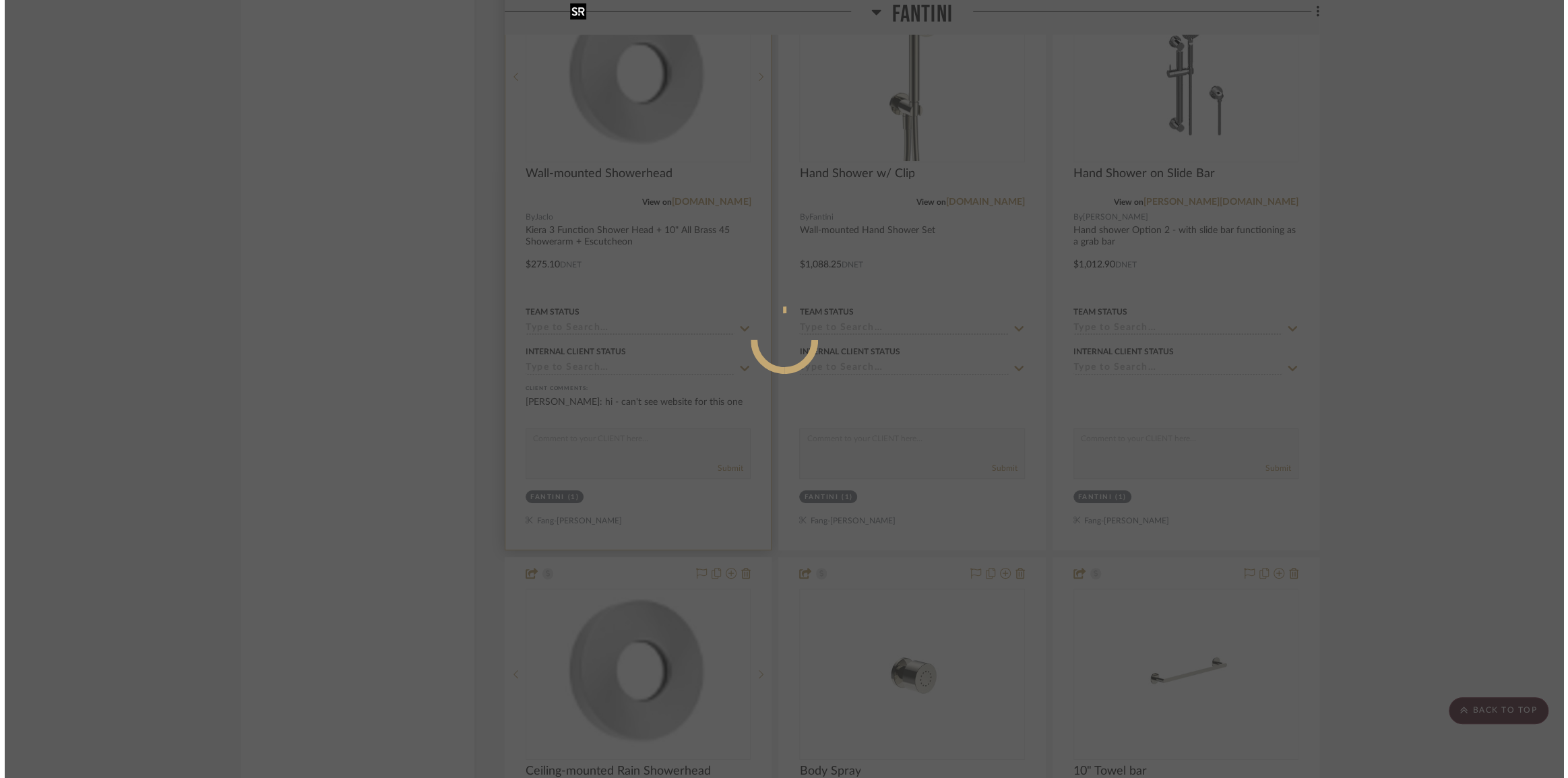
scroll to position [0, 0]
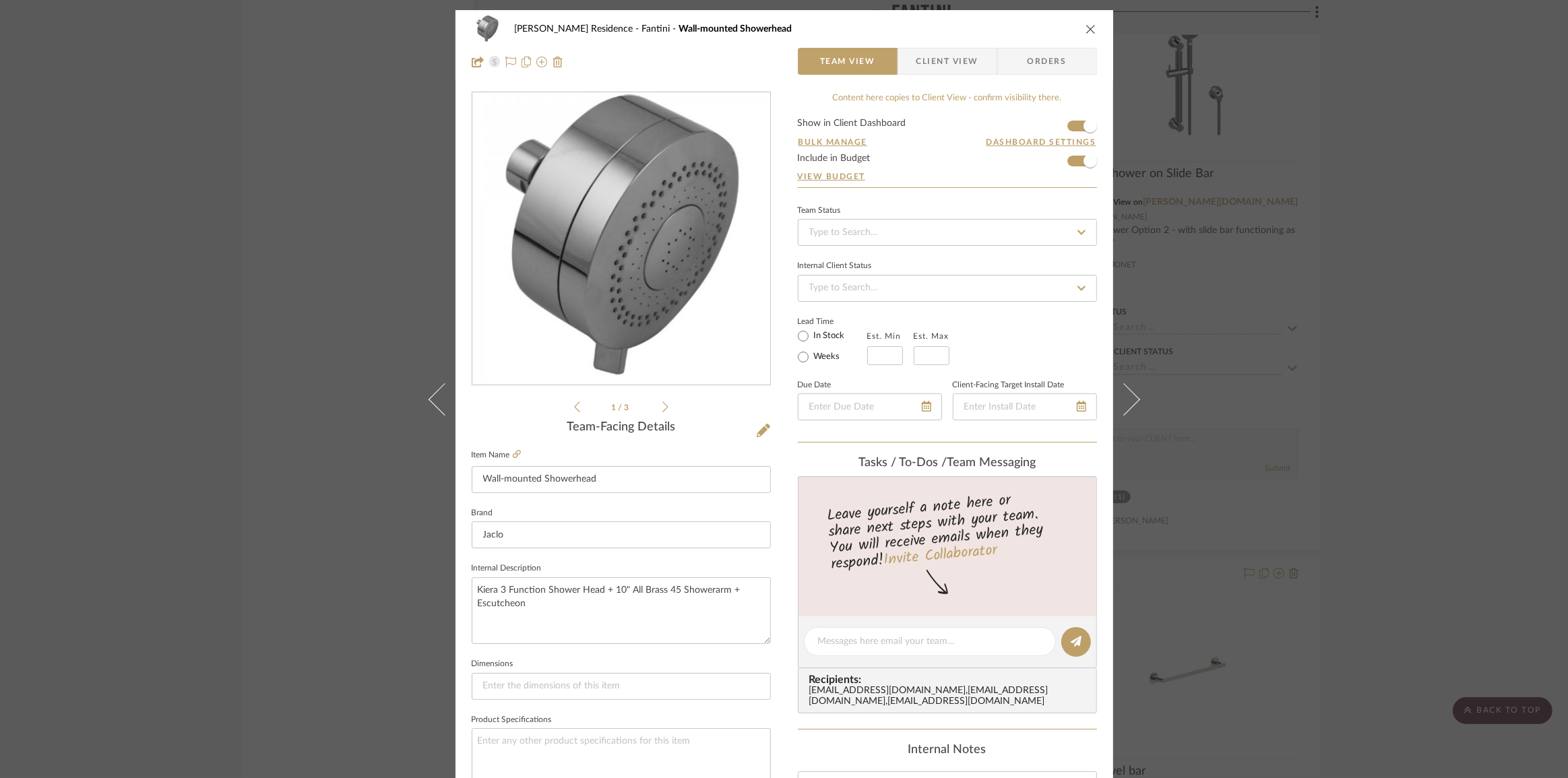
click at [665, 409] on div "1 / 3" at bounding box center [621, 253] width 299 height 323
click at [662, 410] on icon at bounding box center [665, 407] width 6 height 12
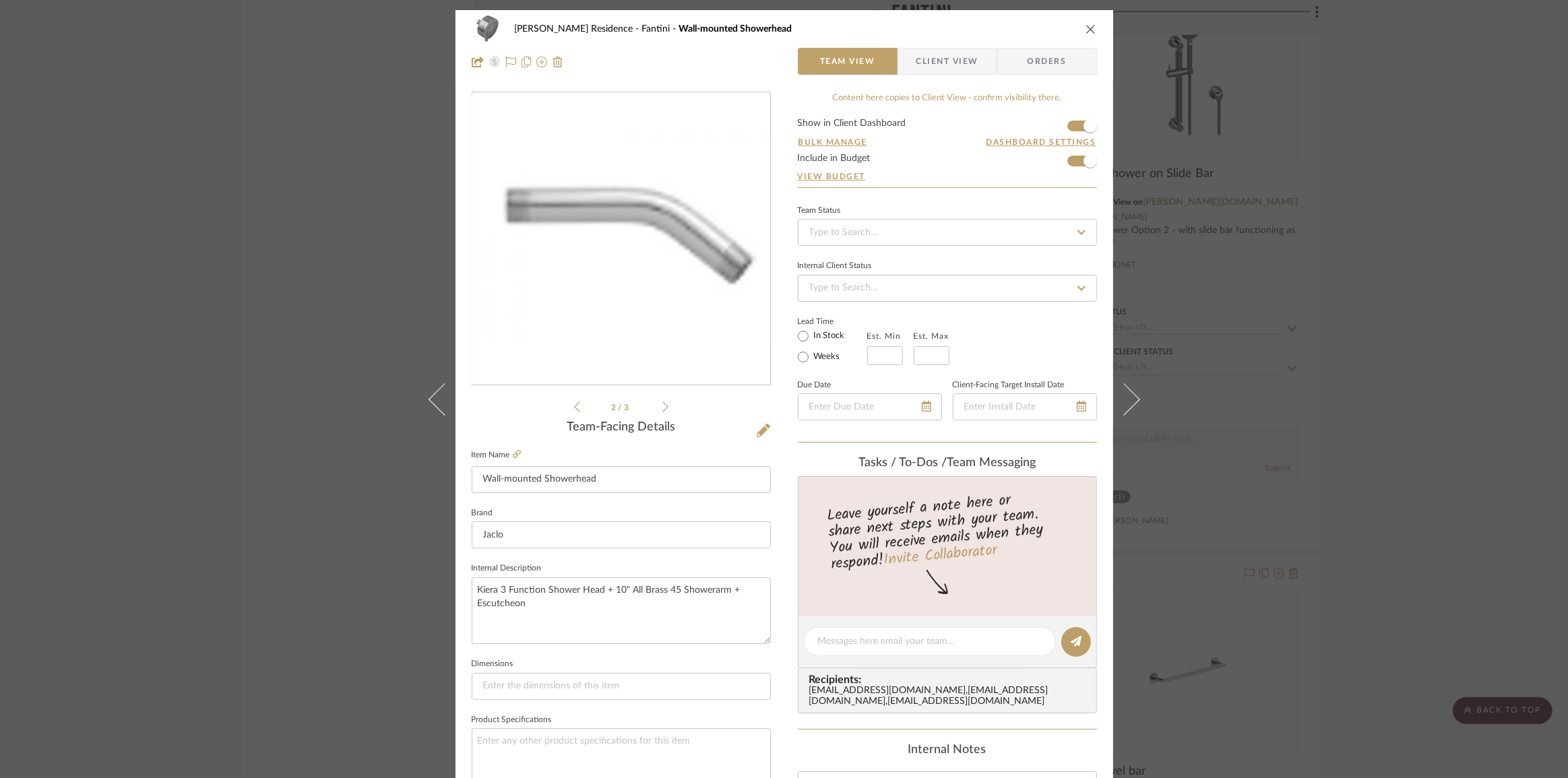
click at [662, 409] on icon at bounding box center [665, 407] width 6 height 12
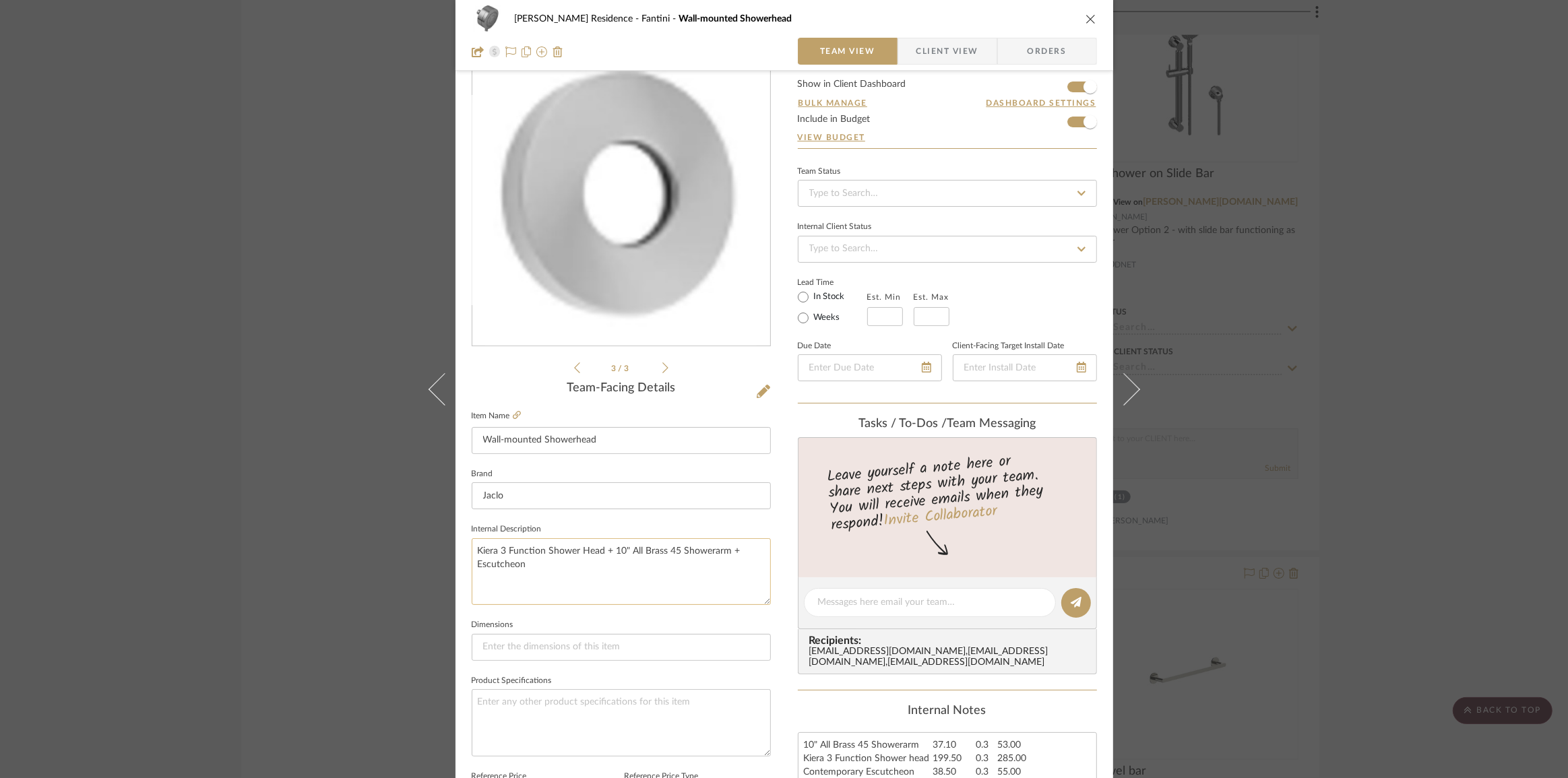
scroll to position [60, 0]
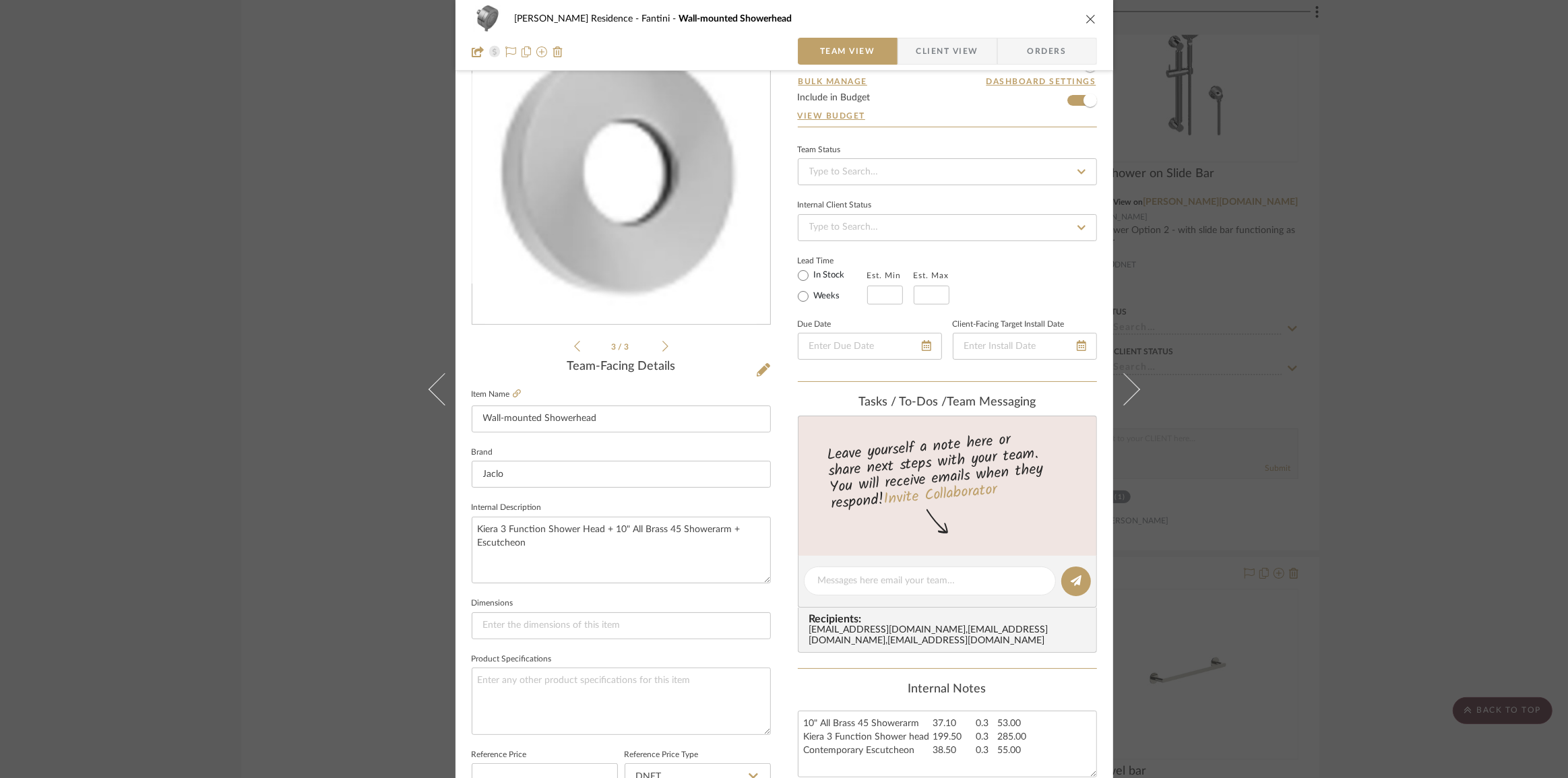
click at [959, 55] on span "Client View" at bounding box center [947, 51] width 62 height 27
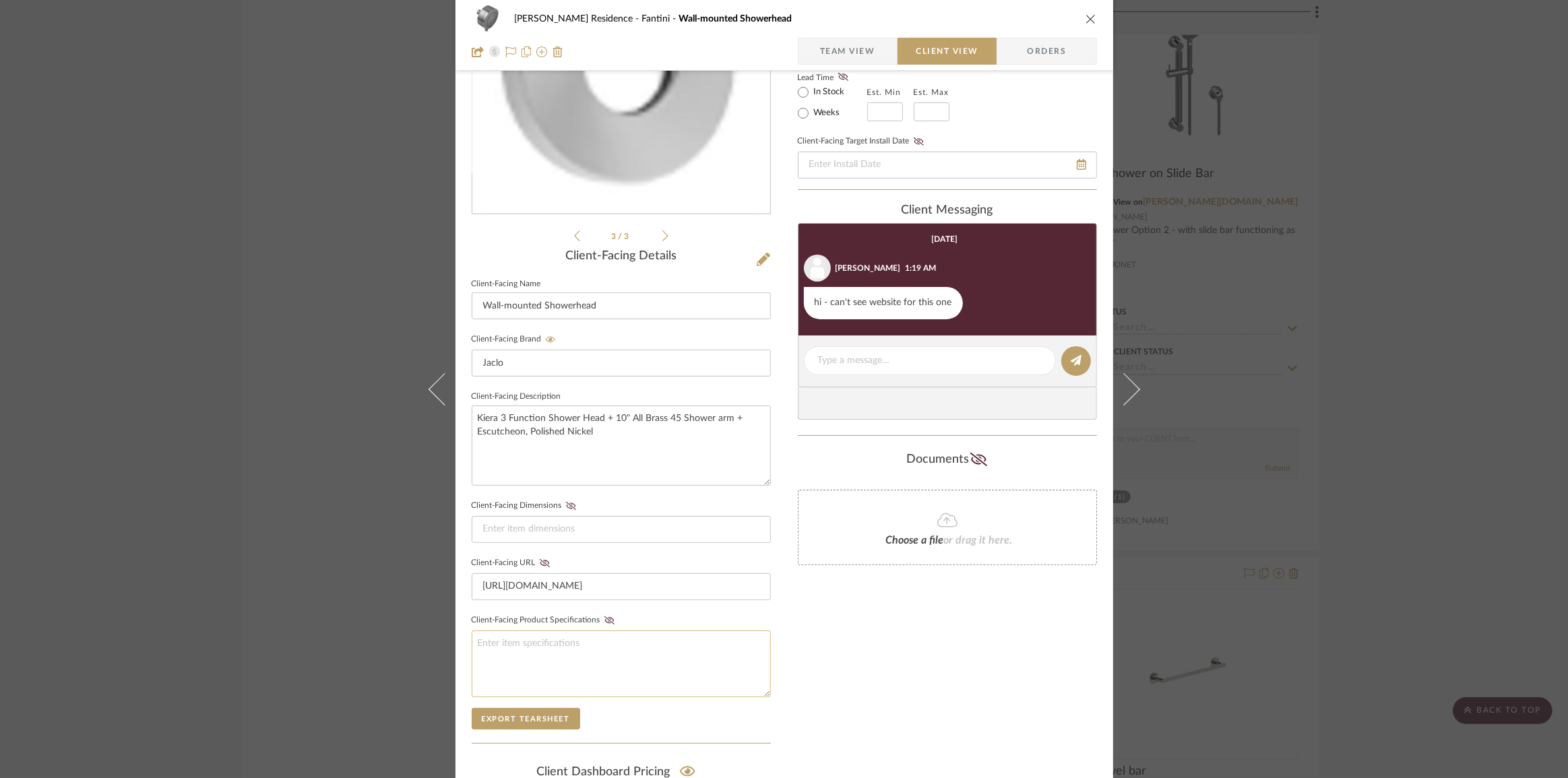
scroll to position [183, 0]
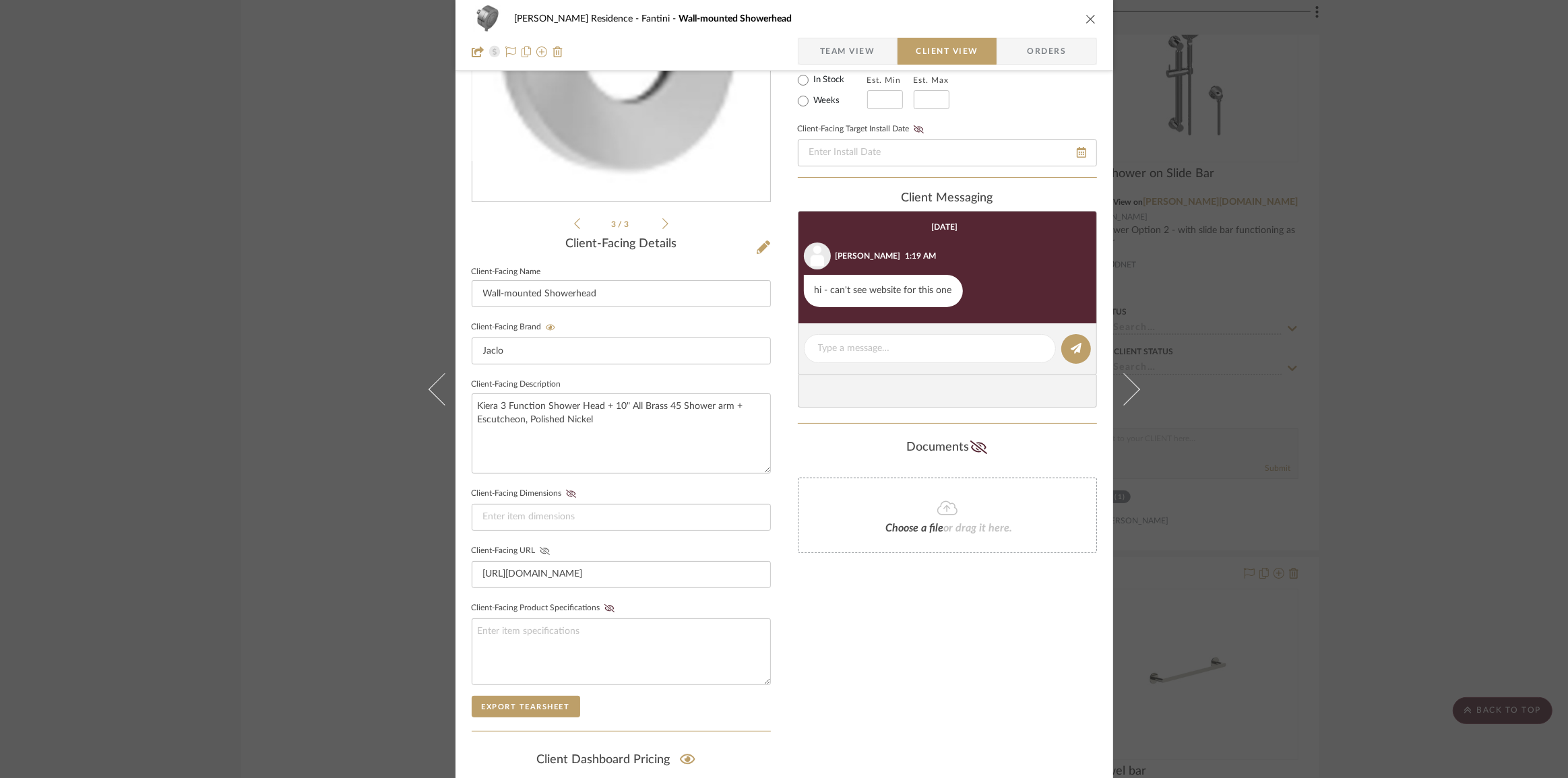
click at [541, 547] on icon at bounding box center [544, 551] width 10 height 8
click at [402, 568] on div "[PERSON_NAME] Residence Fantini Wall-mounted Showerhead Team View Client View O…" at bounding box center [784, 389] width 1568 height 778
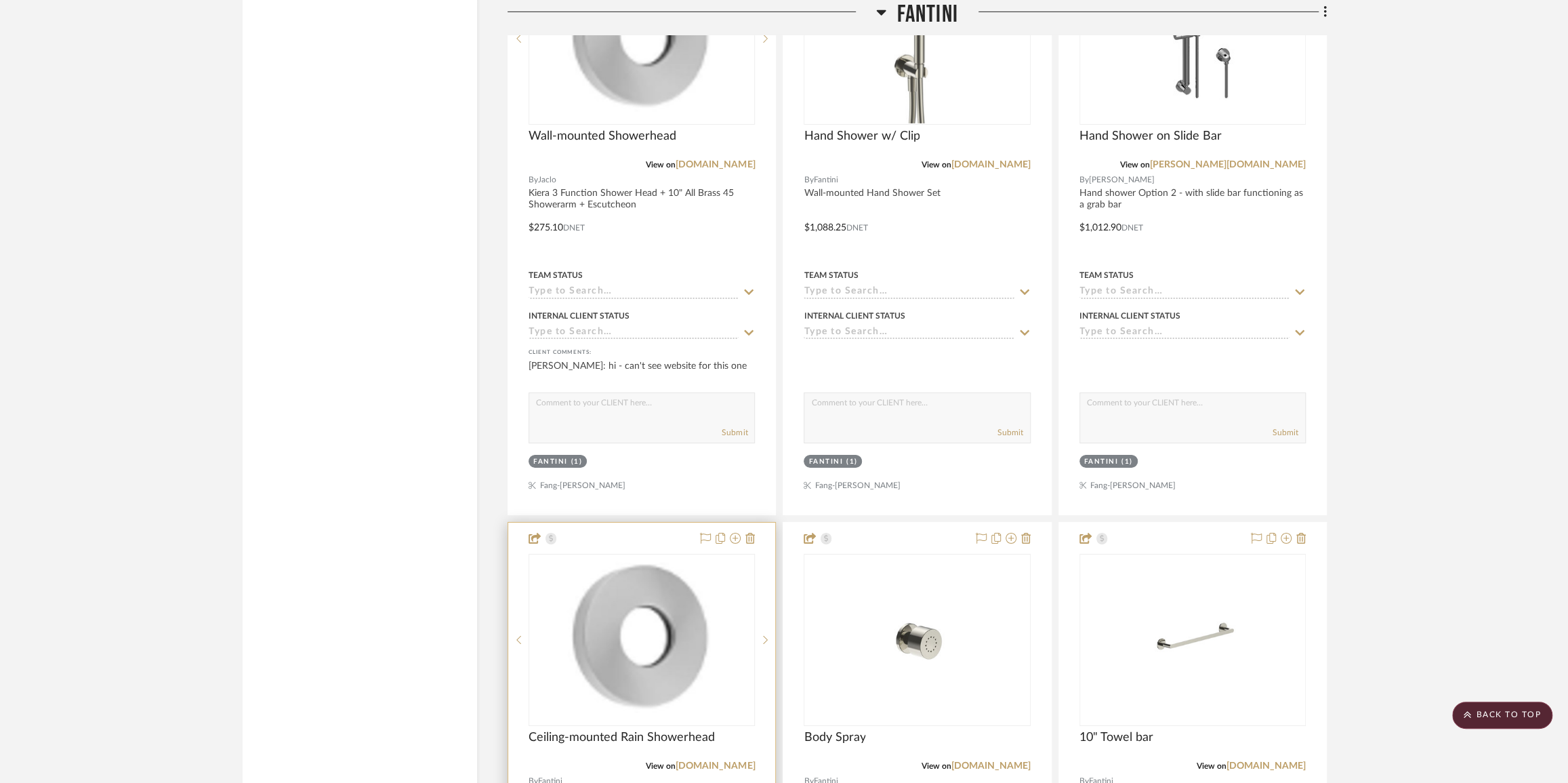
scroll to position [3760, 0]
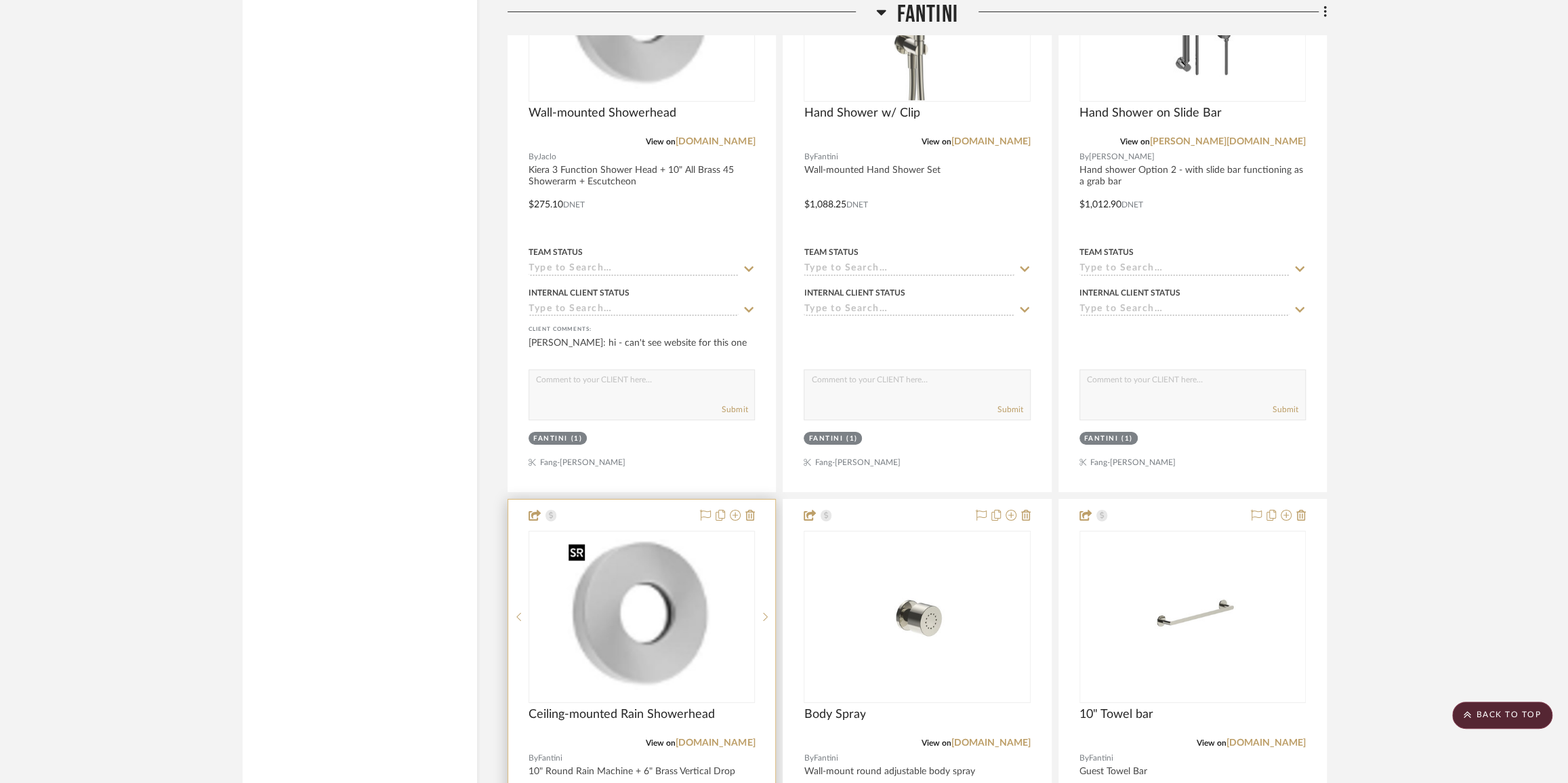
click at [700, 642] on img "0" at bounding box center [641, 617] width 157 height 169
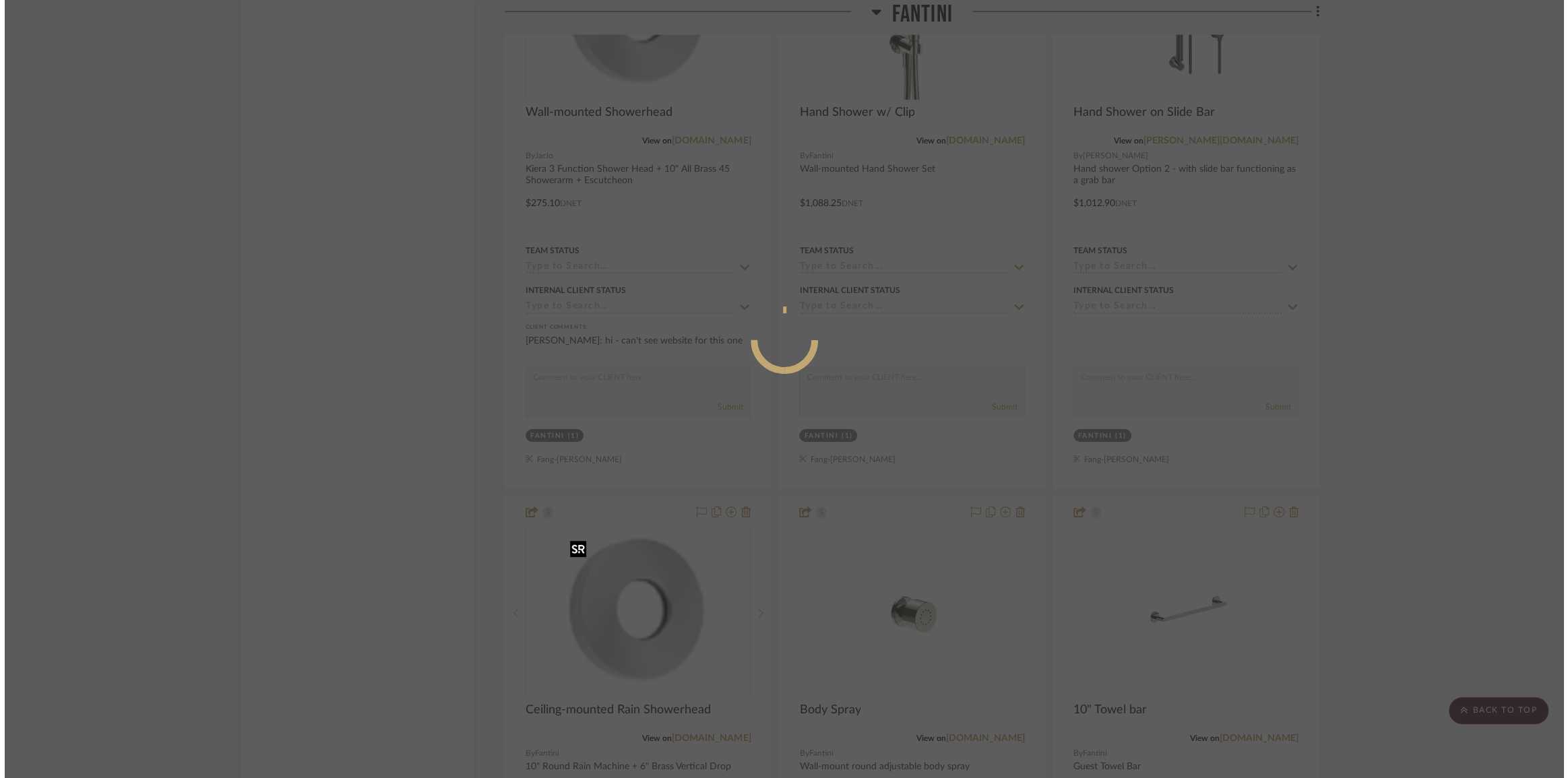
scroll to position [0, 0]
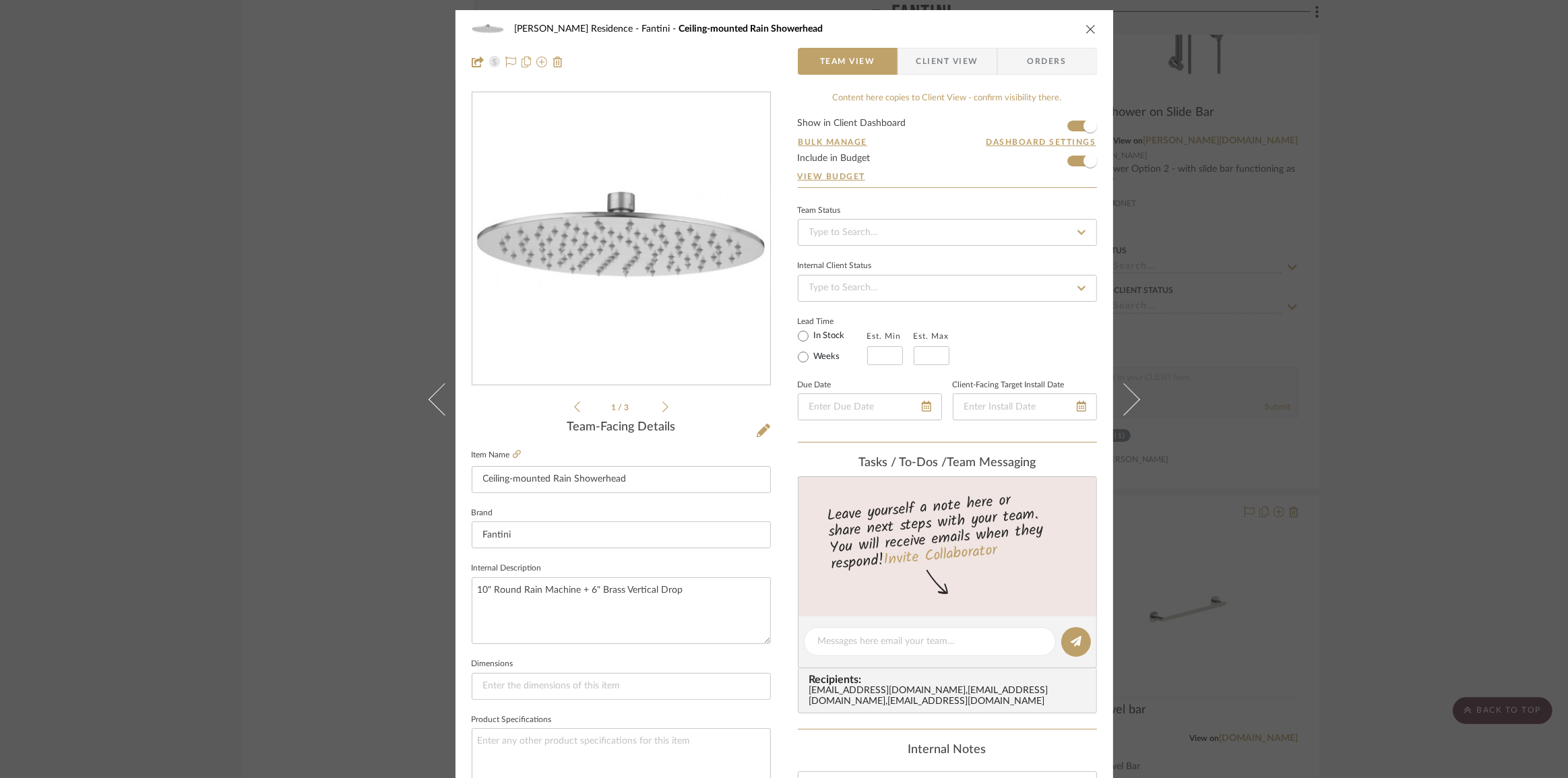
click at [290, 536] on div "[PERSON_NAME] Residence Fantini Ceiling-mounted Rain Showerhead Team View Clien…" at bounding box center [784, 389] width 1568 height 778
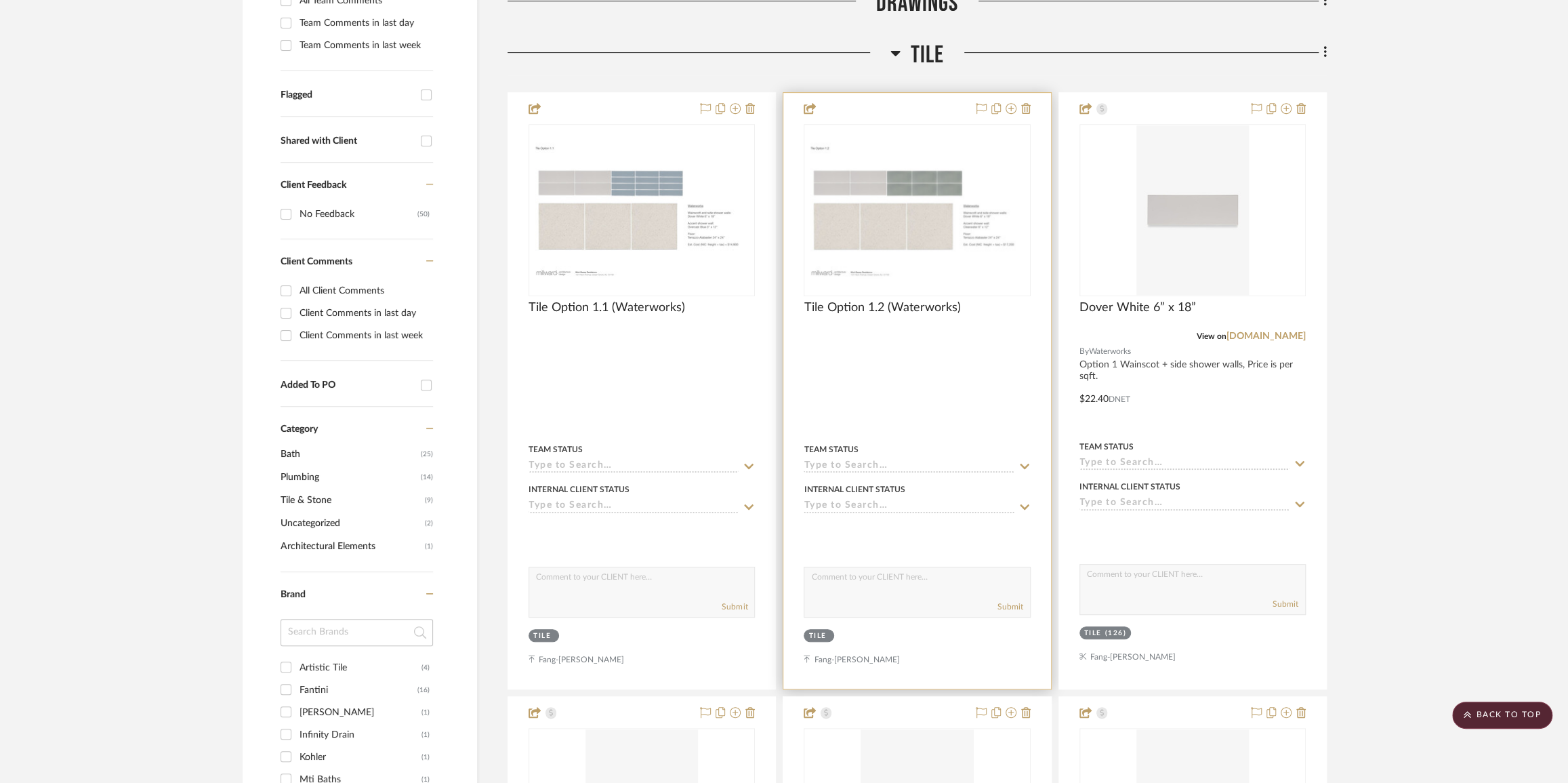
scroll to position [308, 0]
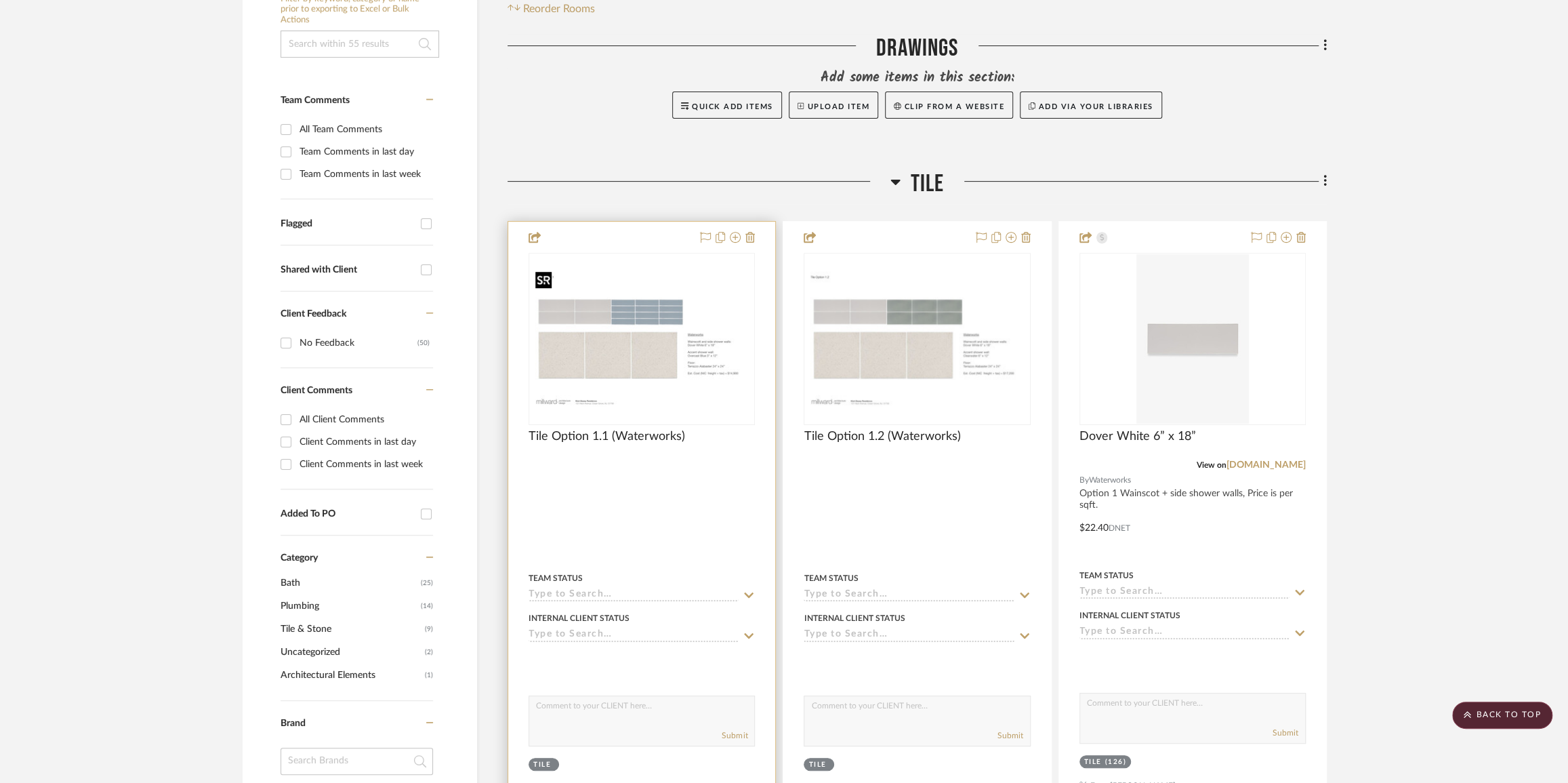
click at [671, 361] on img at bounding box center [642, 338] width 224 height 144
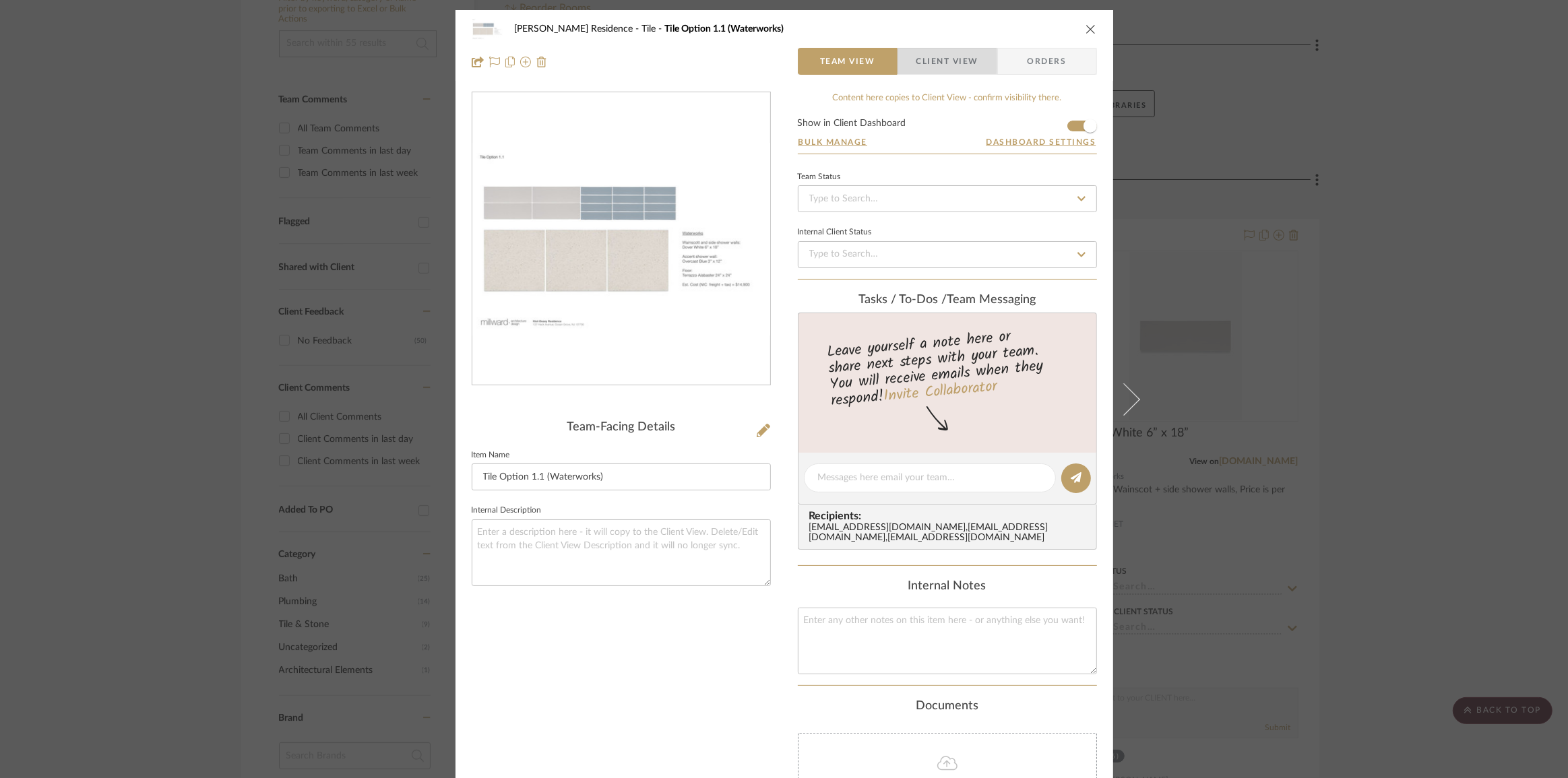
click at [928, 60] on span "Client View" at bounding box center [947, 61] width 62 height 27
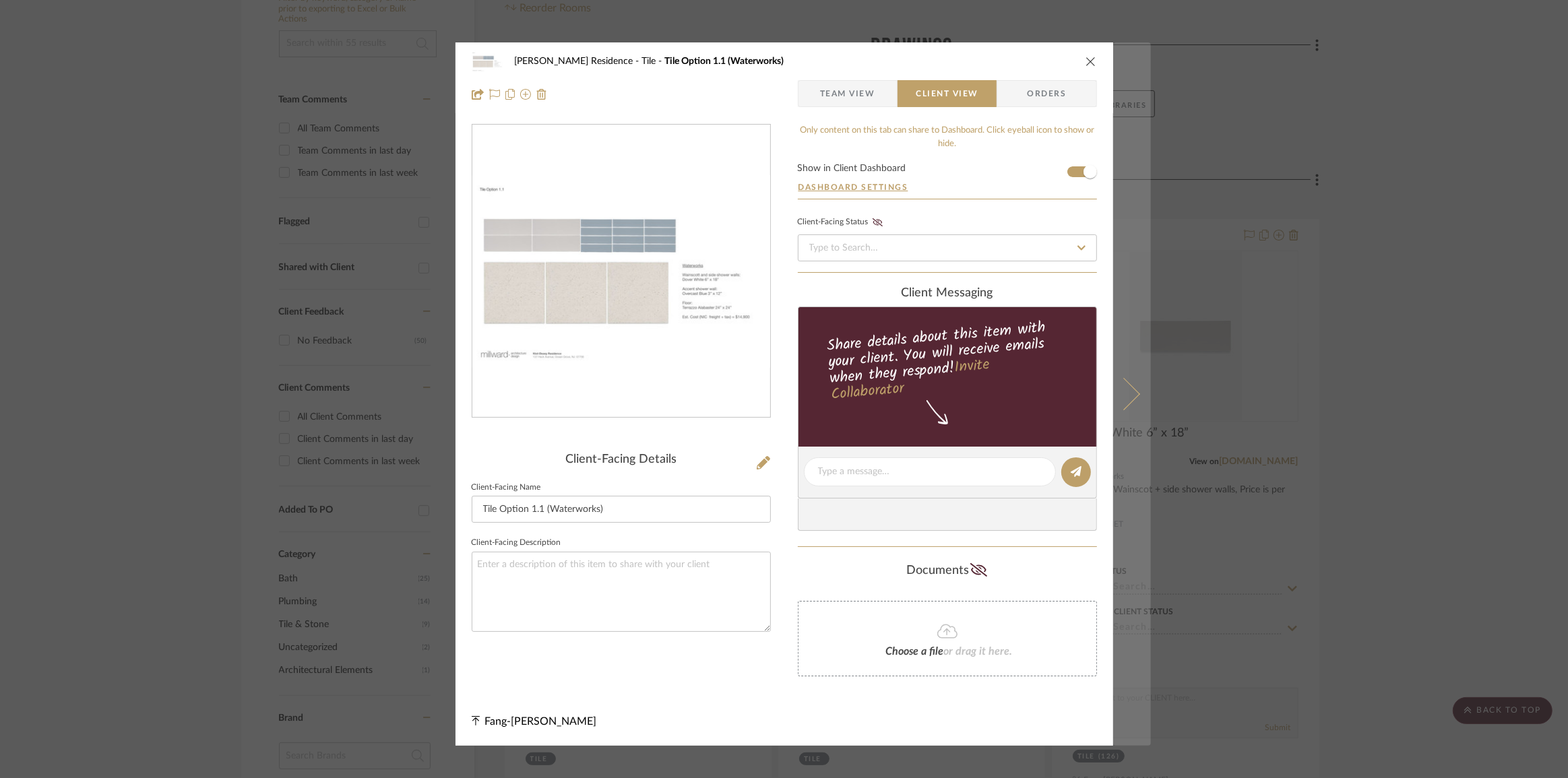
click at [1129, 394] on icon at bounding box center [1123, 394] width 32 height 32
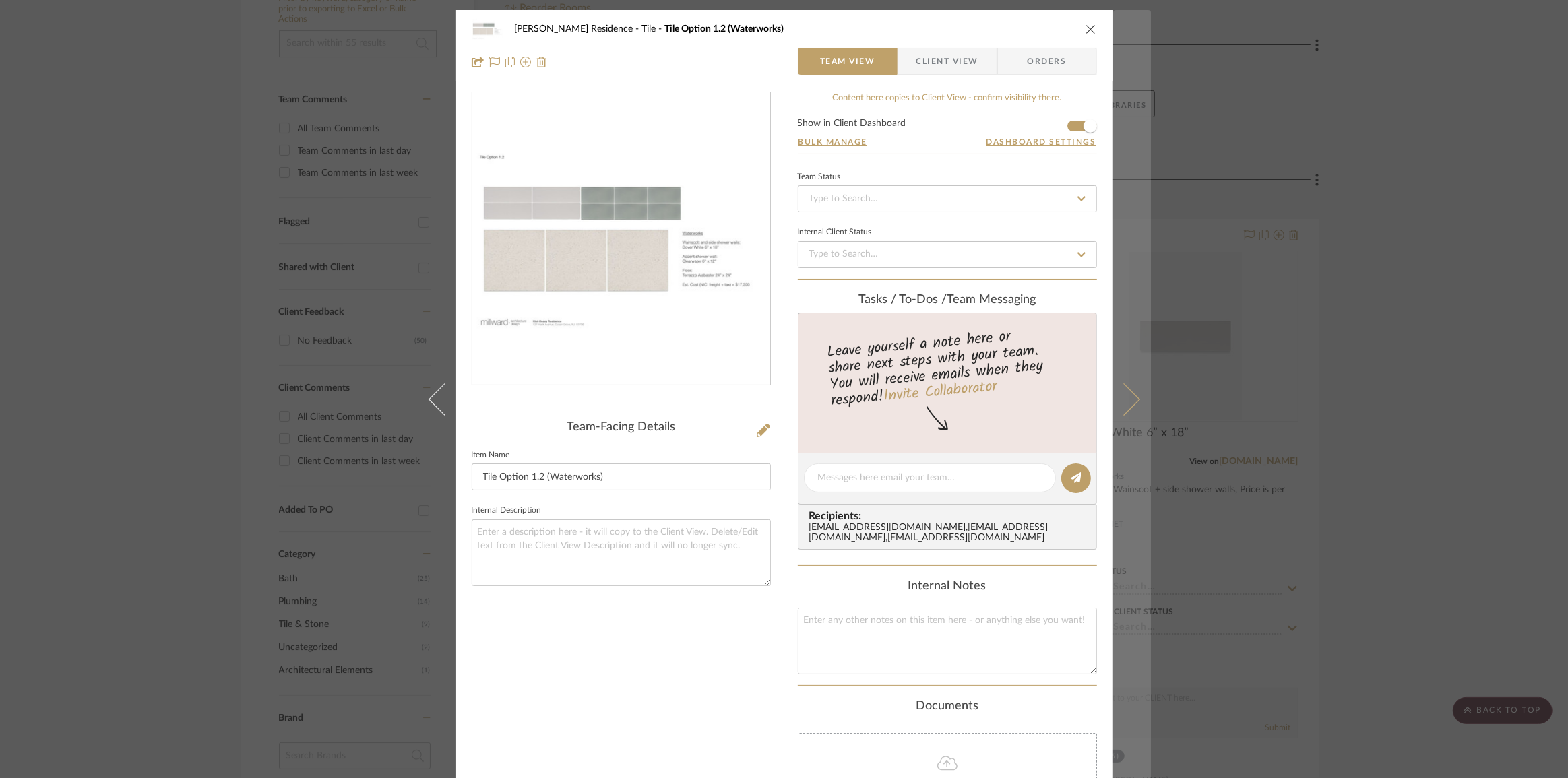
click at [1131, 400] on icon at bounding box center [1123, 399] width 32 height 32
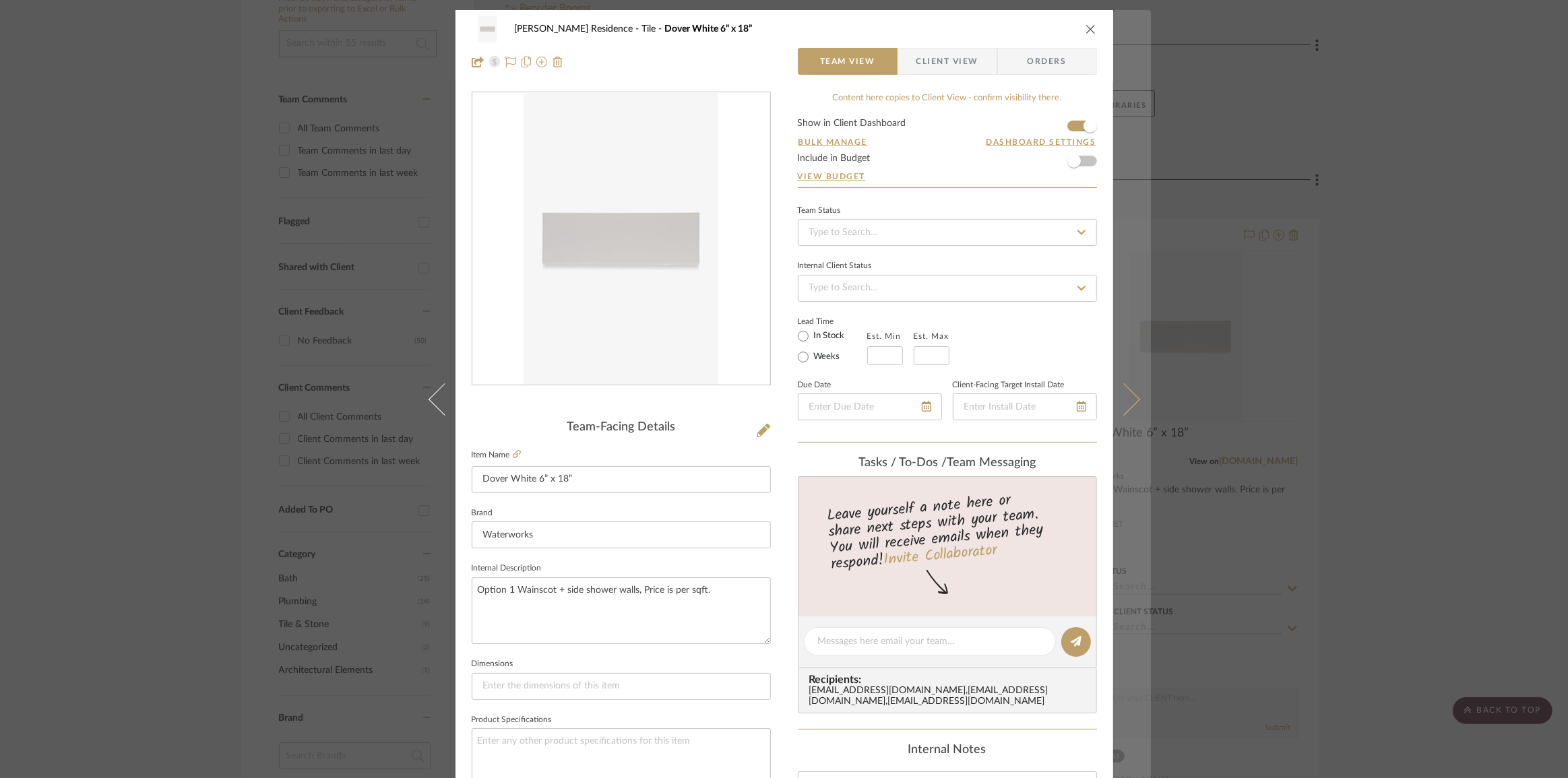
click at [1131, 405] on button at bounding box center [1132, 399] width 38 height 778
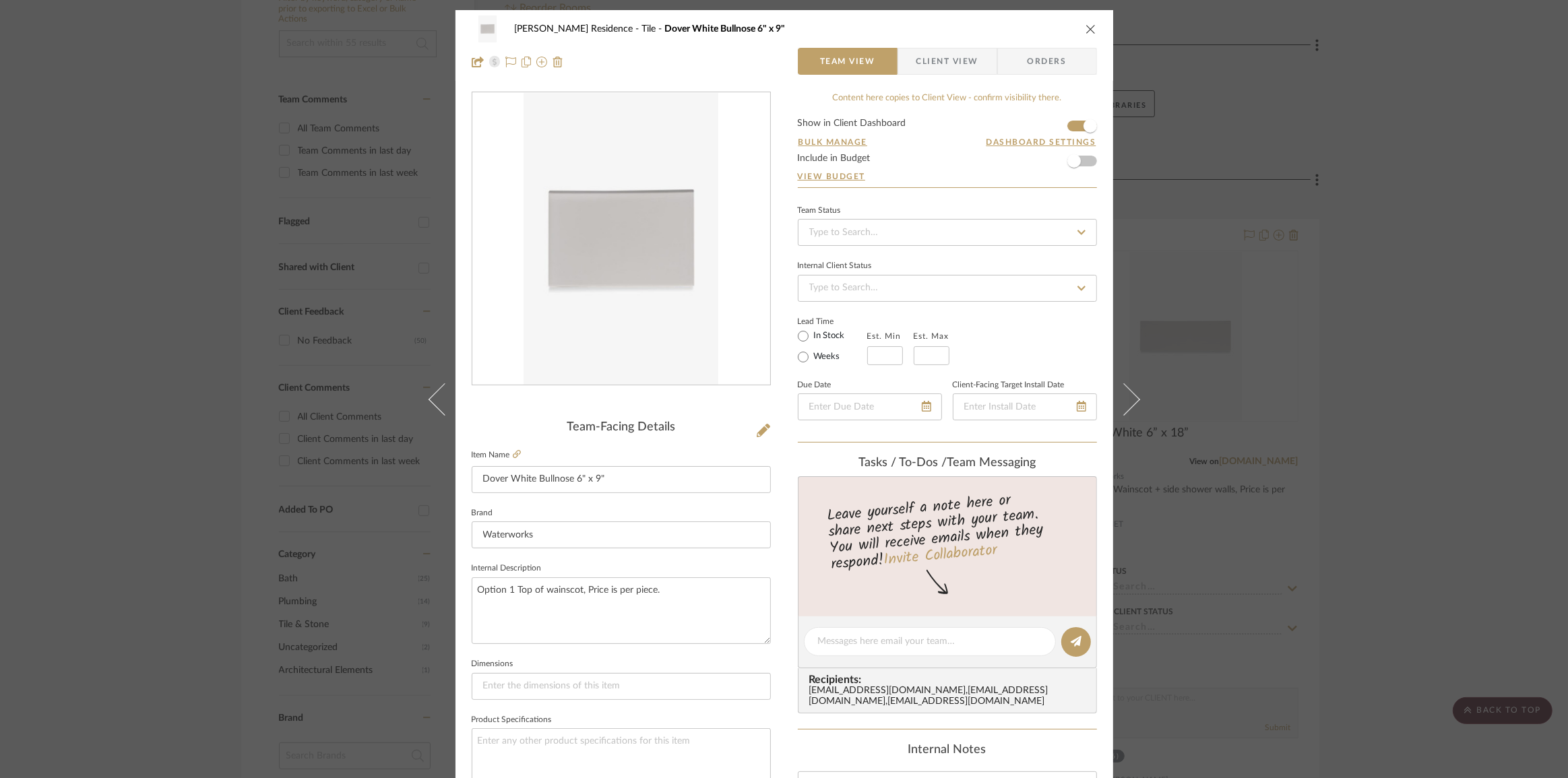
click at [1131, 405] on button at bounding box center [1132, 399] width 38 height 778
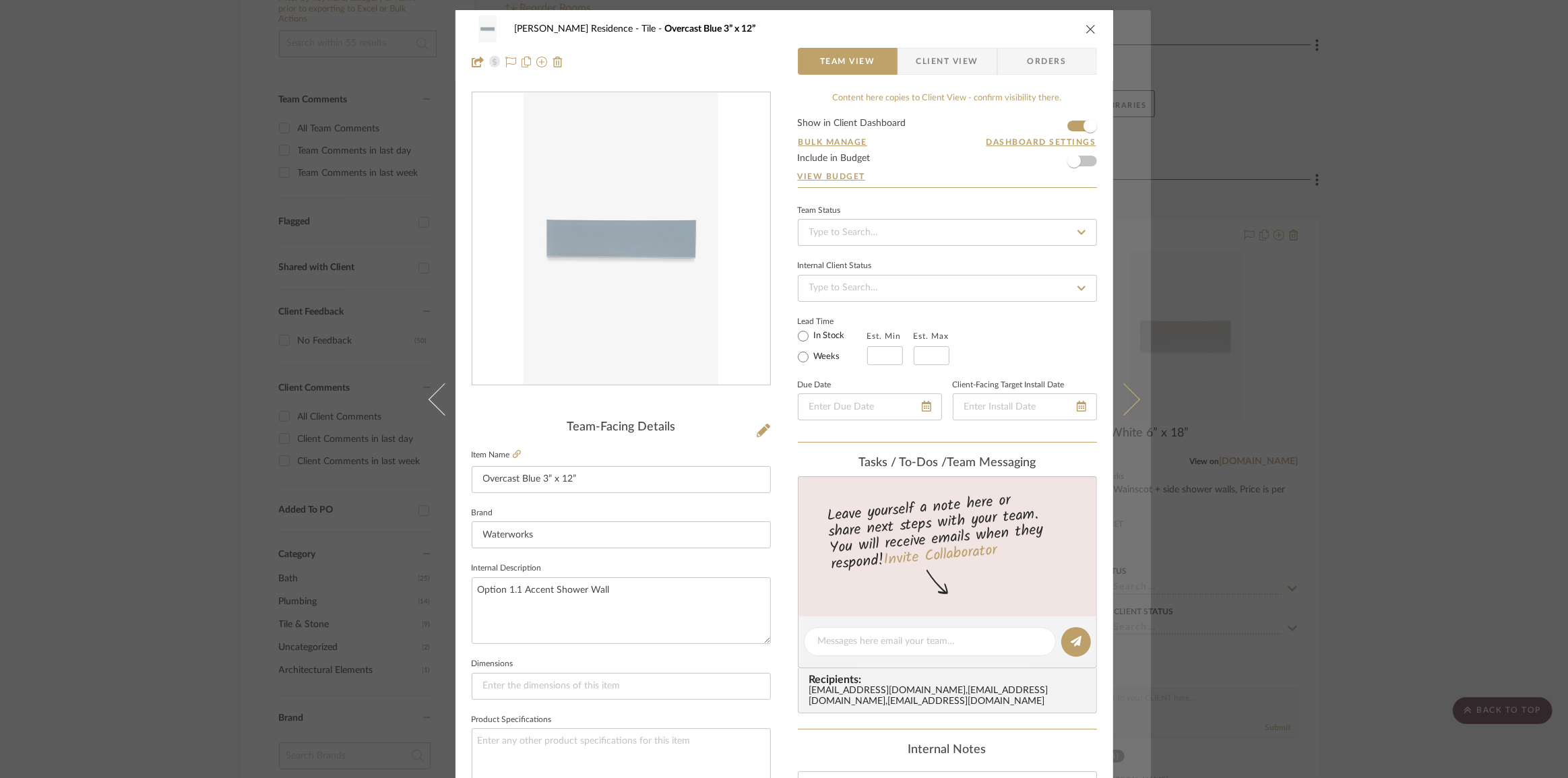
click at [1131, 405] on button at bounding box center [1132, 399] width 38 height 778
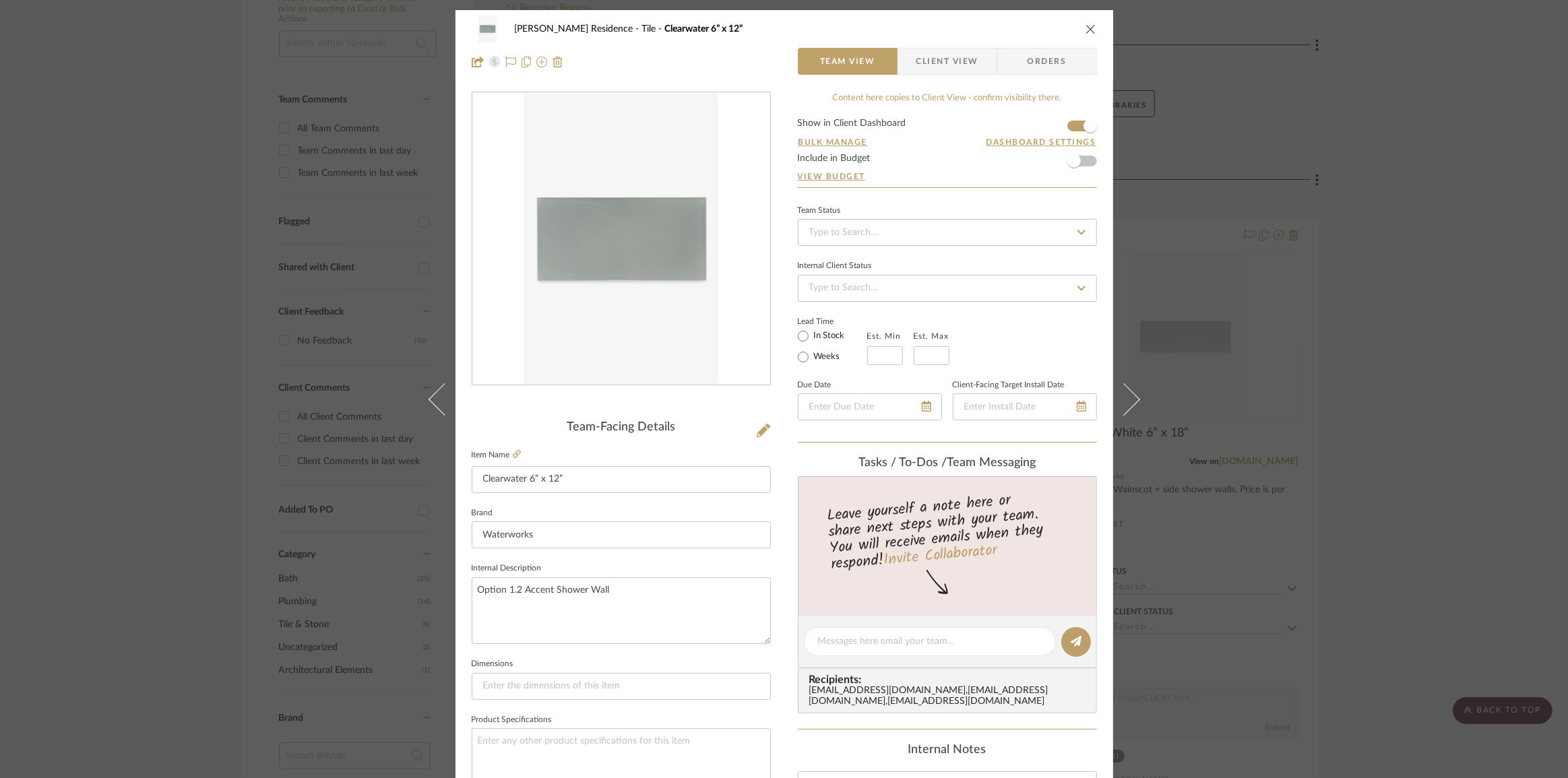
click at [1131, 405] on button at bounding box center [1132, 399] width 38 height 778
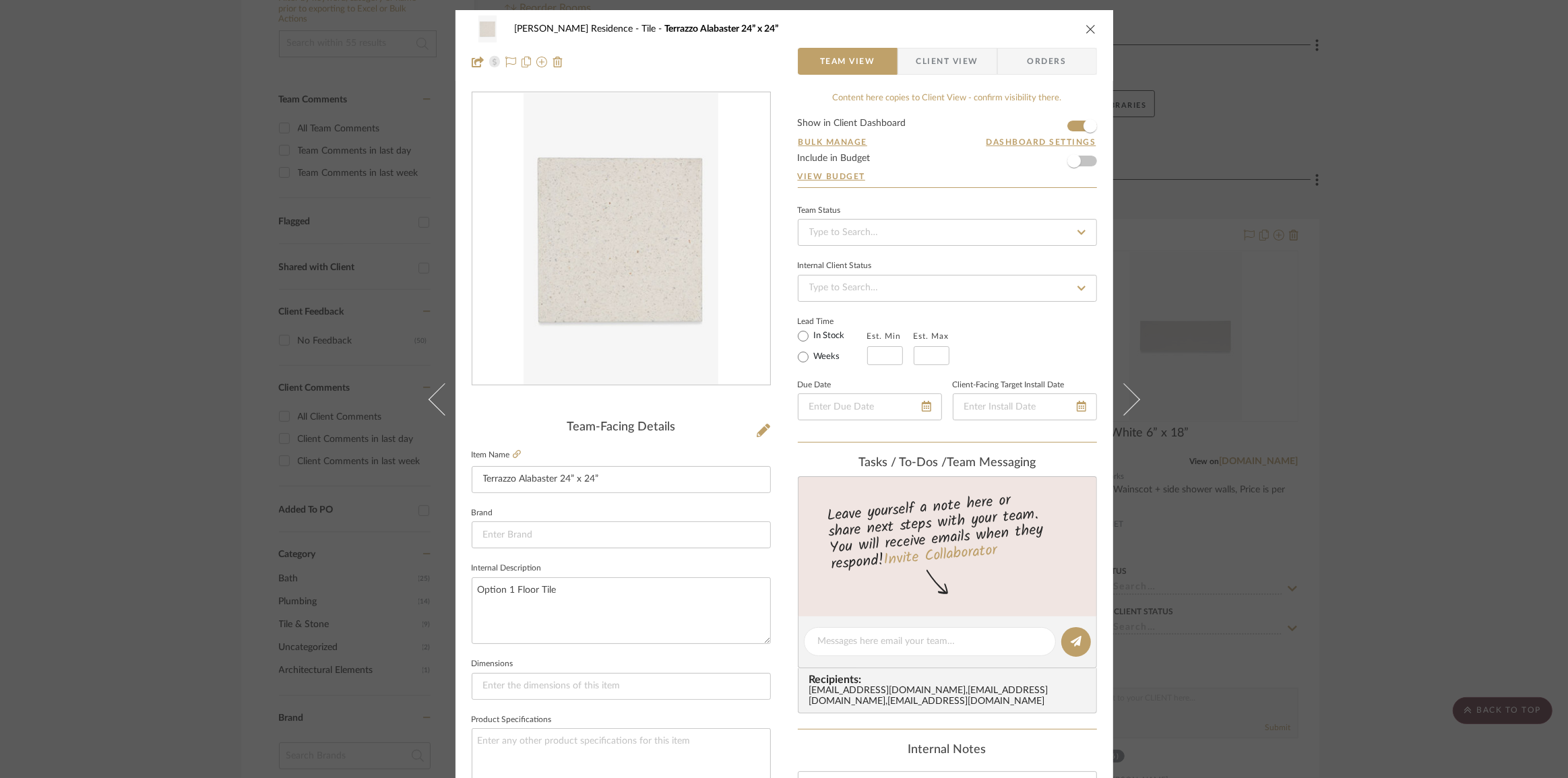
click at [1131, 405] on button at bounding box center [1132, 399] width 38 height 778
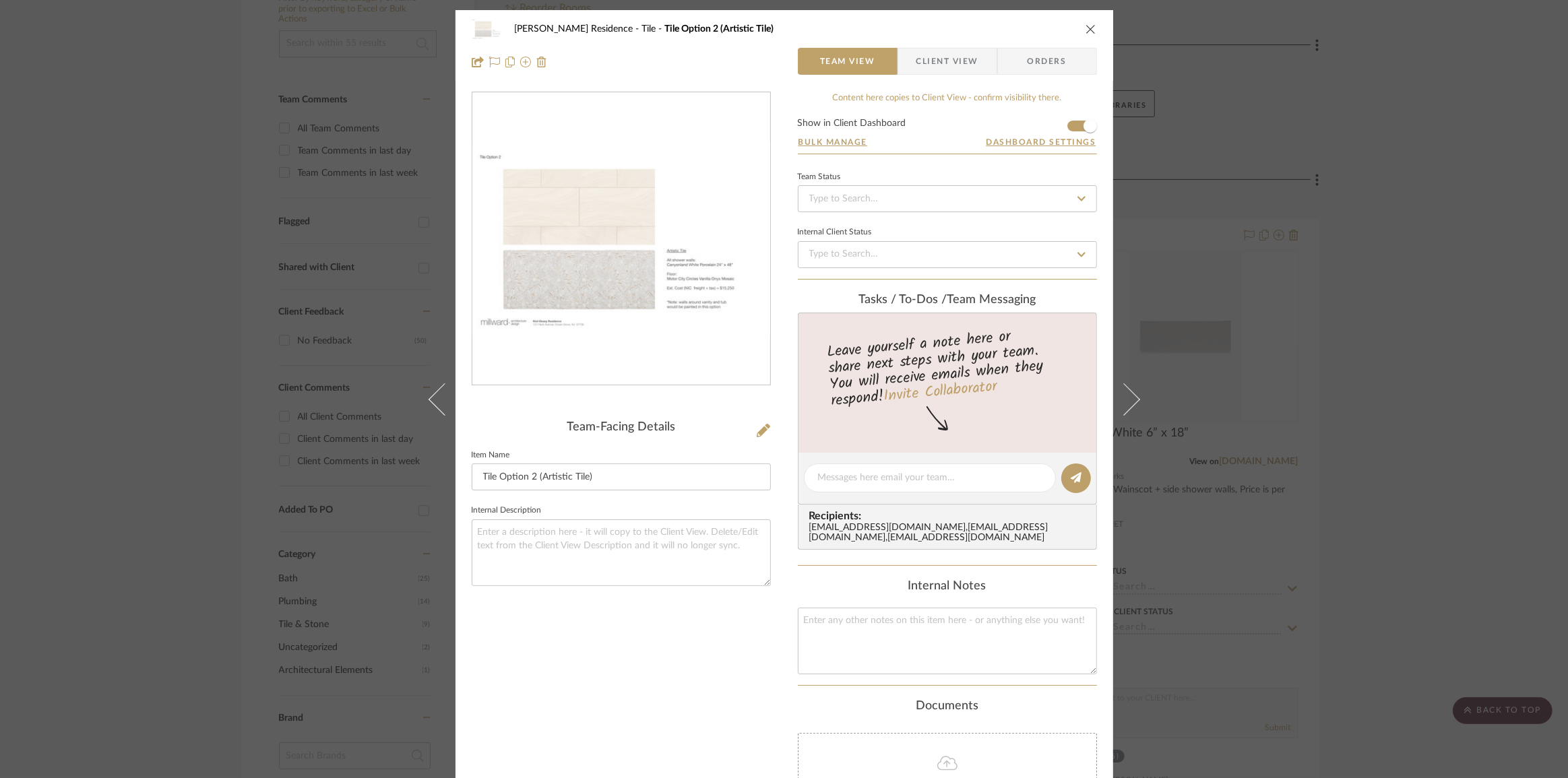
click at [1131, 405] on button at bounding box center [1132, 399] width 38 height 778
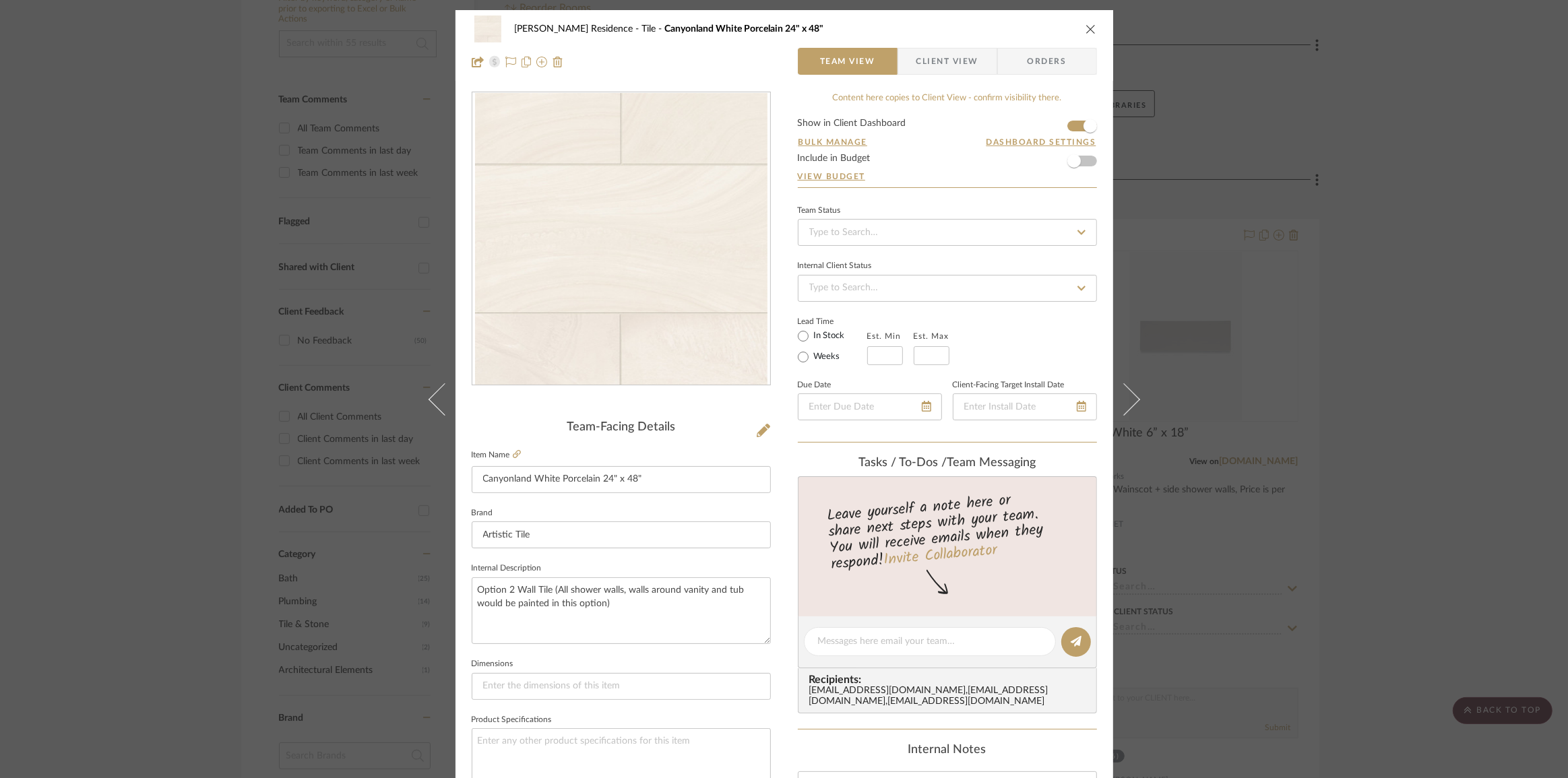
click at [1131, 405] on button at bounding box center [1132, 399] width 38 height 778
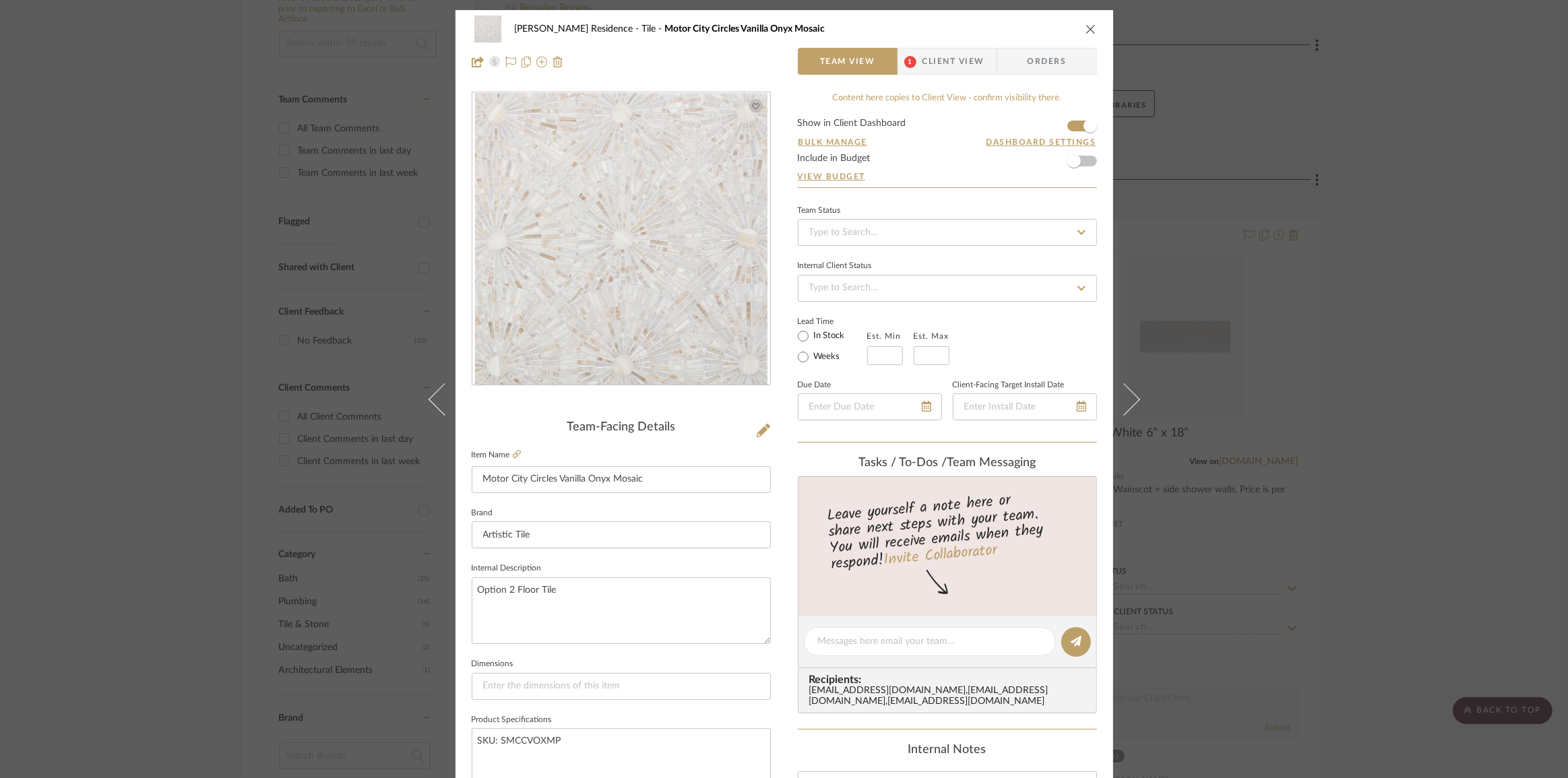
click at [927, 62] on span "Client View" at bounding box center [953, 61] width 62 height 27
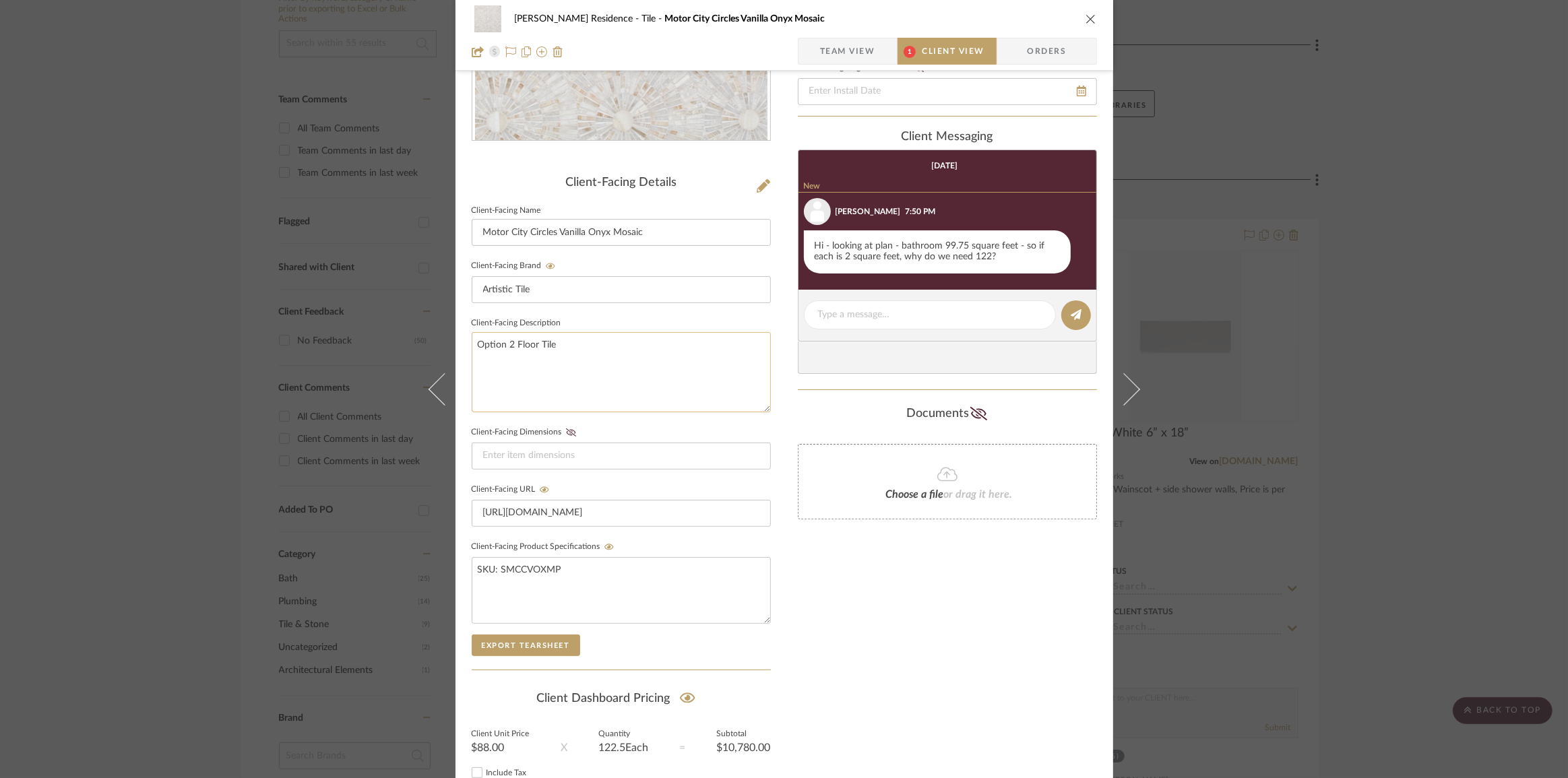
scroll to position [348, 0]
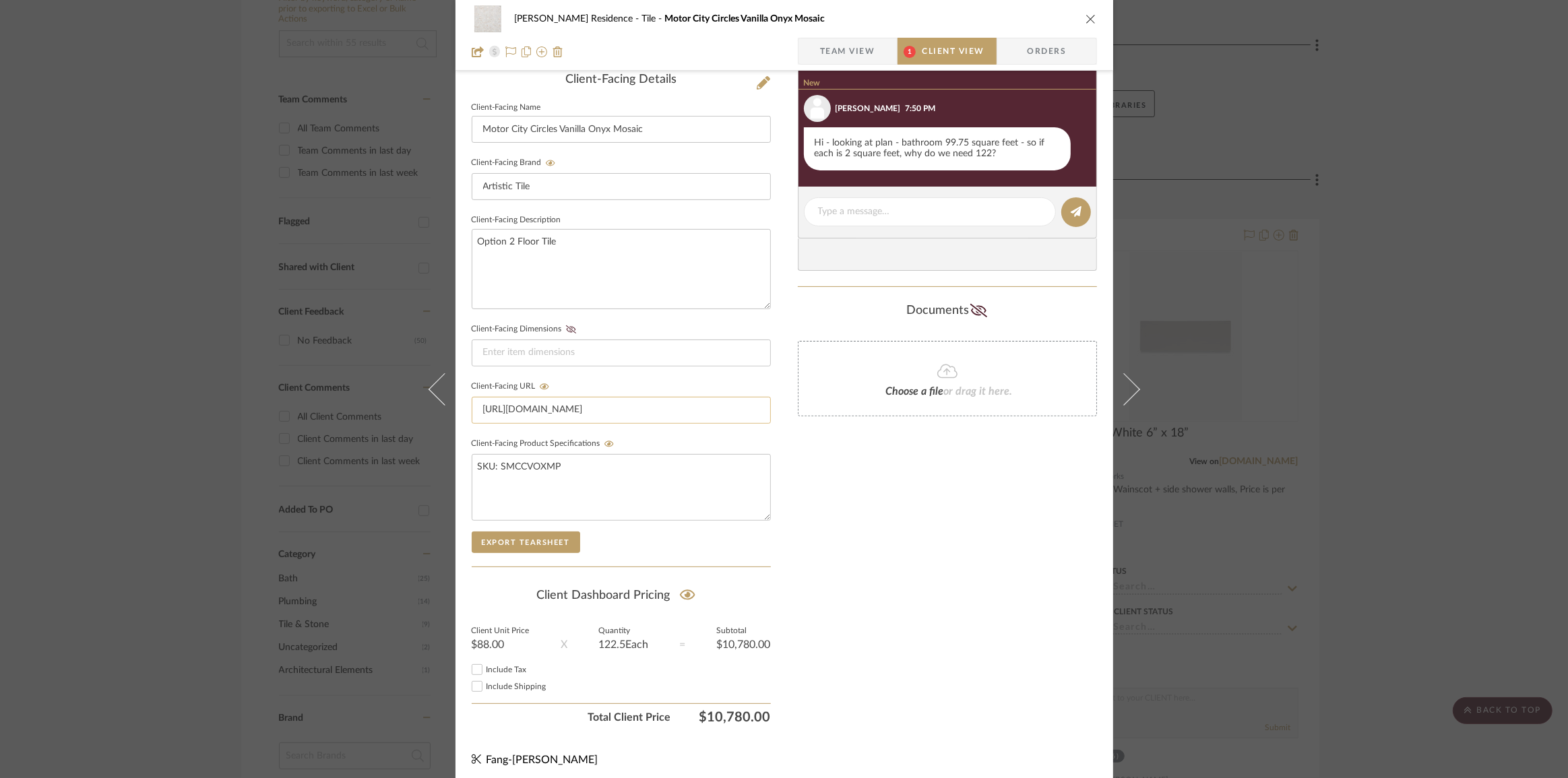
click at [621, 405] on input "[URL][DOMAIN_NAME]" at bounding box center [621, 410] width 299 height 27
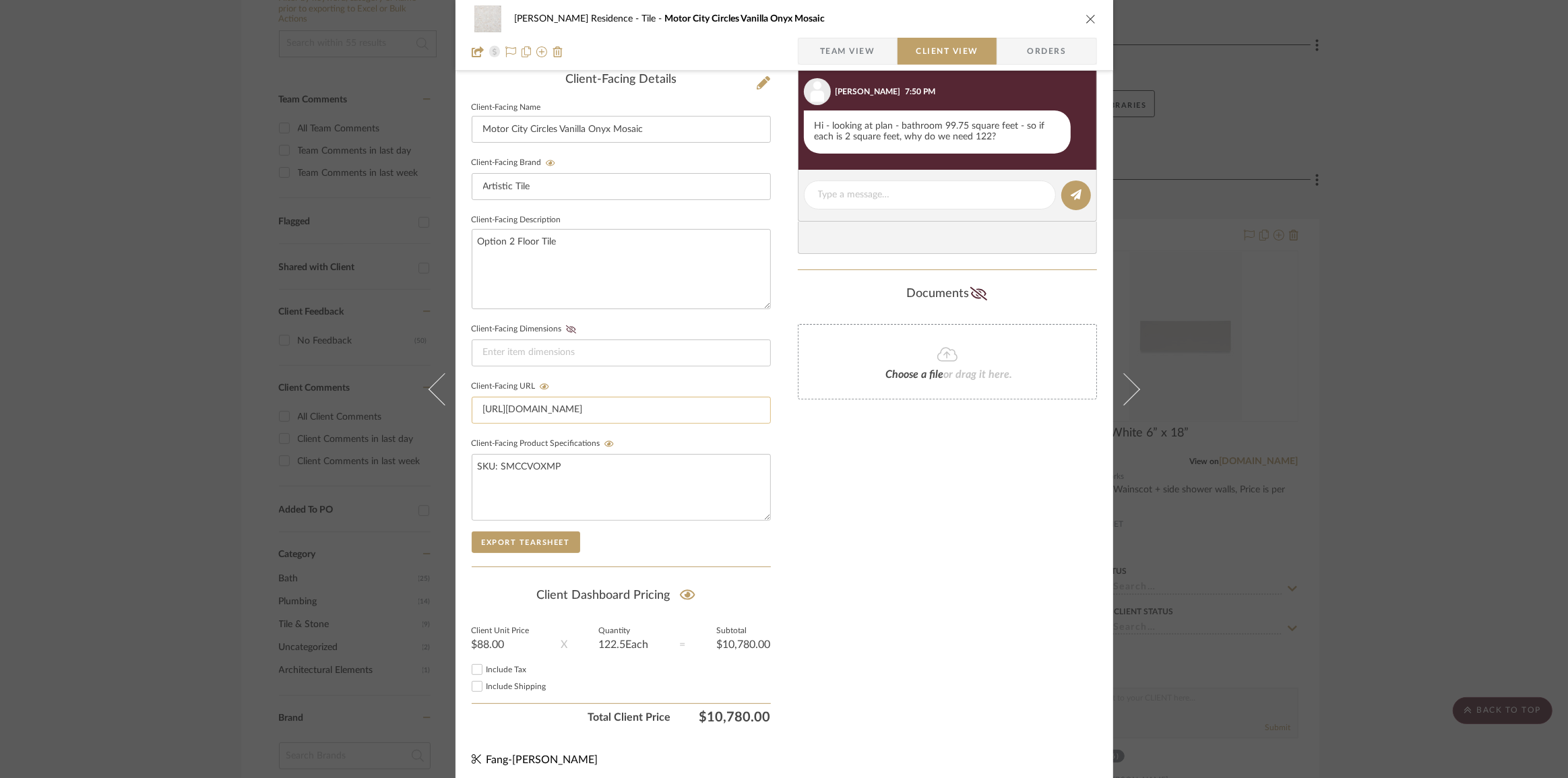
click at [621, 405] on input "[URL][DOMAIN_NAME]" at bounding box center [621, 410] width 299 height 27
click at [912, 202] on textarea at bounding box center [929, 194] width 223 height 14
type textarea "Hello [PERSON_NAME], these tiles are sold in boxes, and"
click at [602, 403] on input "[URL][DOMAIN_NAME]" at bounding box center [621, 410] width 299 height 27
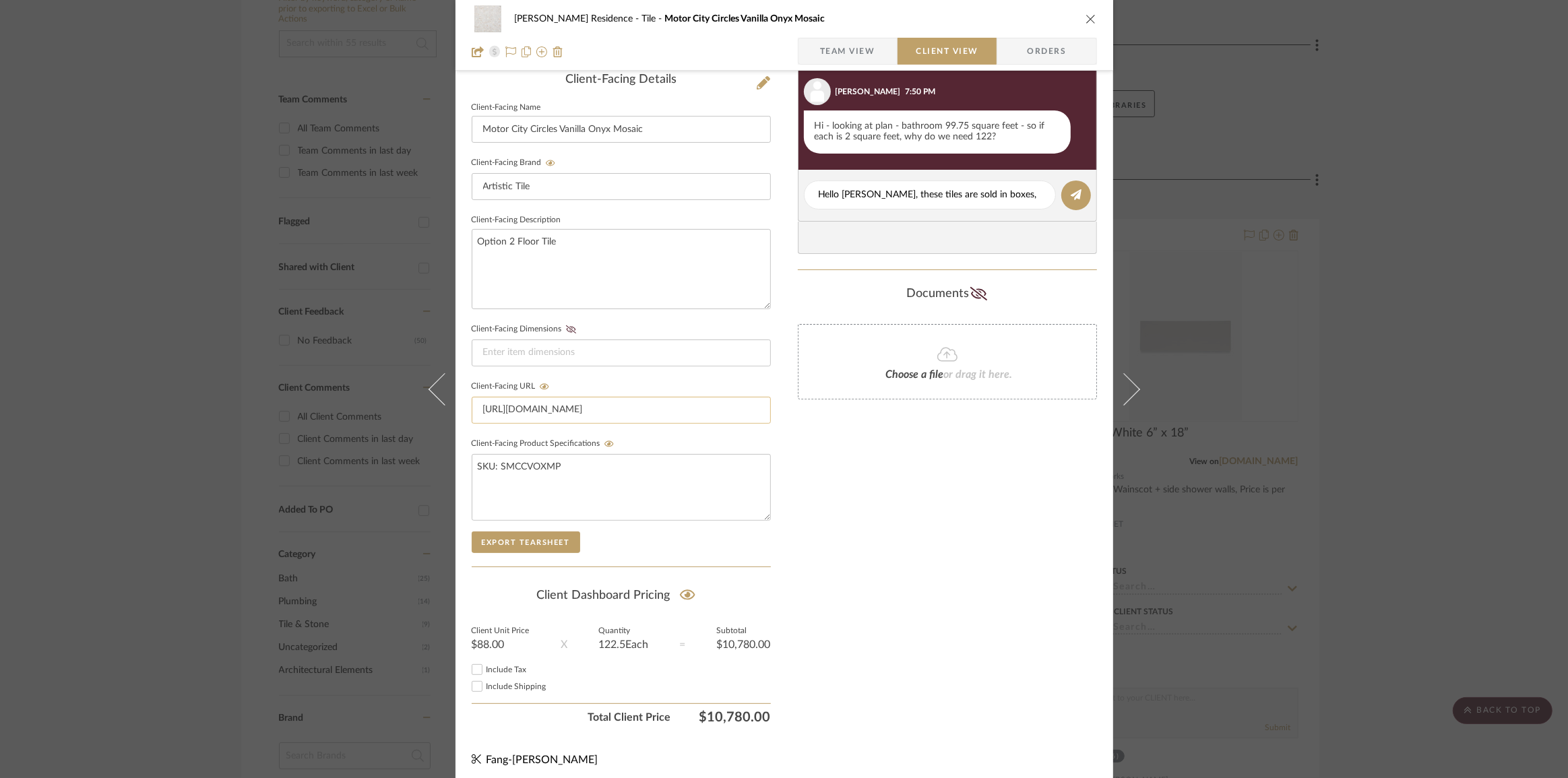
click at [602, 403] on input "[URL][DOMAIN_NAME]" at bounding box center [621, 410] width 299 height 27
click at [929, 196] on textarea "Hello [PERSON_NAME], these tiles are sold in boxes, and" at bounding box center [929, 194] width 223 height 14
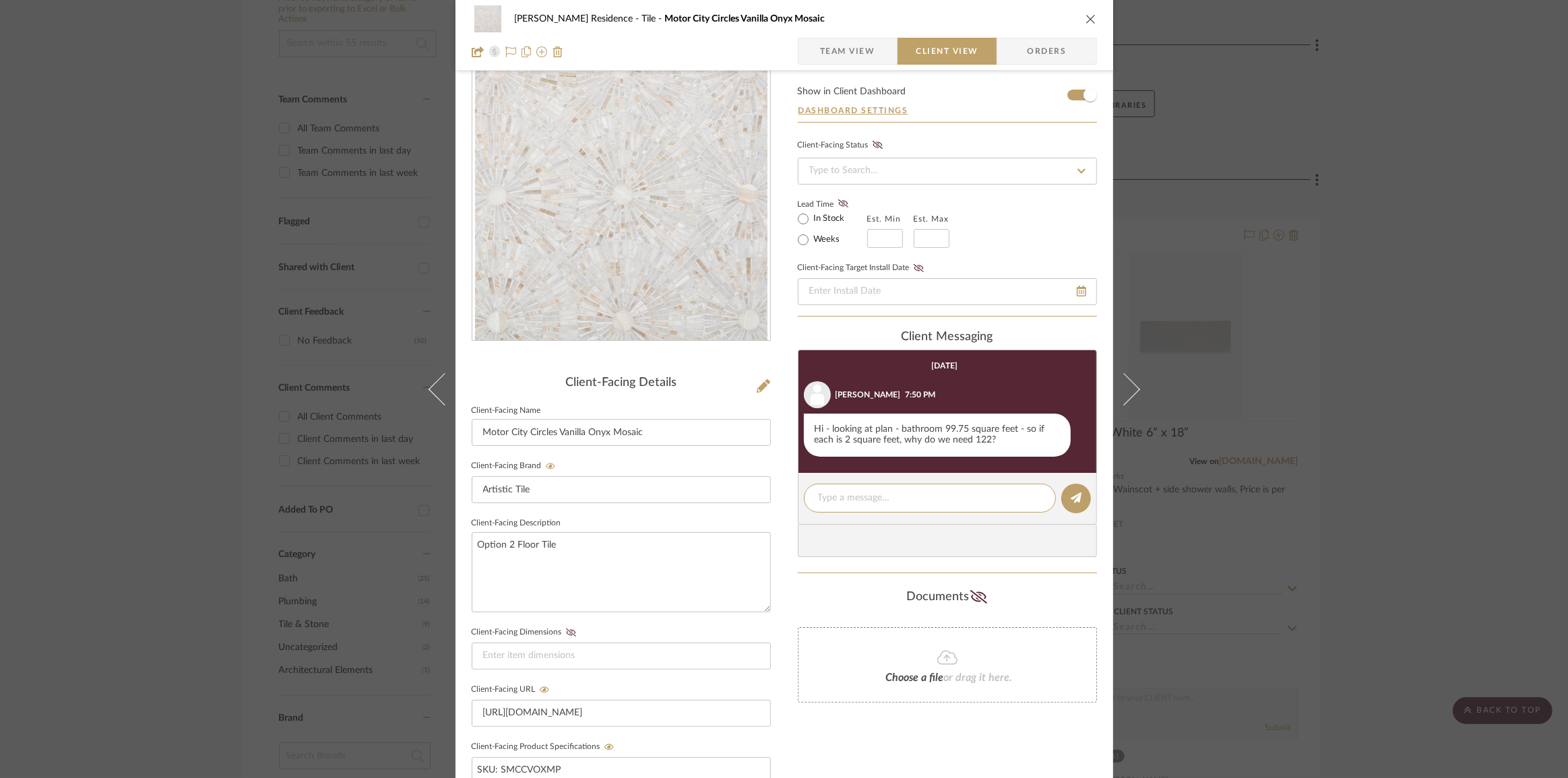
scroll to position [41, 0]
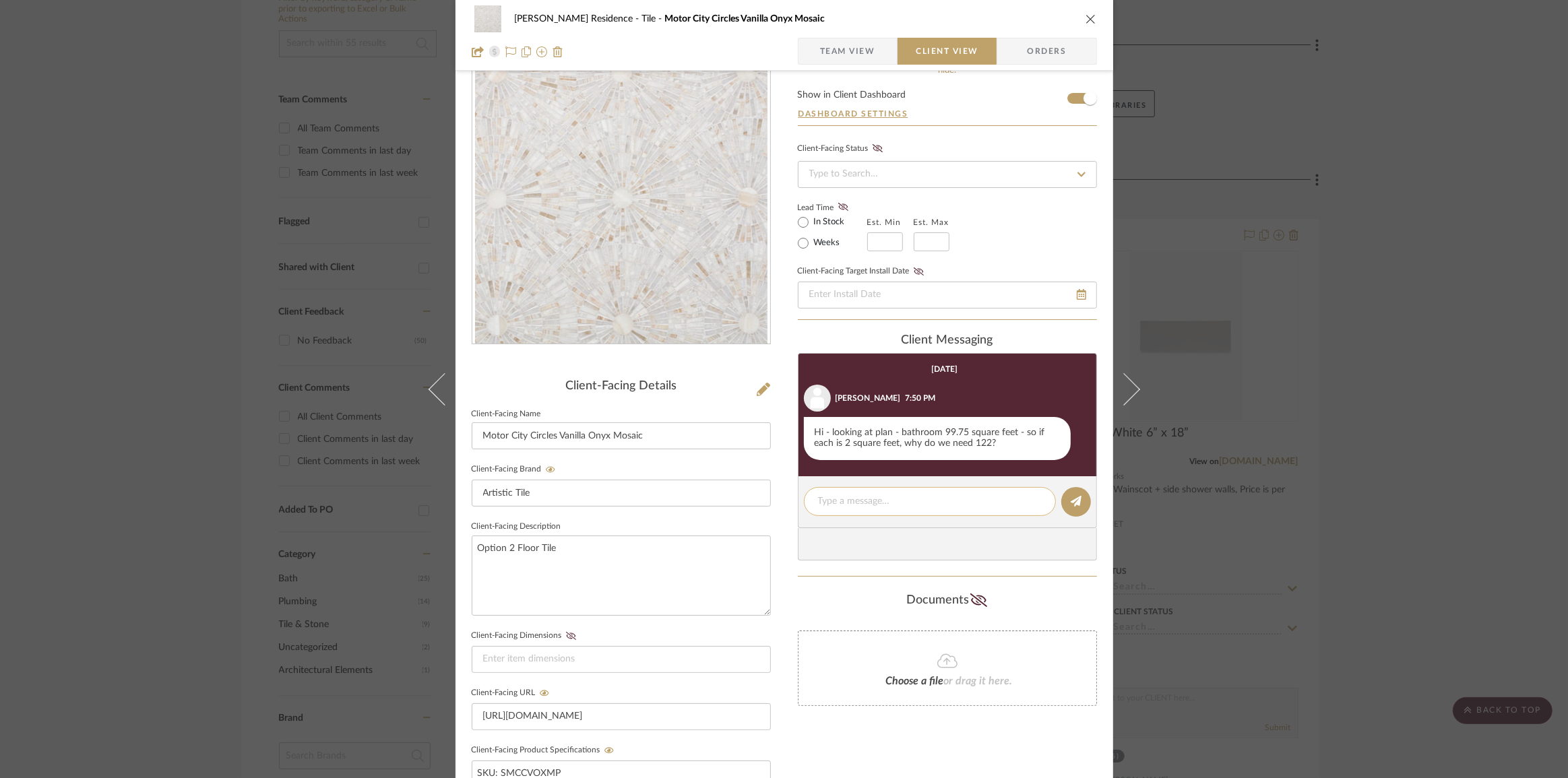
click at [896, 501] on textarea at bounding box center [929, 501] width 223 height 14
click at [986, 507] on textarea at bounding box center [929, 501] width 223 height 14
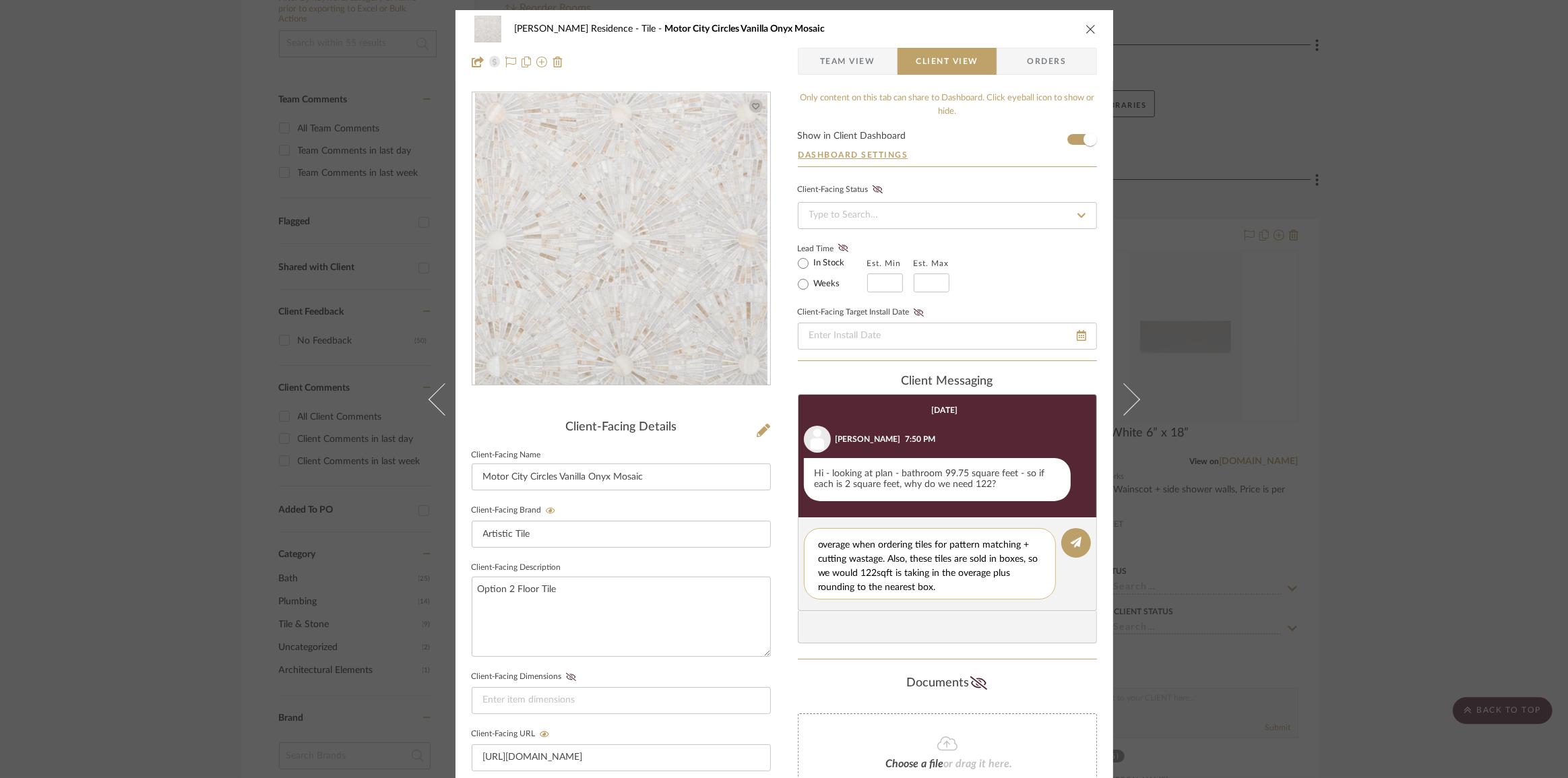
scroll to position [0, 0]
drag, startPoint x: 941, startPoint y: 588, endPoint x: 791, endPoint y: 533, distance: 159.8
click at [791, 533] on div "[PERSON_NAME] Residence Tile Motor City Circles Vanilla Onyx Mosaic Team View C…" at bounding box center [784, 571] width 658 height 1122
paste textarea "i [PERSON_NAME], When ordering tile, the standard is to include about 15% extra…"
click at [868, 542] on textarea "Hi [PERSON_NAME], When ordering tile, the standard is to include about 15% extr…" at bounding box center [934, 564] width 234 height 57
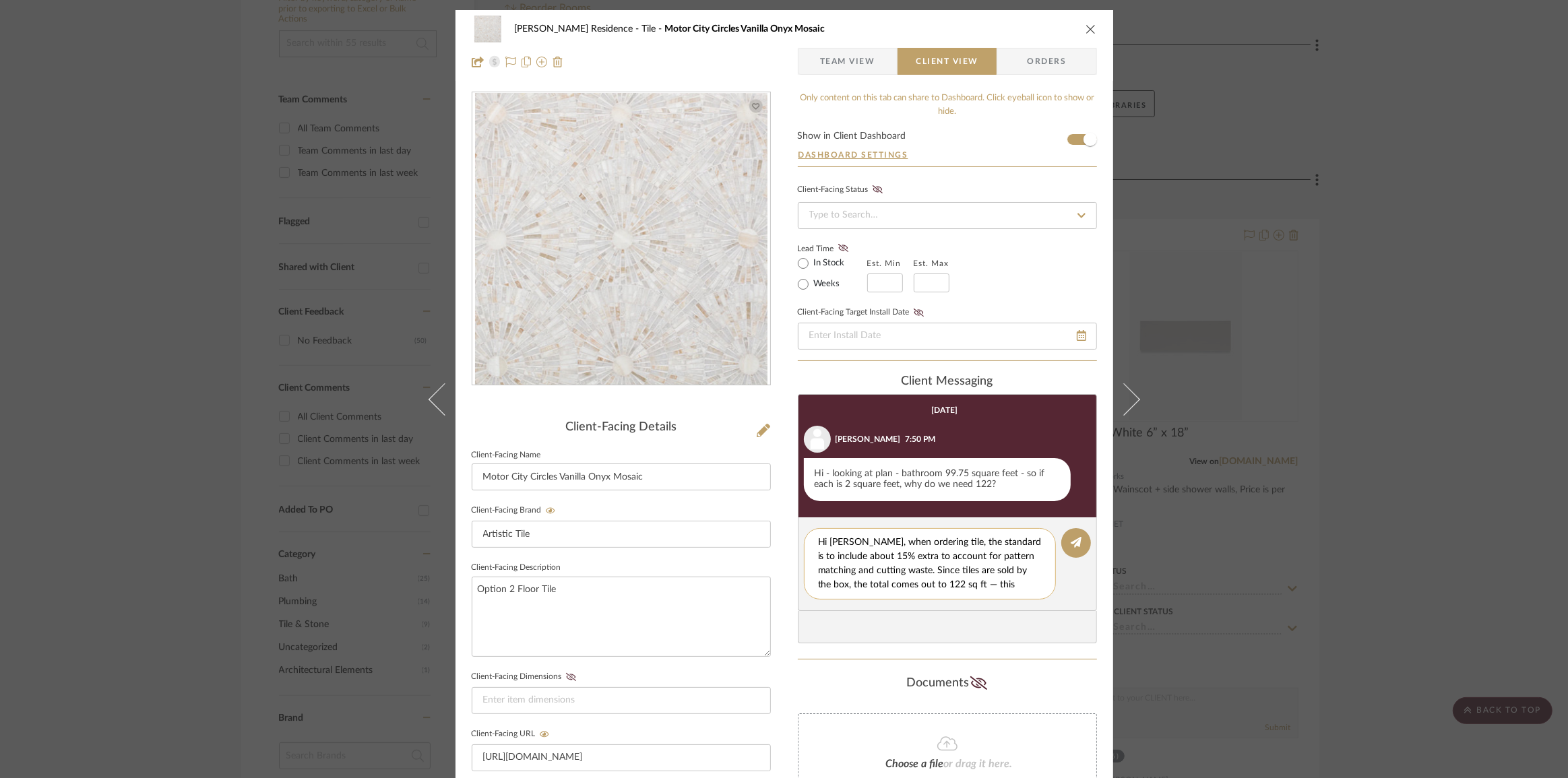
click at [930, 571] on textarea "Hi [PERSON_NAME], when ordering tile, the standard is to include about 15% extr…" at bounding box center [934, 564] width 234 height 57
click at [867, 581] on textarea "Hi [PERSON_NAME], when ordering tile, the standard is to include about 15% extr…" at bounding box center [934, 564] width 234 height 57
click at [990, 558] on textarea "Hi [PERSON_NAME], when ordering tile, the standard is to include about 15% extr…" at bounding box center [934, 564] width 234 height 57
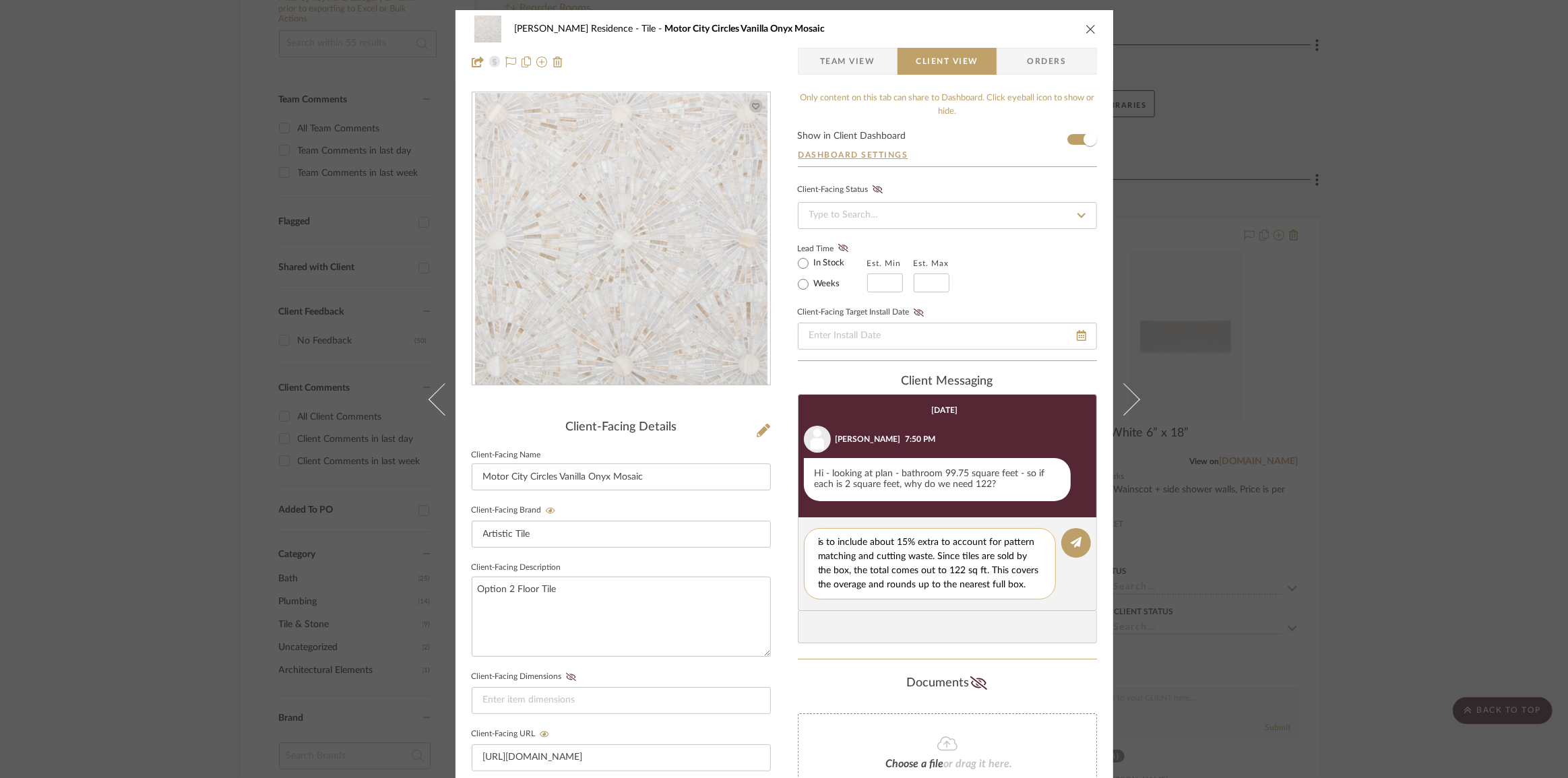
click at [917, 577] on textarea "Hi [PERSON_NAME], when ordering tile, the standard is to include about 15% extr…" at bounding box center [934, 564] width 234 height 57
click at [889, 583] on textarea "Hi [PERSON_NAME], when ordering tile, the standard is to include about 15% extr…" at bounding box center [934, 564] width 234 height 57
type textarea "Hi [PERSON_NAME], when ordering tile, the standard is to include about 15% extr…"
